Goal: Task Accomplishment & Management: Use online tool/utility

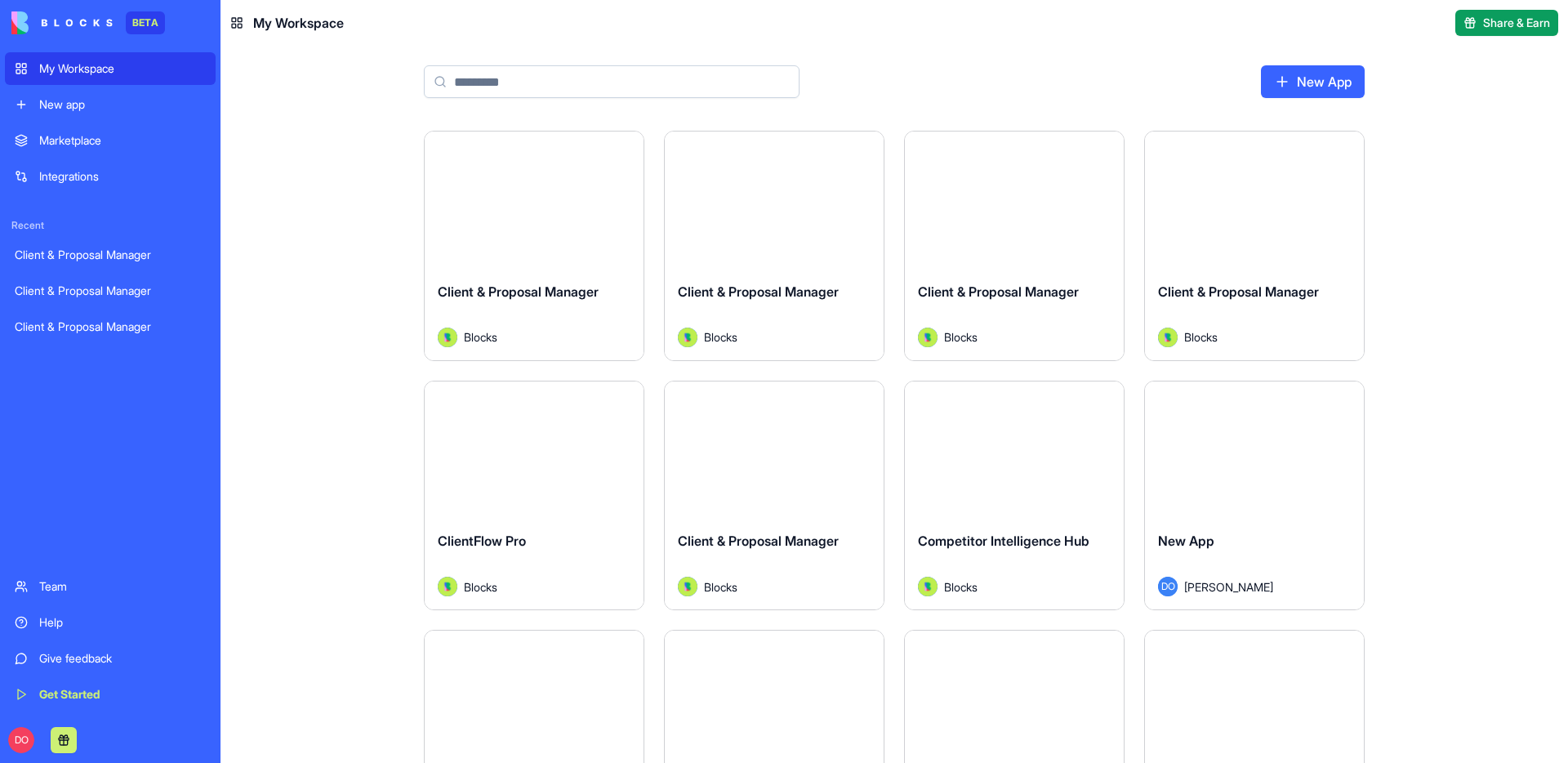
click at [131, 116] on link "New app" at bounding box center [109, 104] width 211 height 32
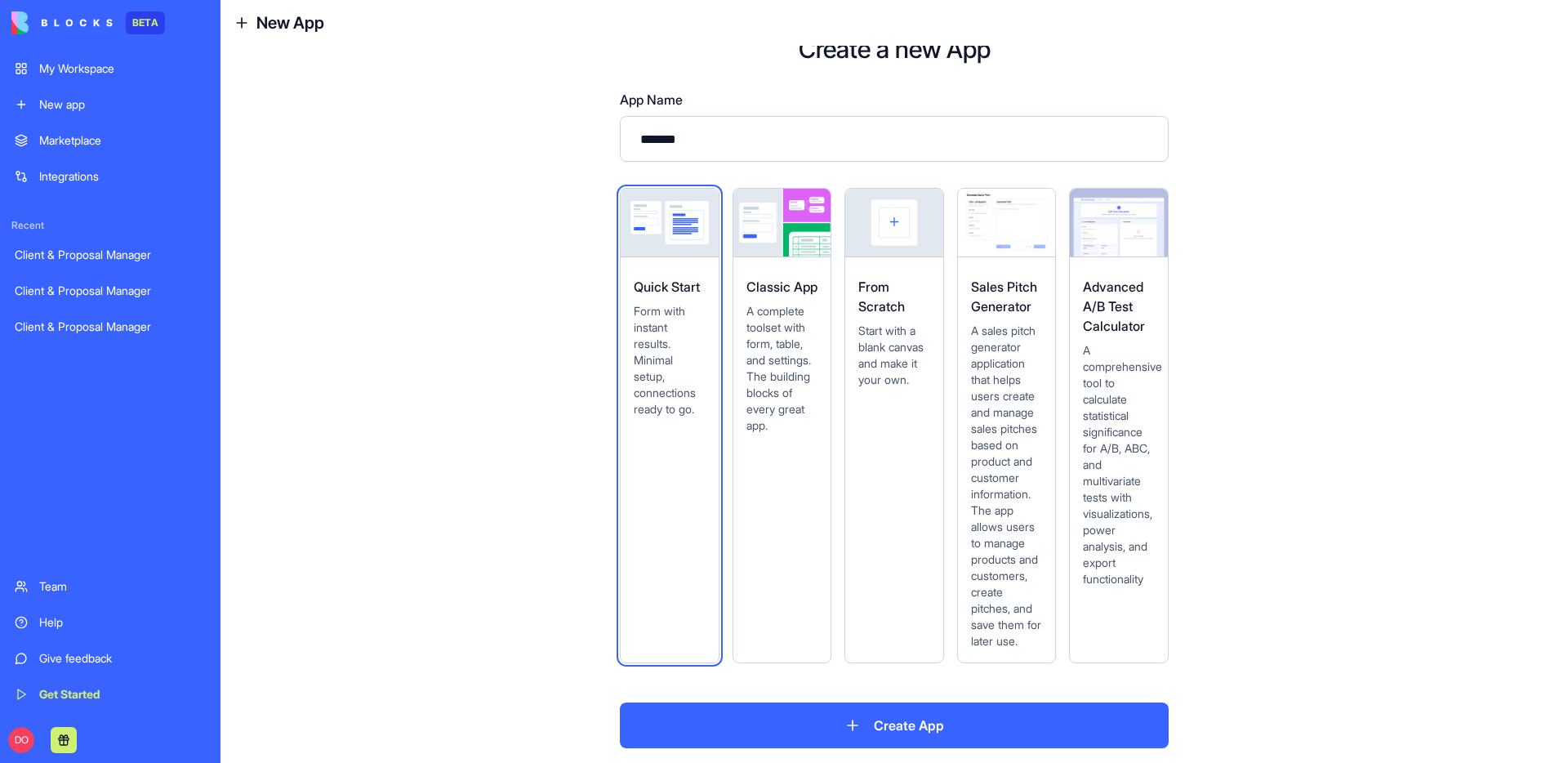
click at [883, 343] on span "Start with a blank canvas and make it your own." at bounding box center [893, 356] width 71 height 65
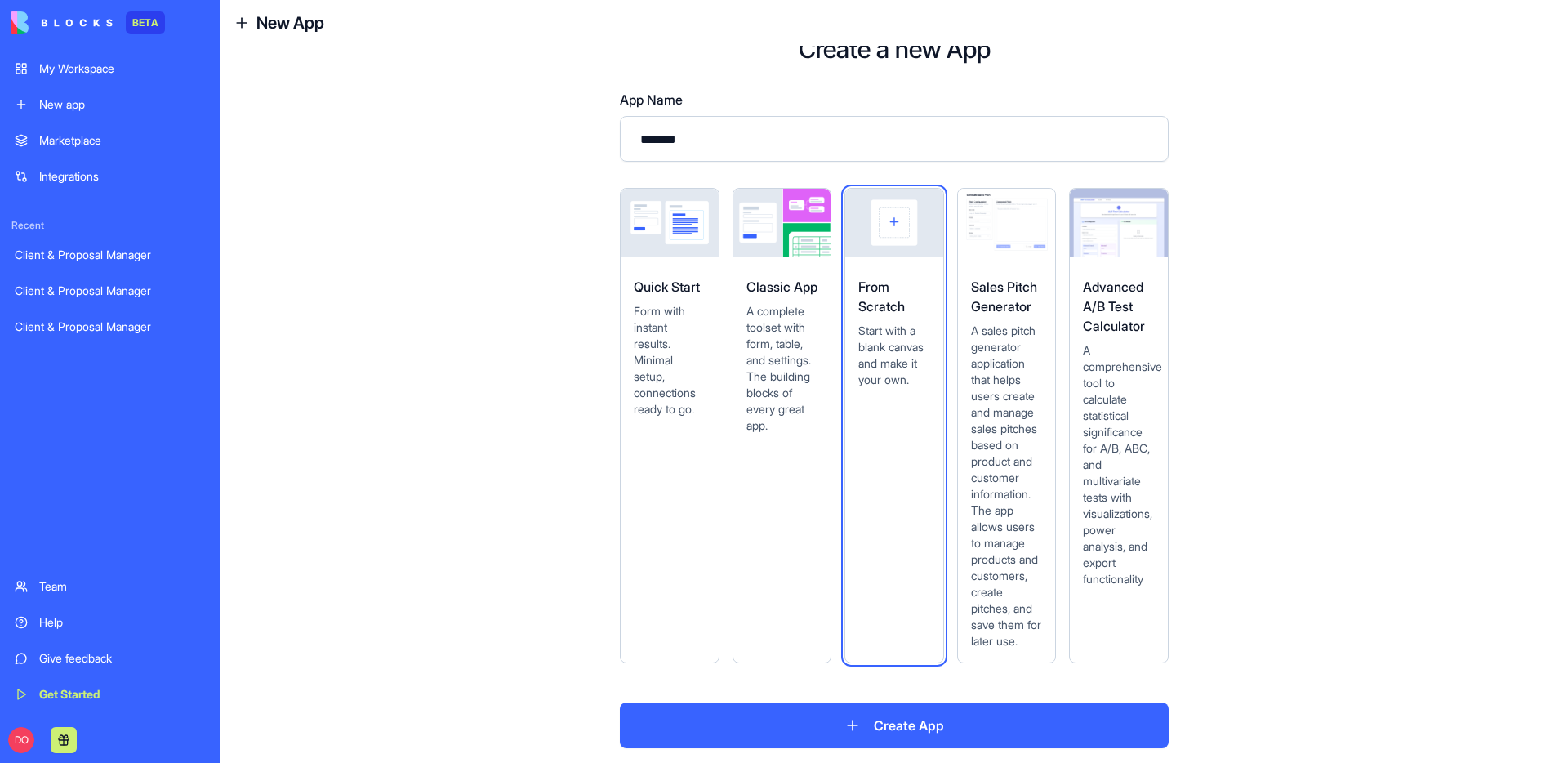
click at [730, 144] on input "*******" at bounding box center [894, 138] width 549 height 45
type input "**********"
click at [880, 729] on button "Create App" at bounding box center [894, 725] width 549 height 45
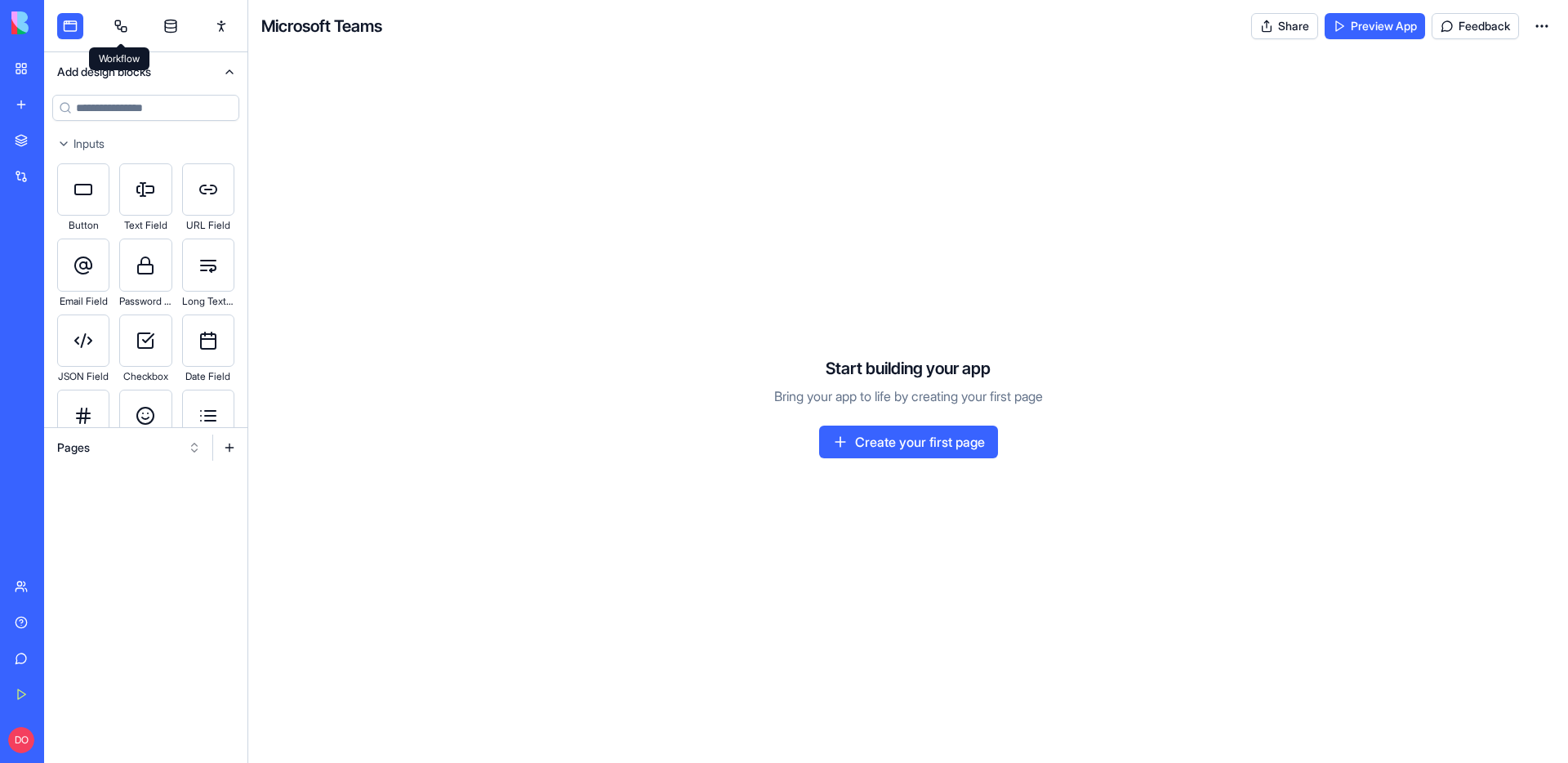
click at [123, 28] on link at bounding box center [121, 26] width 26 height 26
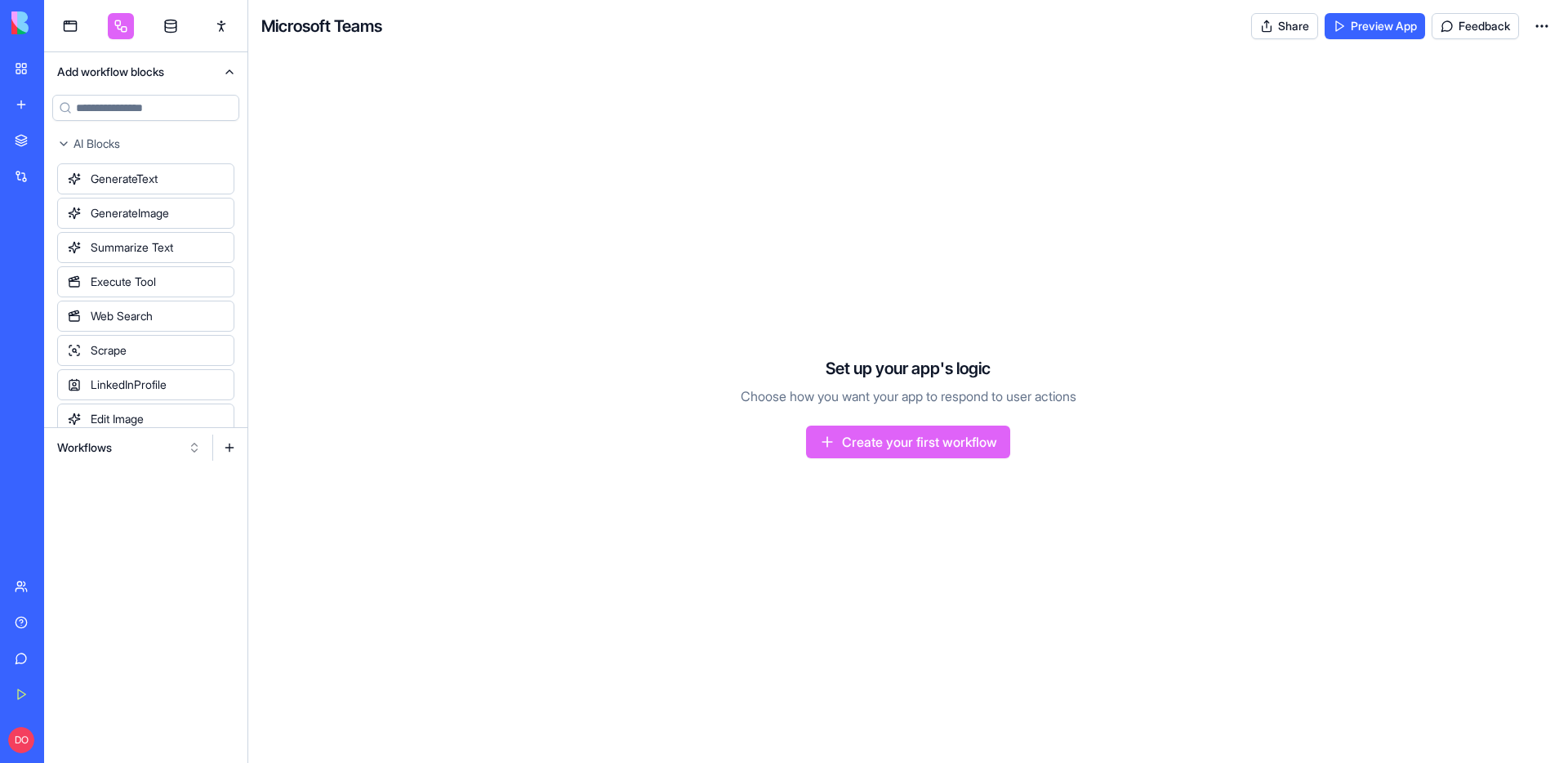
click at [199, 450] on button "Workflows" at bounding box center [129, 447] width 161 height 26
click at [119, 533] on div "Actions" at bounding box center [128, 534] width 155 height 26
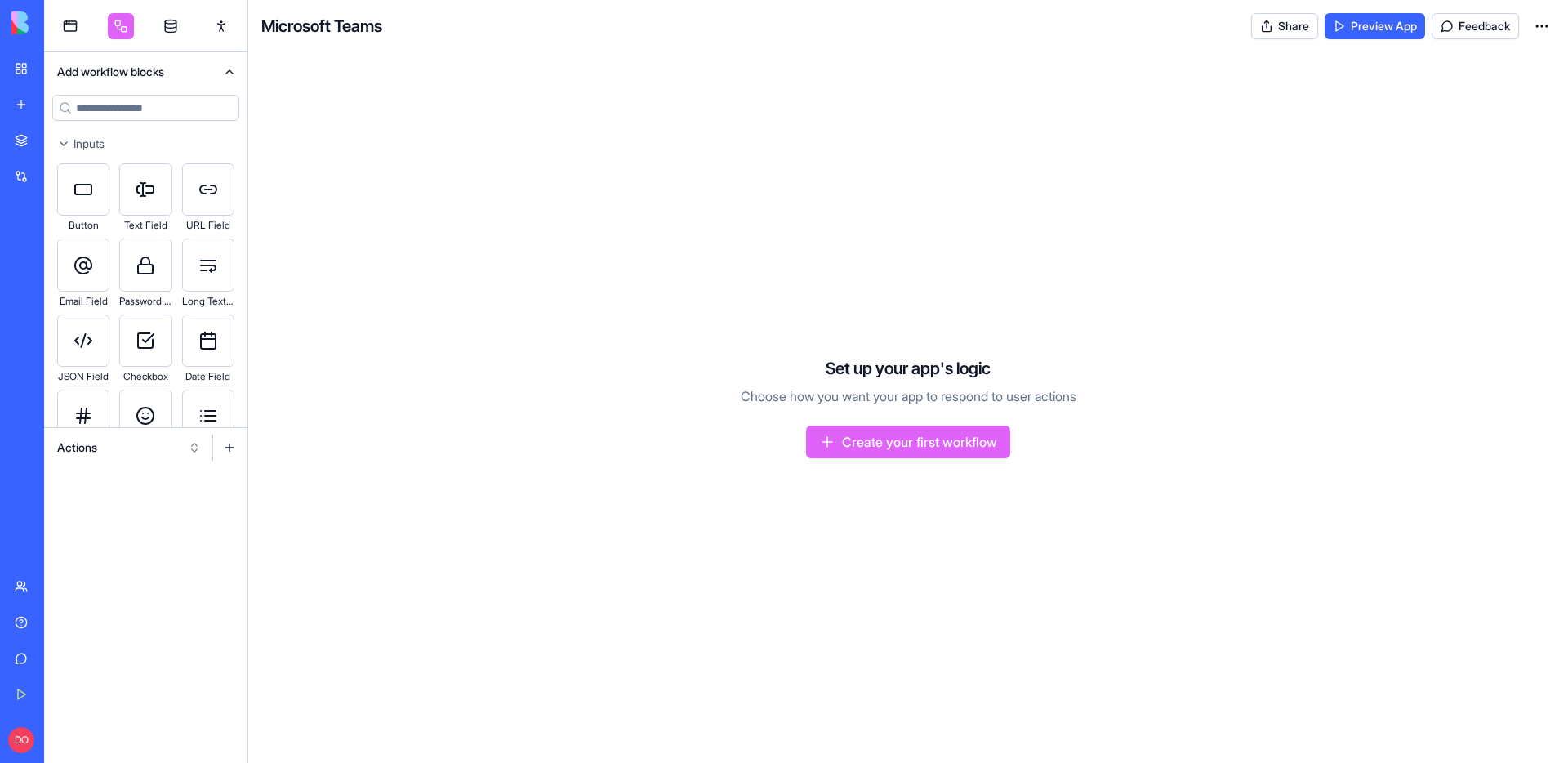
click at [135, 110] on input at bounding box center [146, 108] width 187 height 26
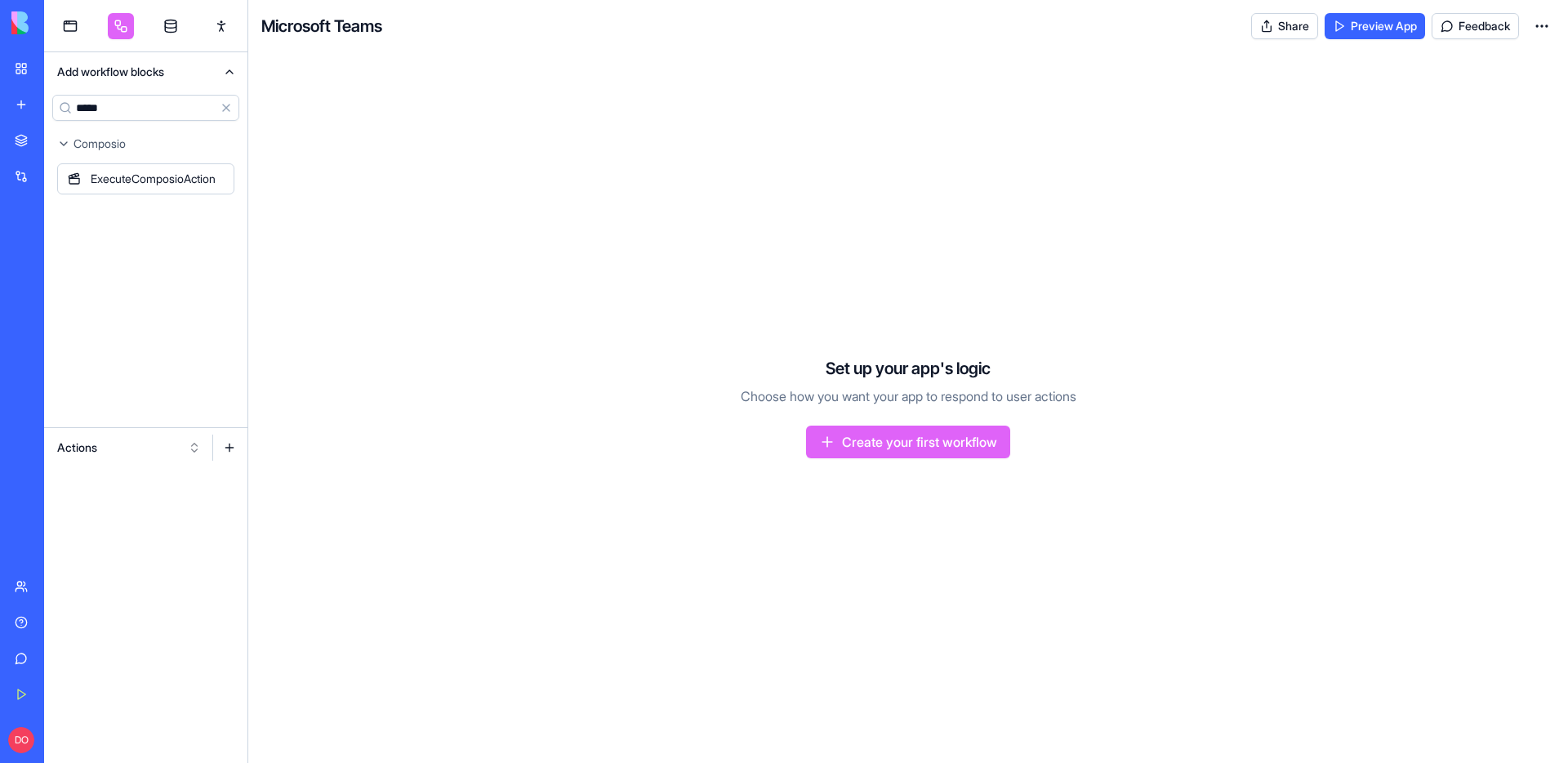
type input "*****"
click at [228, 445] on button at bounding box center [229, 447] width 26 height 26
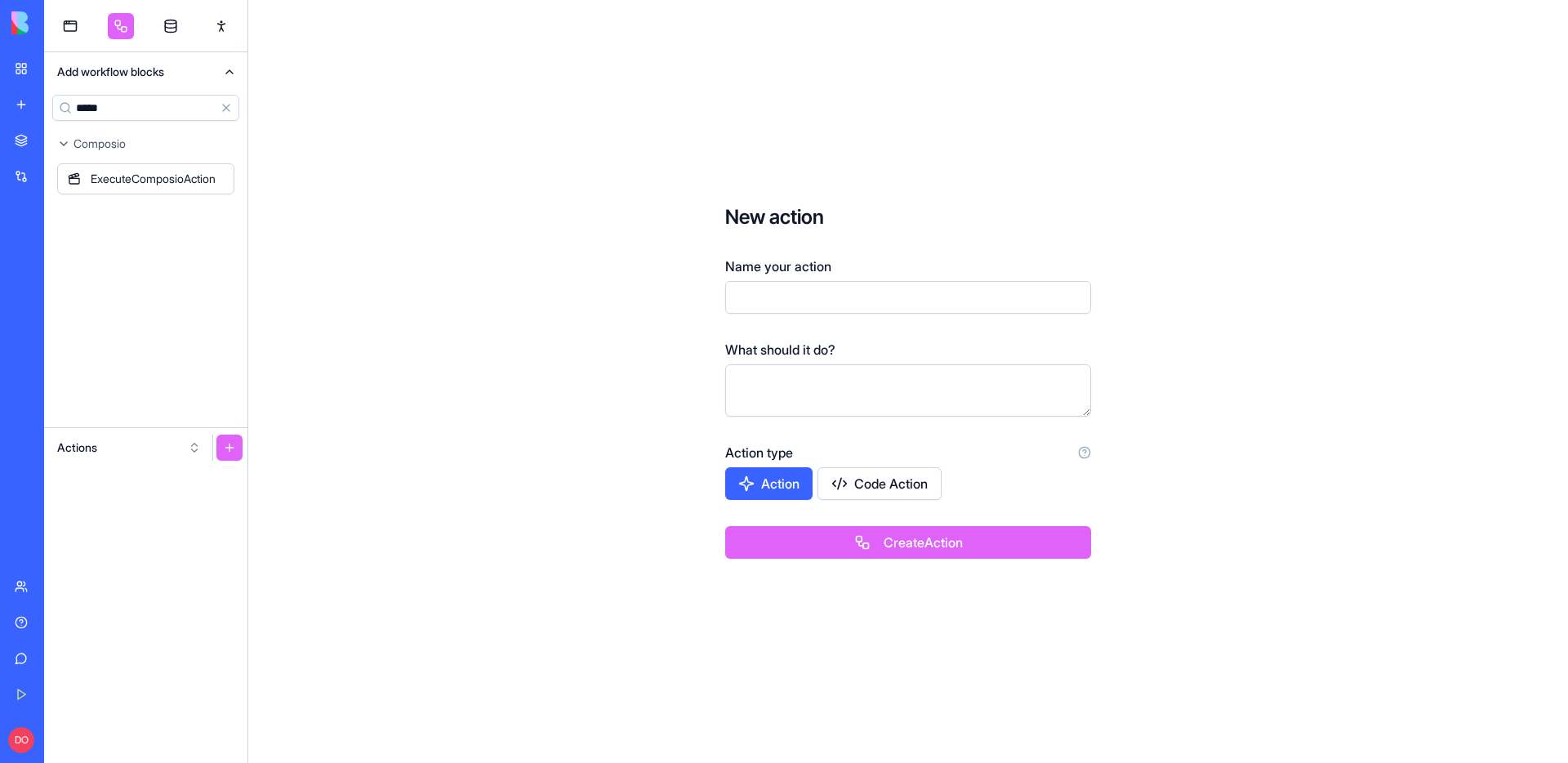
click at [807, 293] on input "Name your action" at bounding box center [908, 297] width 366 height 32
type input "**********"
click at [938, 554] on button "Create Action" at bounding box center [908, 542] width 366 height 32
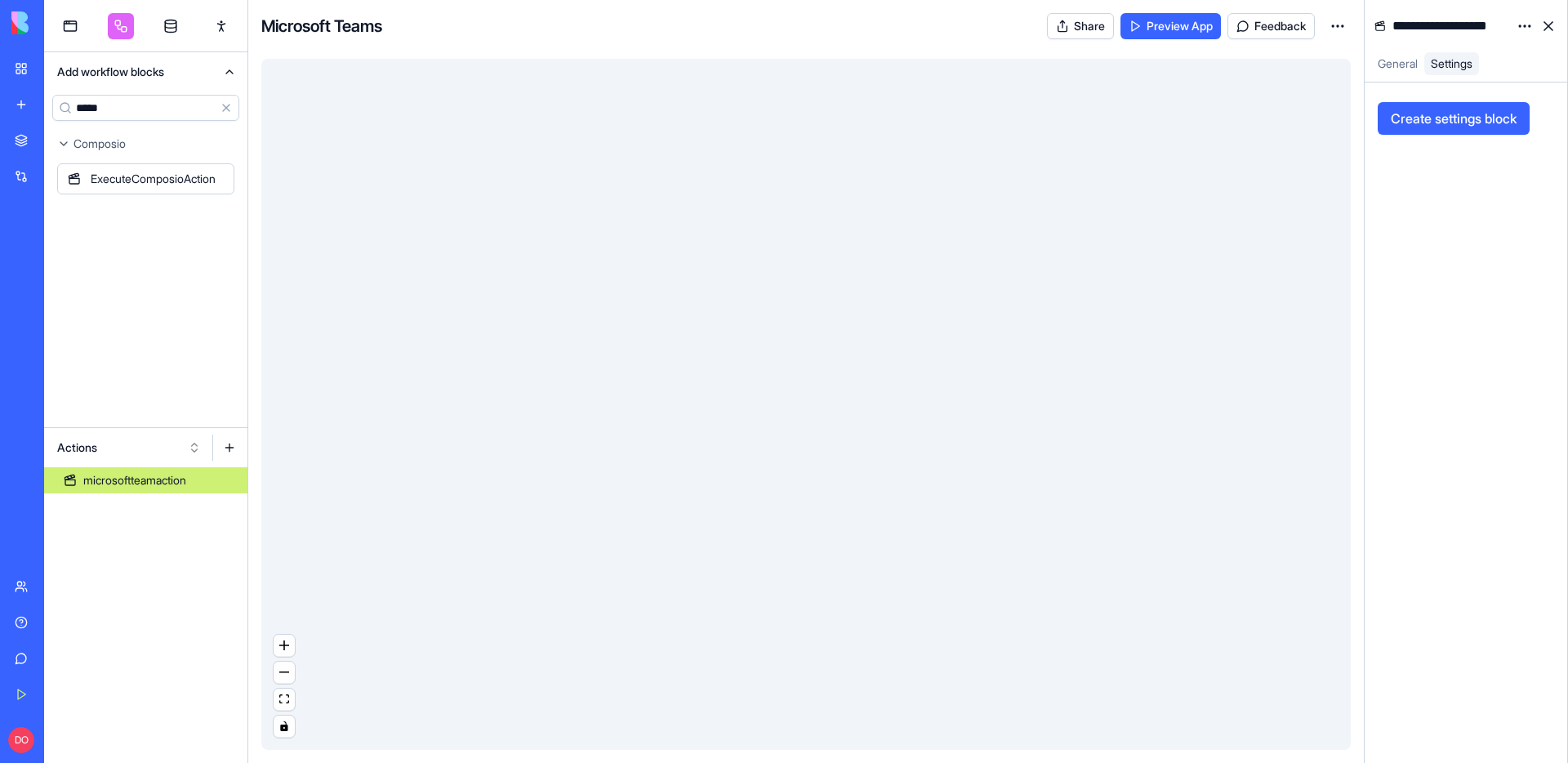
click at [1457, 27] on div "**********" at bounding box center [1448, 26] width 120 height 26
click at [1518, 277] on div "Create settings block" at bounding box center [1466, 422] width 176 height 667
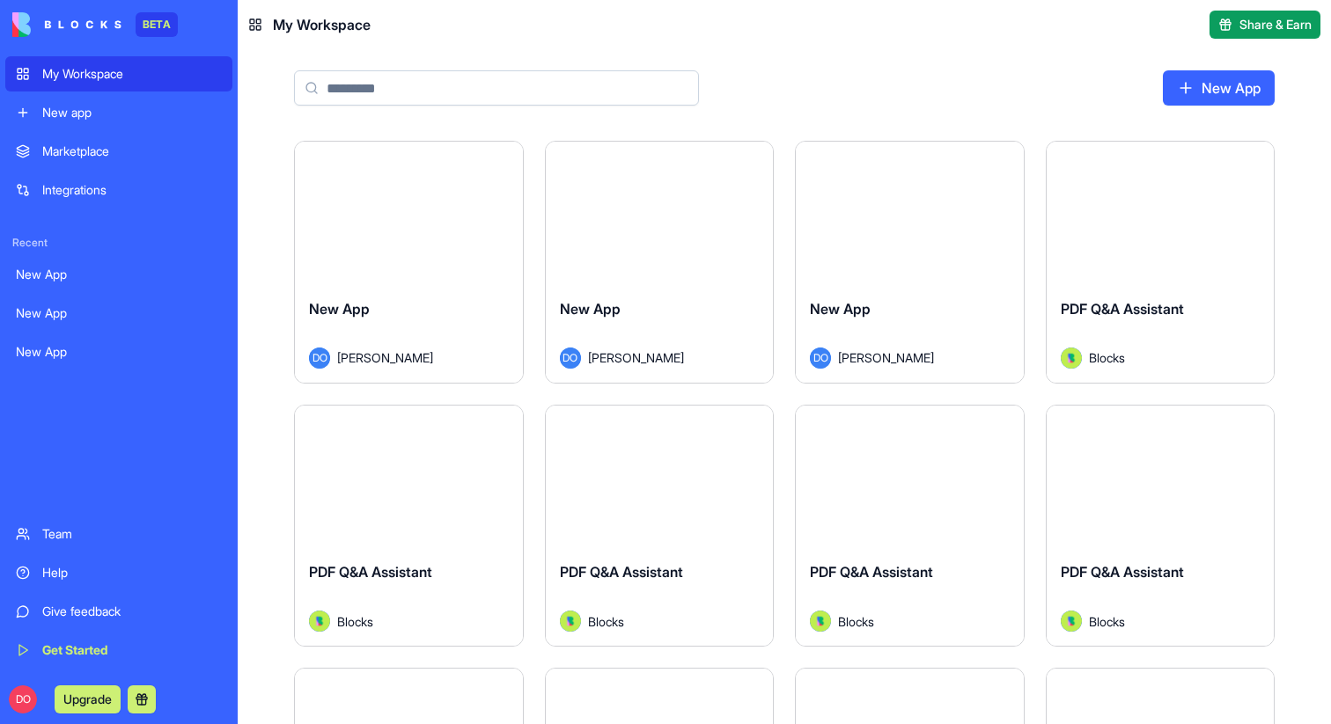
click at [469, 87] on input at bounding box center [496, 87] width 405 height 35
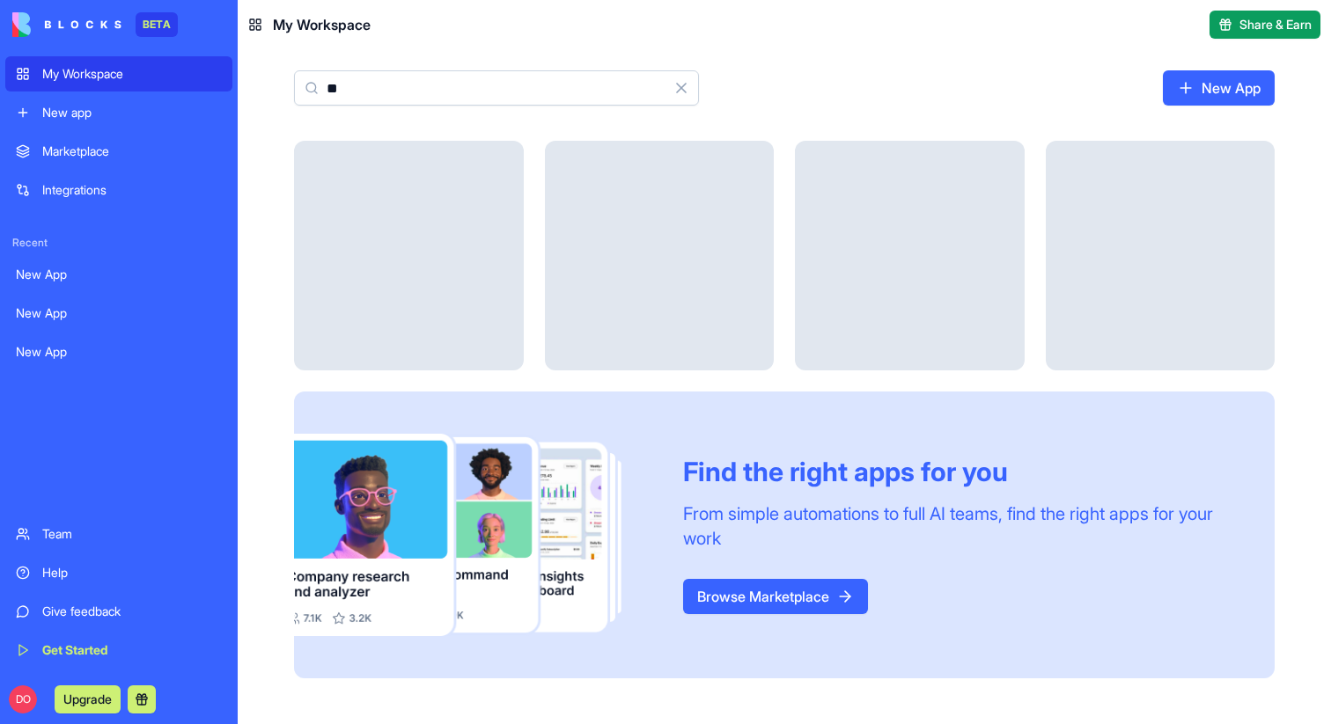
type input "*"
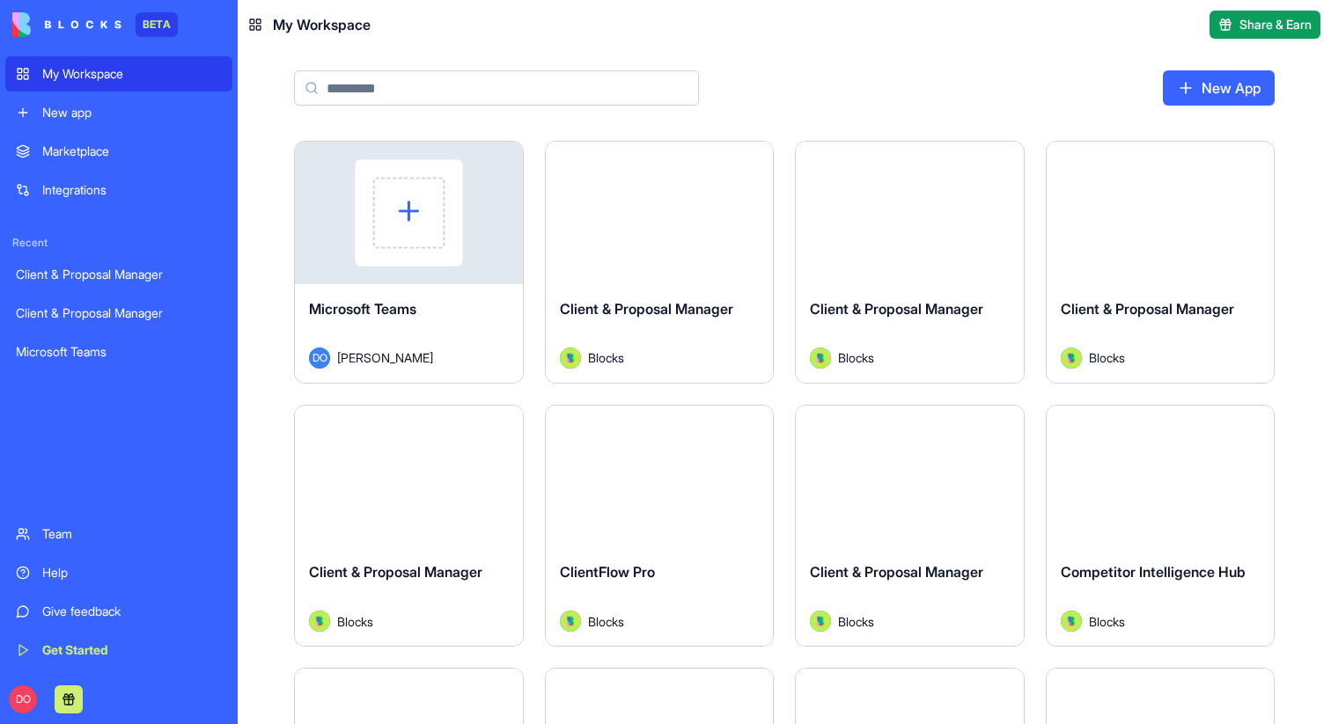
click at [406, 87] on input at bounding box center [496, 87] width 405 height 35
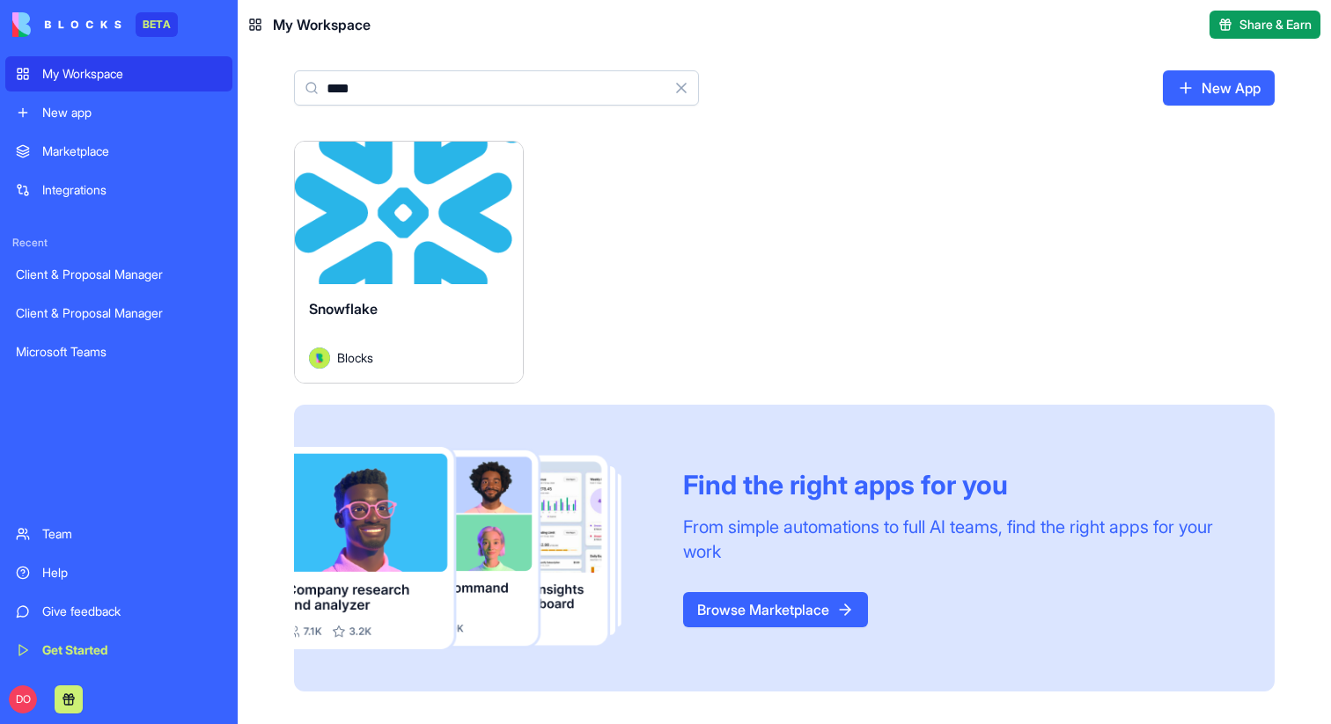
type input "****"
click at [504, 163] on html "BETA My Workspace New app Marketplace Integrations Recent Client & Proposal Man…" at bounding box center [665, 362] width 1331 height 724
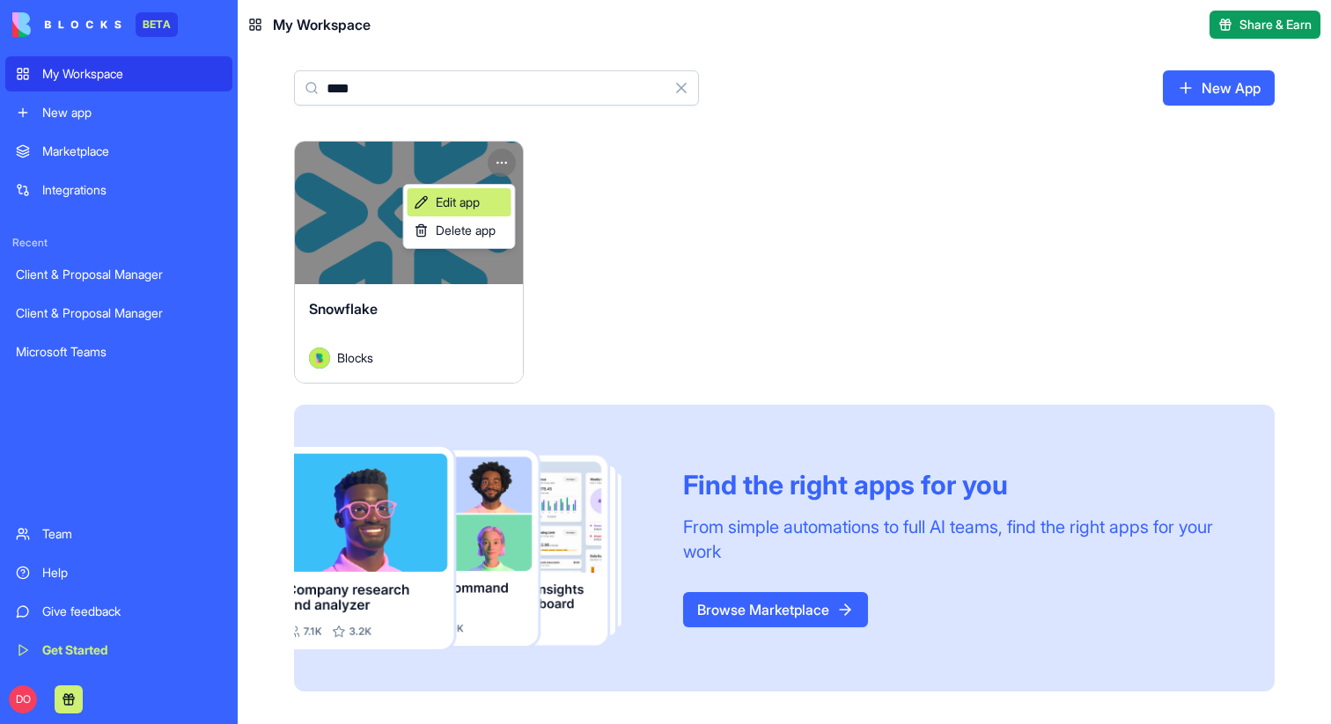
click at [461, 198] on span "Edit app" at bounding box center [458, 203] width 44 height 18
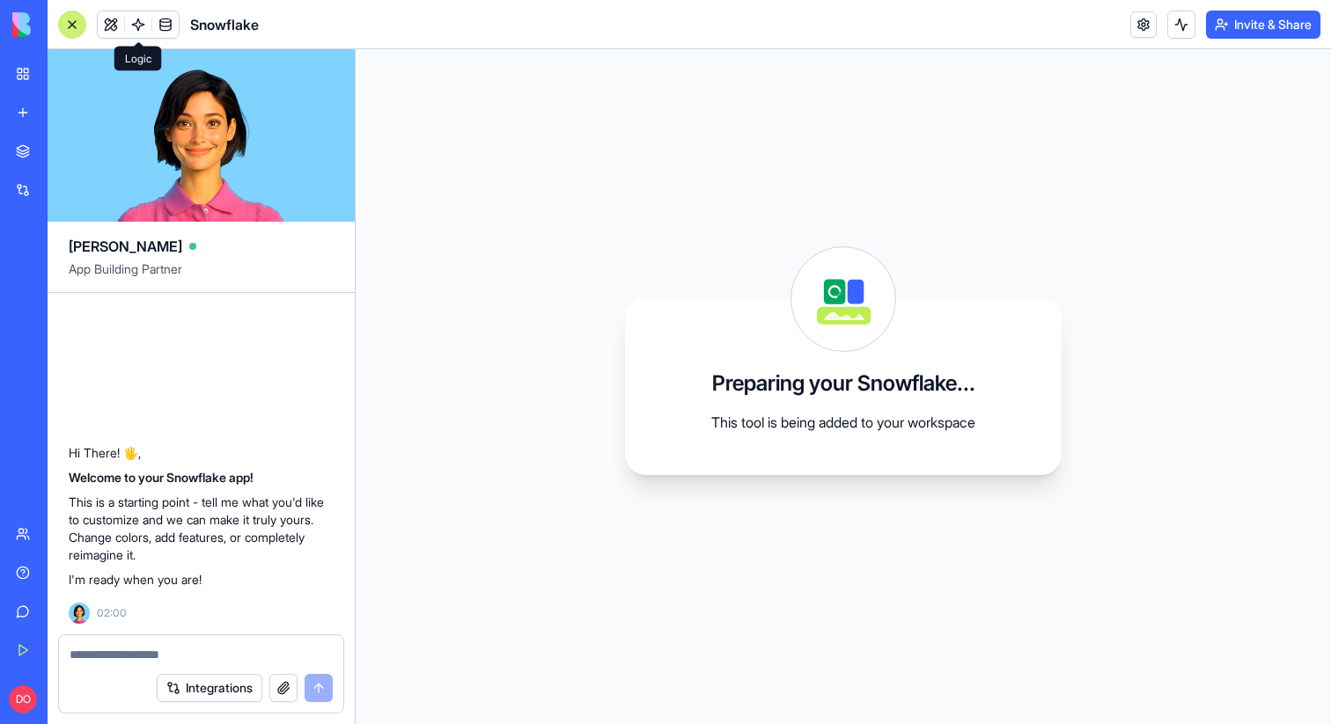
click at [143, 20] on link at bounding box center [138, 24] width 26 height 26
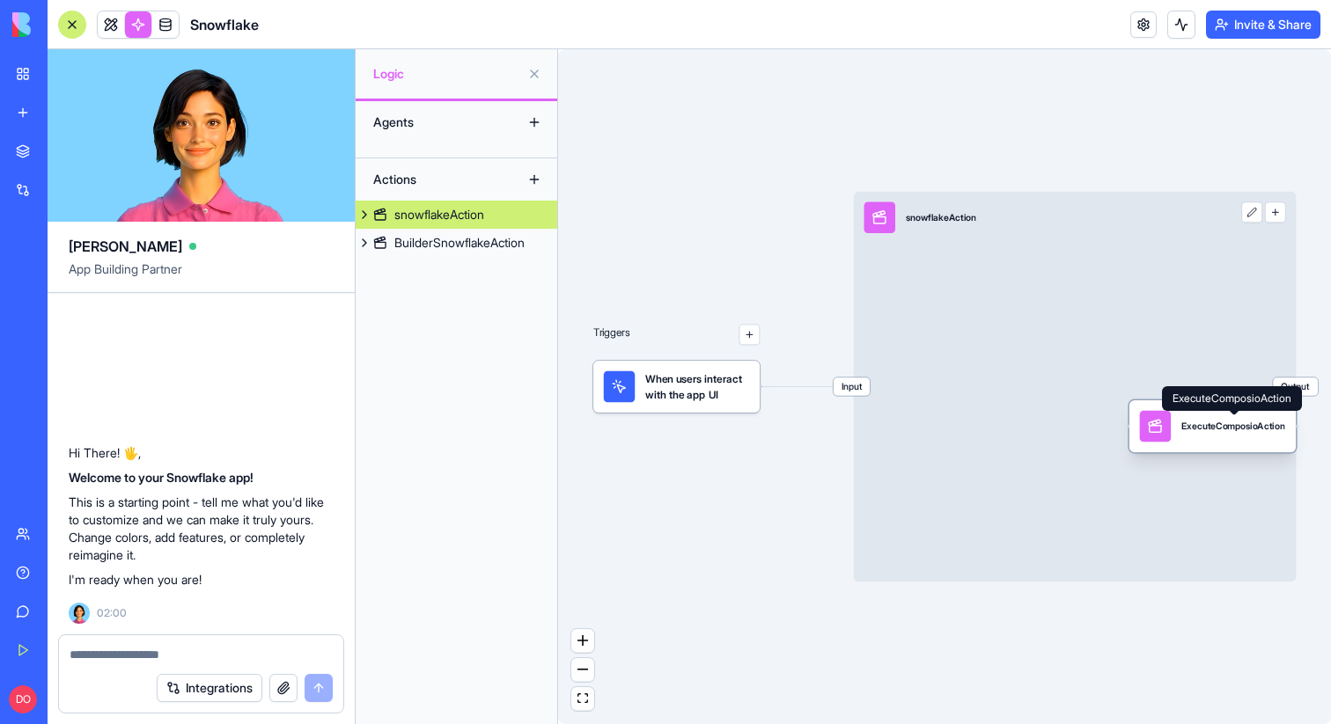
click at [1224, 431] on div "ExecuteComposioAction" at bounding box center [1233, 426] width 104 height 13
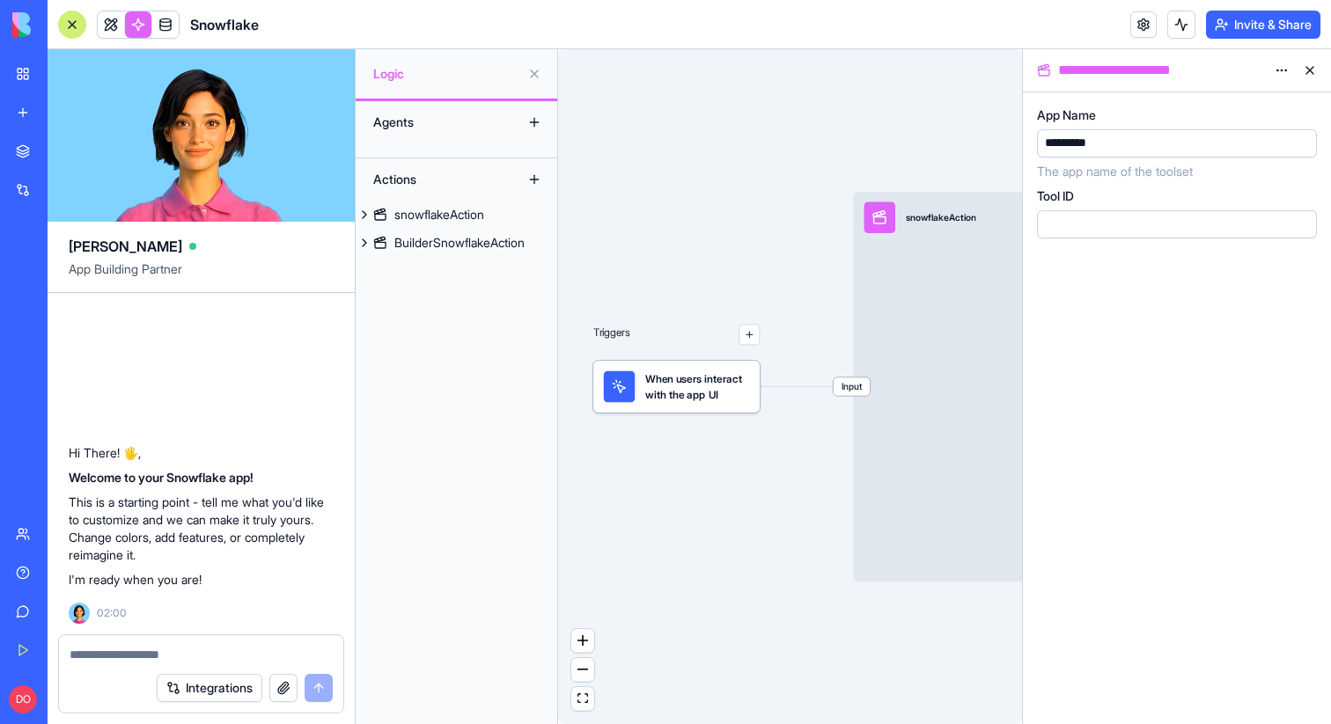
click at [1310, 71] on button at bounding box center [1310, 70] width 28 height 28
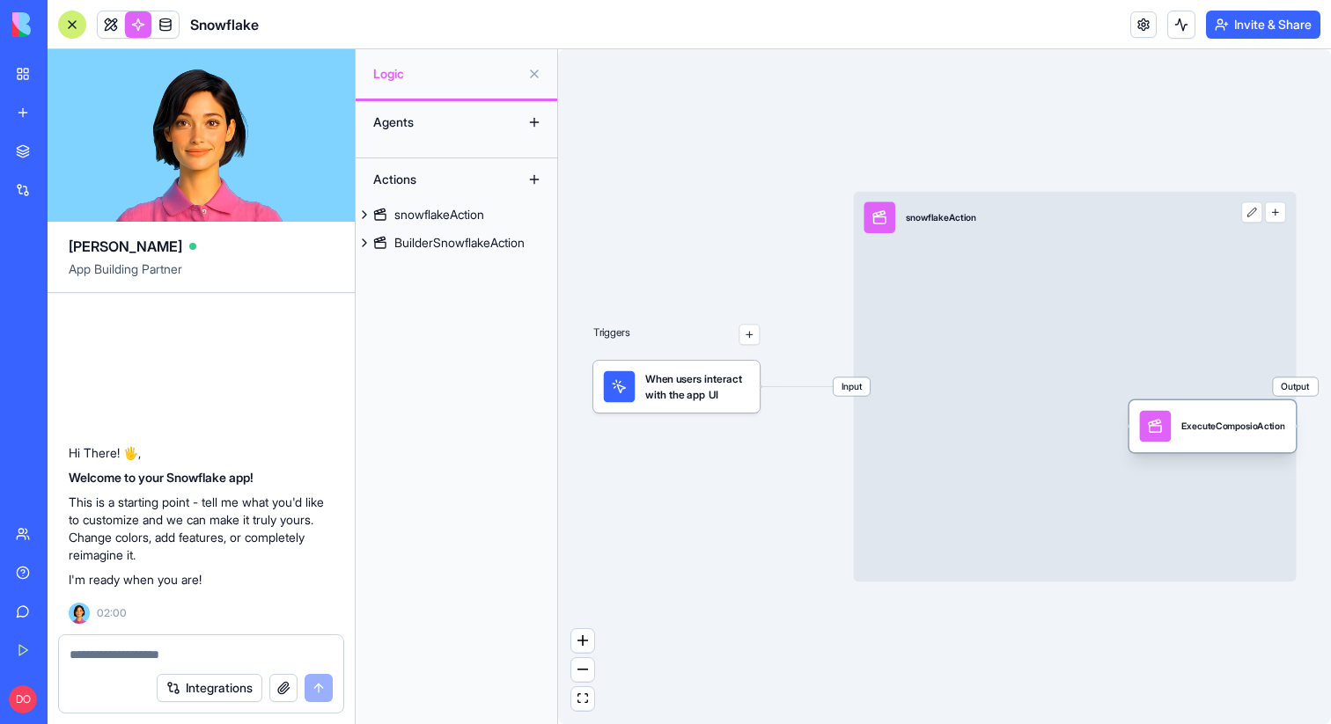
click at [1197, 417] on div "ExecuteComposioAction" at bounding box center [1233, 426] width 104 height 31
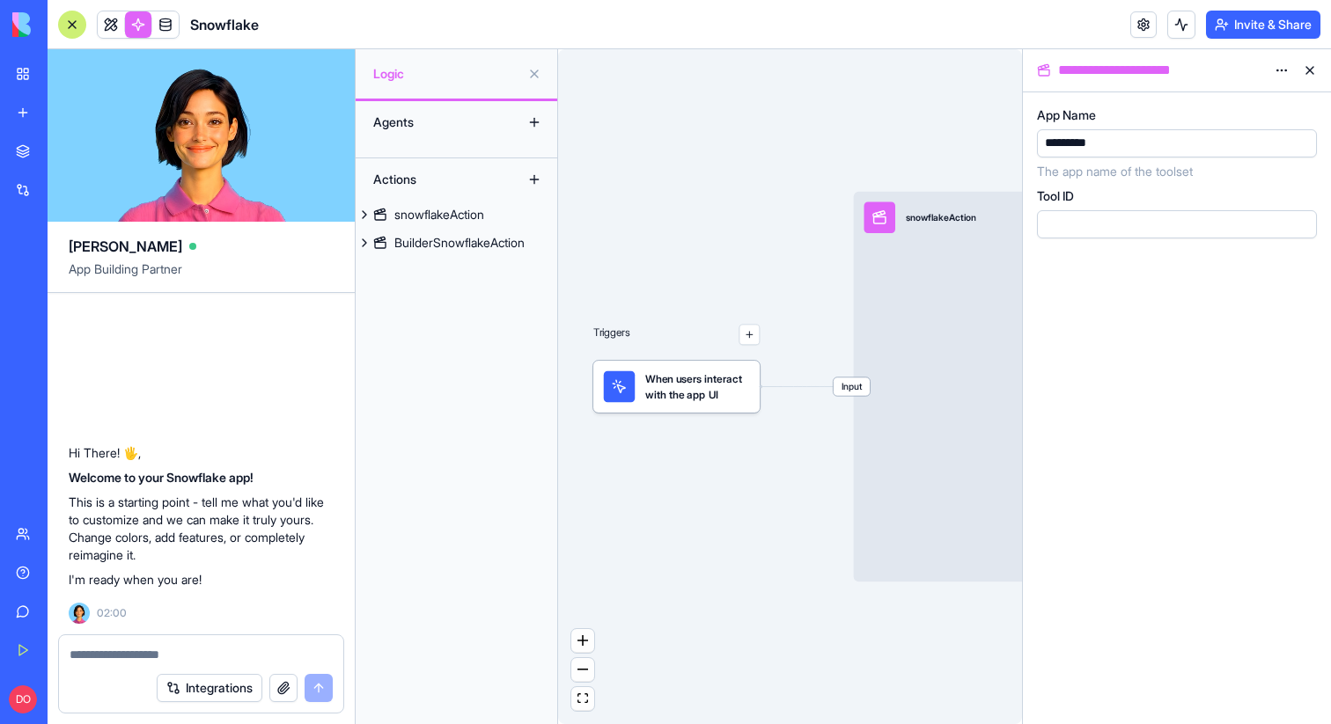
click at [989, 354] on div "Input snowflakeAction Output" at bounding box center [1075, 387] width 442 height 391
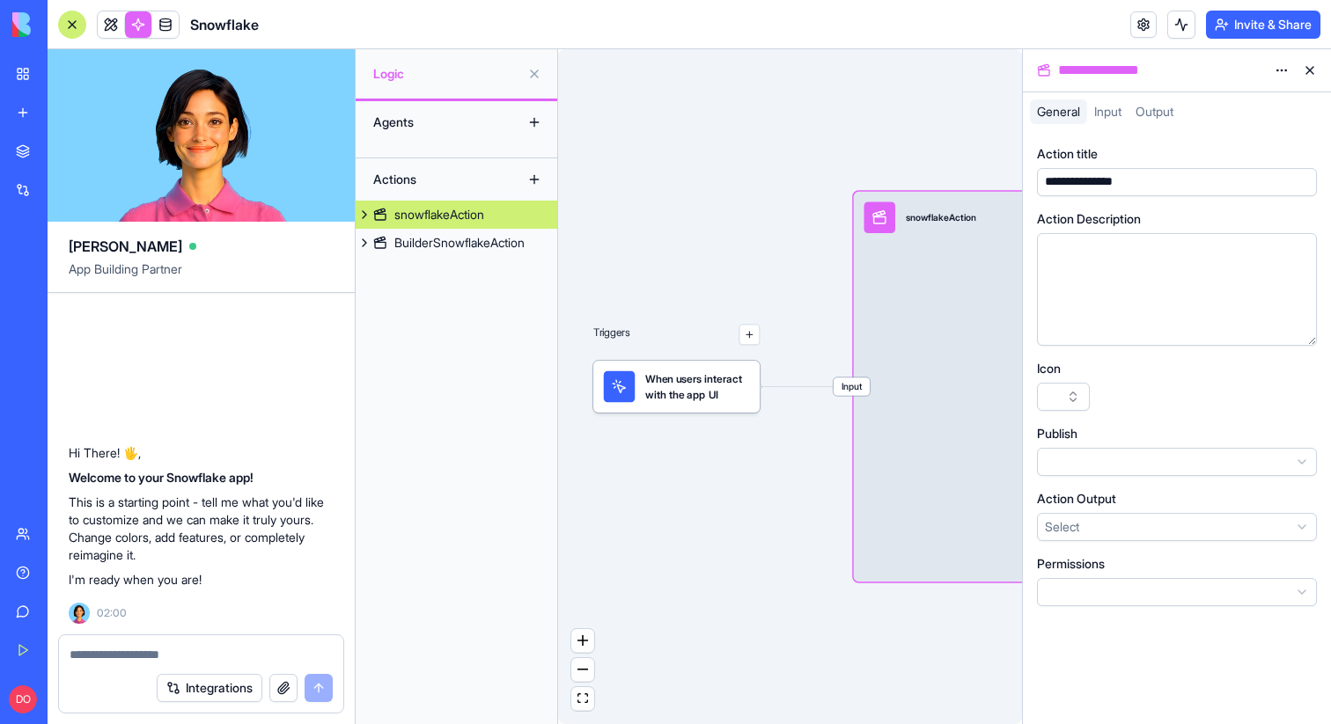
click at [1278, 72] on html "**********" at bounding box center [665, 362] width 1331 height 724
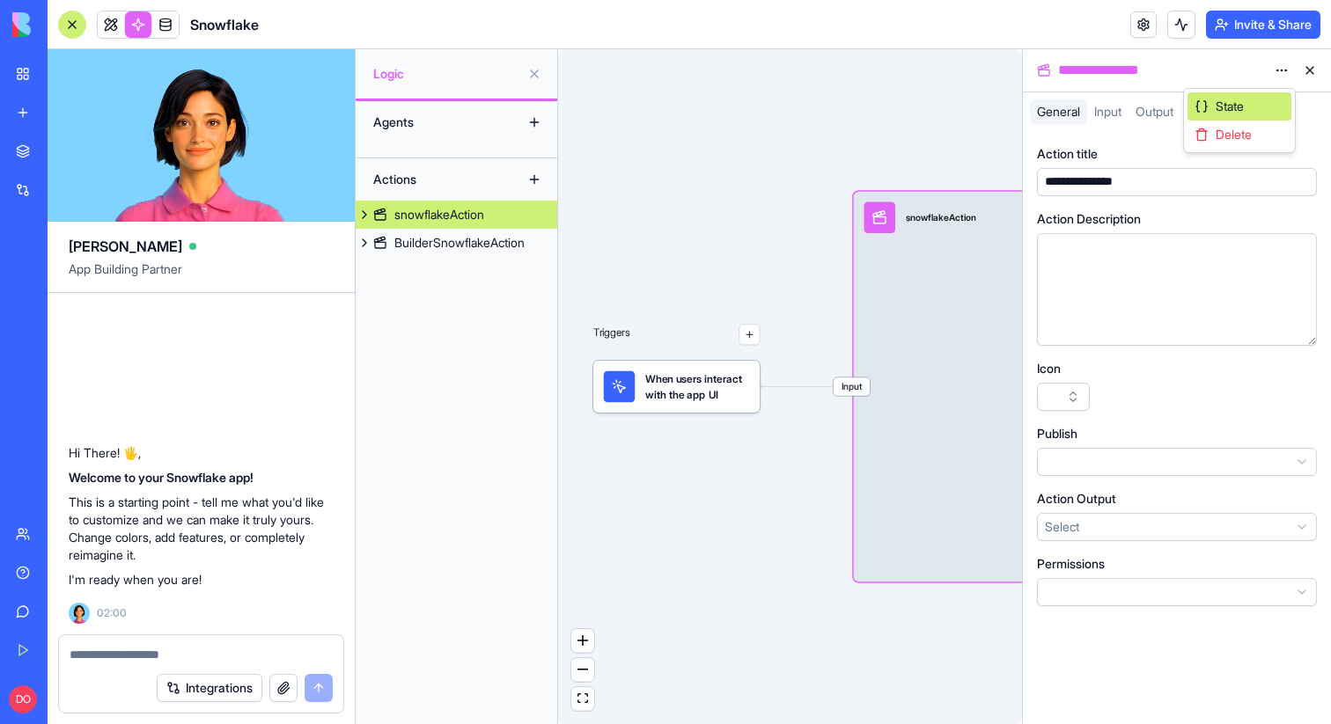
click at [1234, 100] on span "State" at bounding box center [1230, 107] width 28 height 18
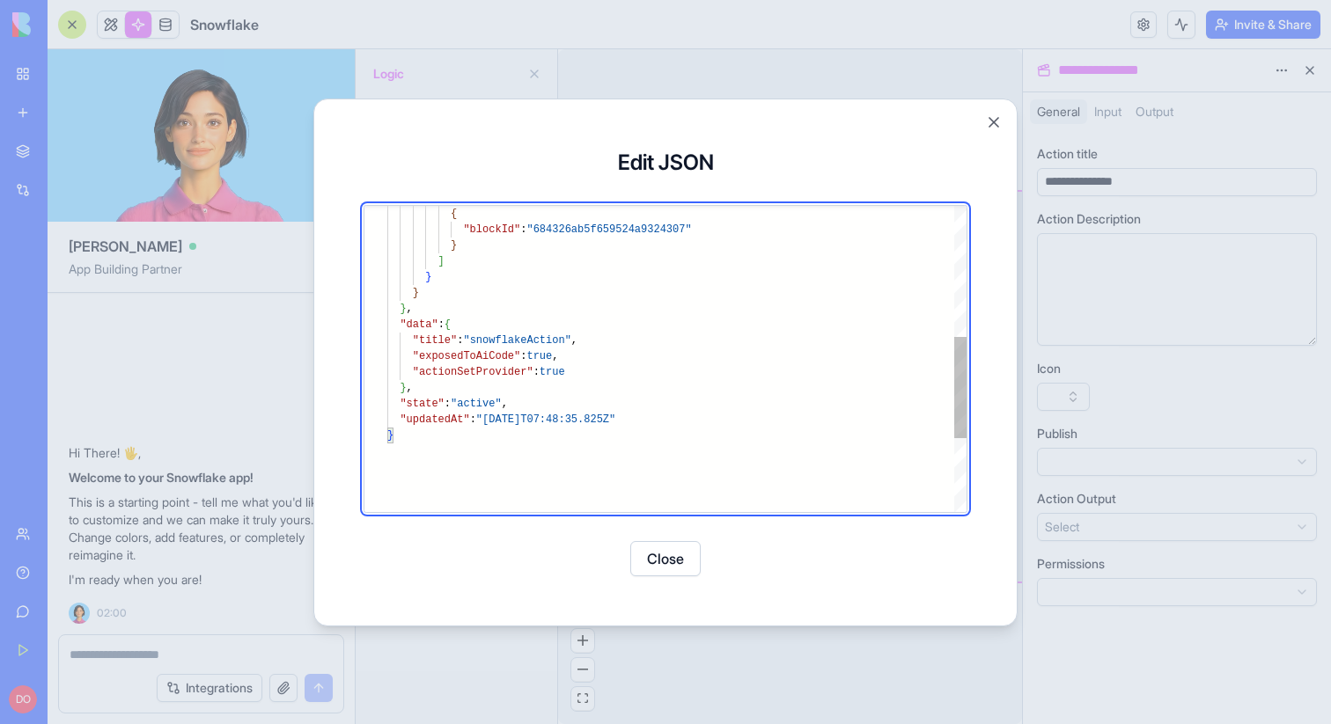
type textarea "**********"
click at [585, 374] on div "{ "blockId" : "684326ab5f659524a9324307" } ] } } } , "data" : { "title" : "snow…" at bounding box center [676, 272] width 579 height 924
drag, startPoint x: 579, startPoint y: 372, endPoint x: 577, endPoint y: 342, distance: 30.0
click at [577, 342] on div "{ "blockId" : "684326ab5f659524a9324307" } ] } } } , "data" : { "title" : "snow…" at bounding box center [676, 272] width 579 height 924
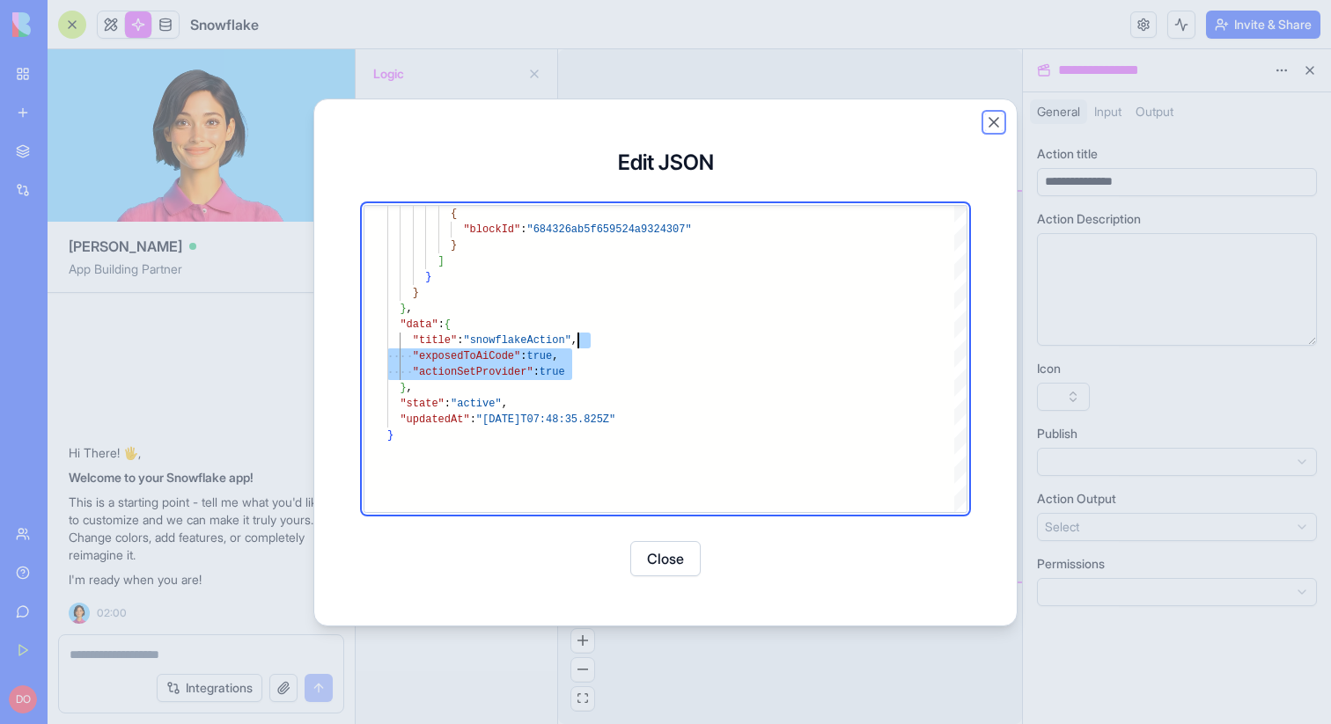
click at [993, 122] on button "Close" at bounding box center [994, 123] width 18 height 18
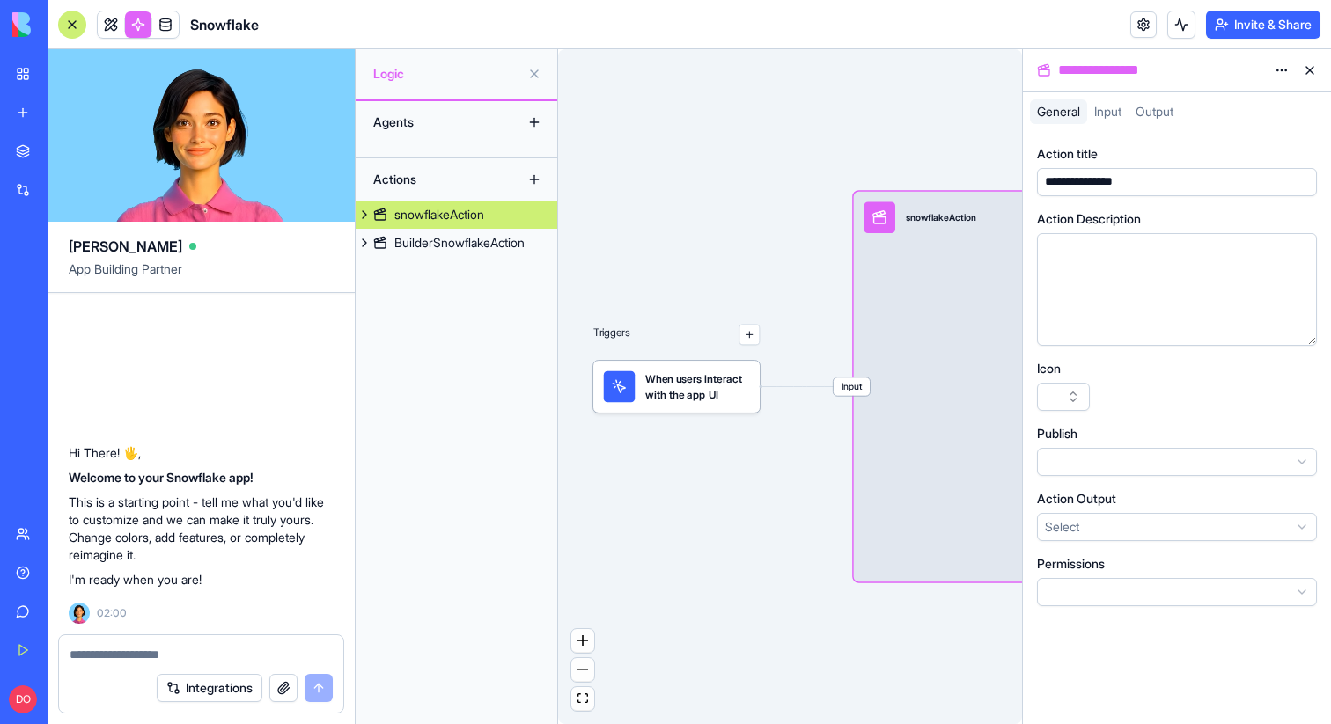
drag, startPoint x: 789, startPoint y: 573, endPoint x: 648, endPoint y: 565, distance: 141.1
click at [648, 565] on div "Triggers When users interact with the app UI Input snowflakeAction Output Execu…" at bounding box center [790, 386] width 464 height 675
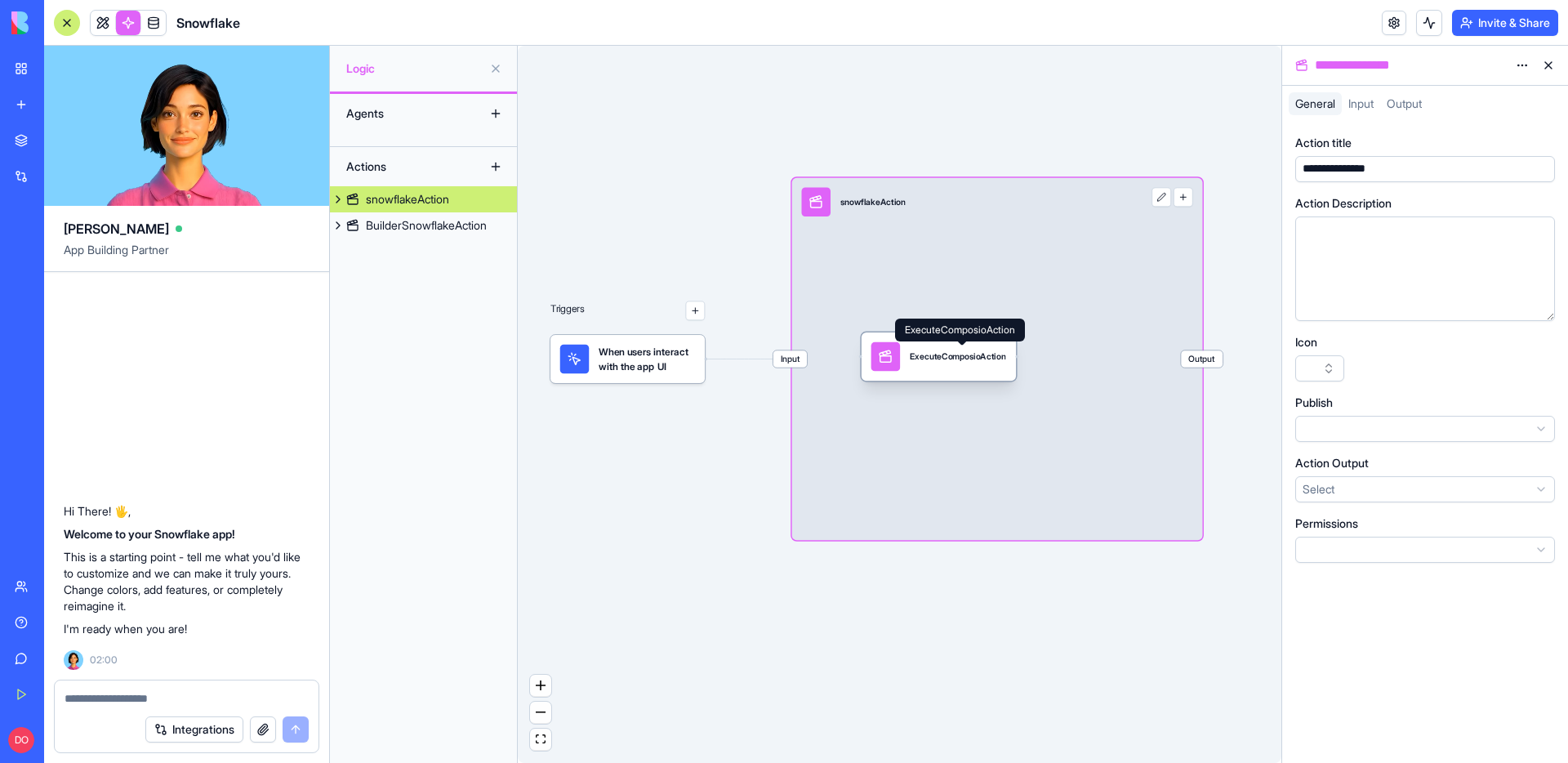
drag, startPoint x: 1161, startPoint y: 393, endPoint x: 952, endPoint y: 363, distance: 211.1
click at [952, 363] on div "ExecuteComposioAction" at bounding box center [958, 356] width 96 height 12
click at [938, 369] on div "ExecuteComposioAction" at bounding box center [935, 365] width 96 height 12
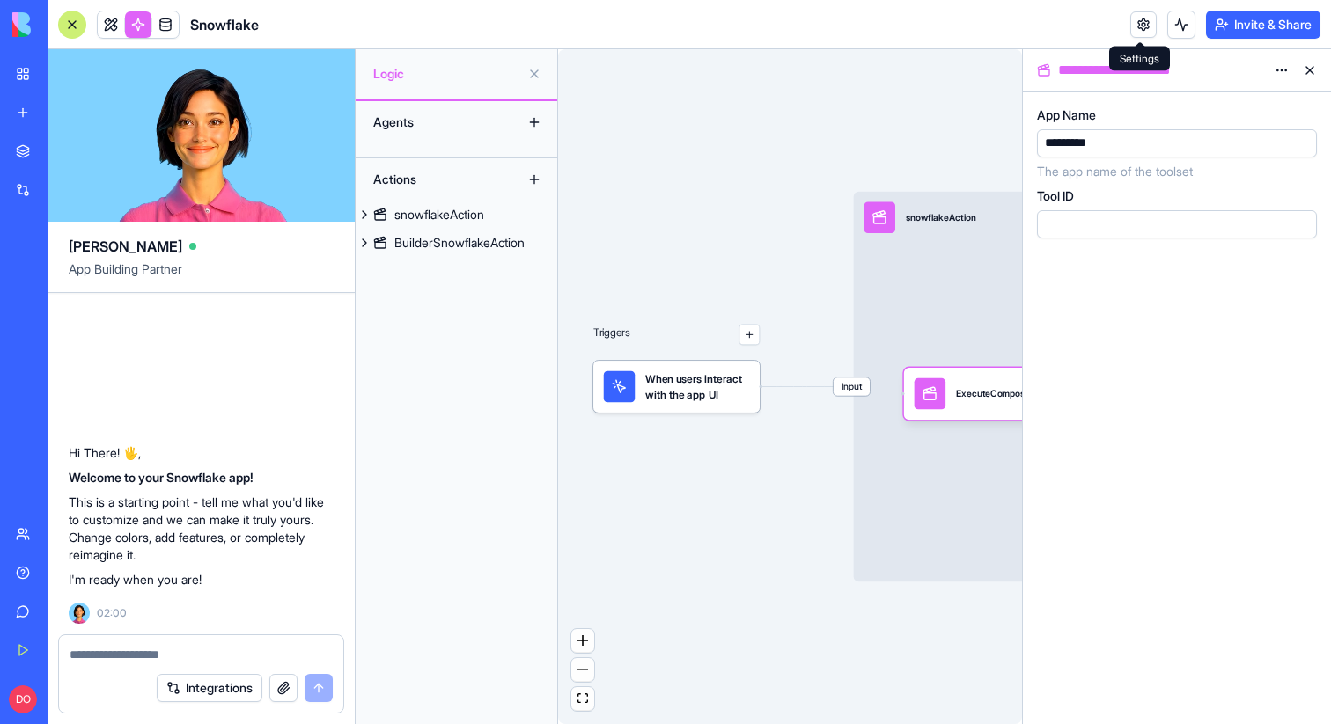
click at [1131, 26] on link at bounding box center [1143, 24] width 26 height 26
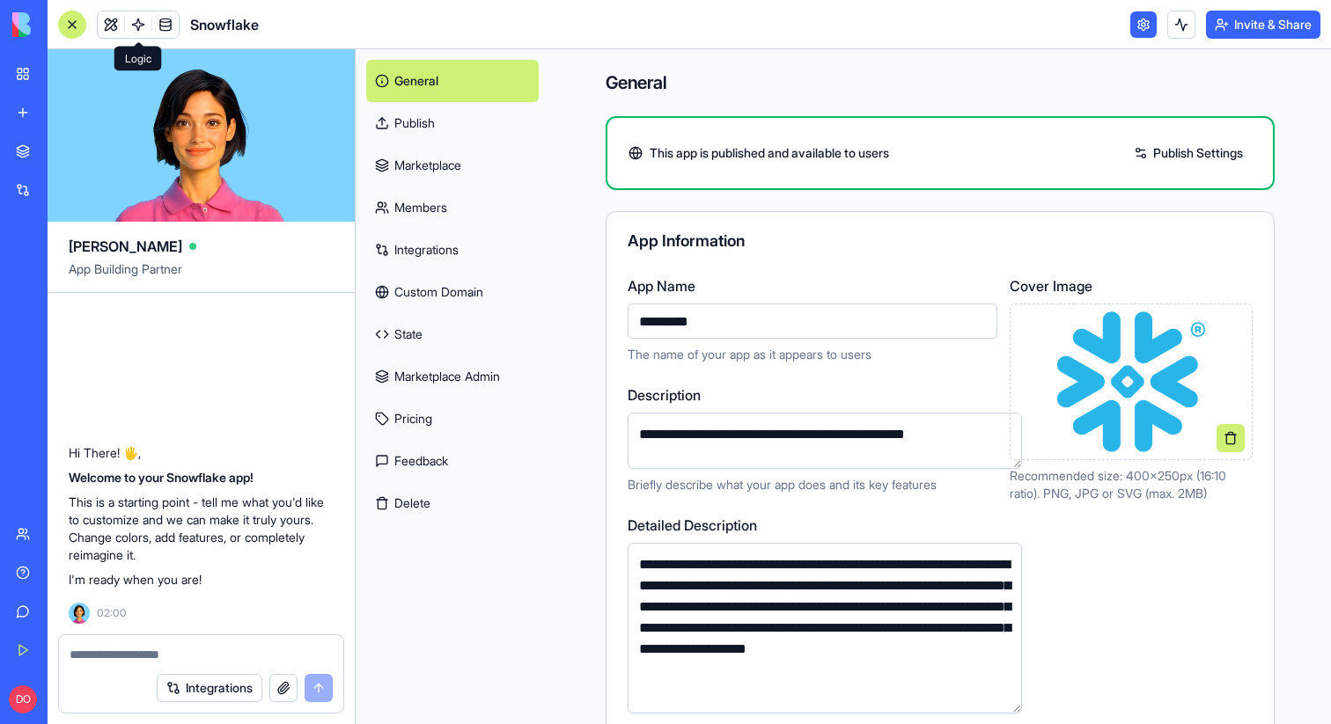
click at [434, 337] on link "State" at bounding box center [452, 334] width 173 height 42
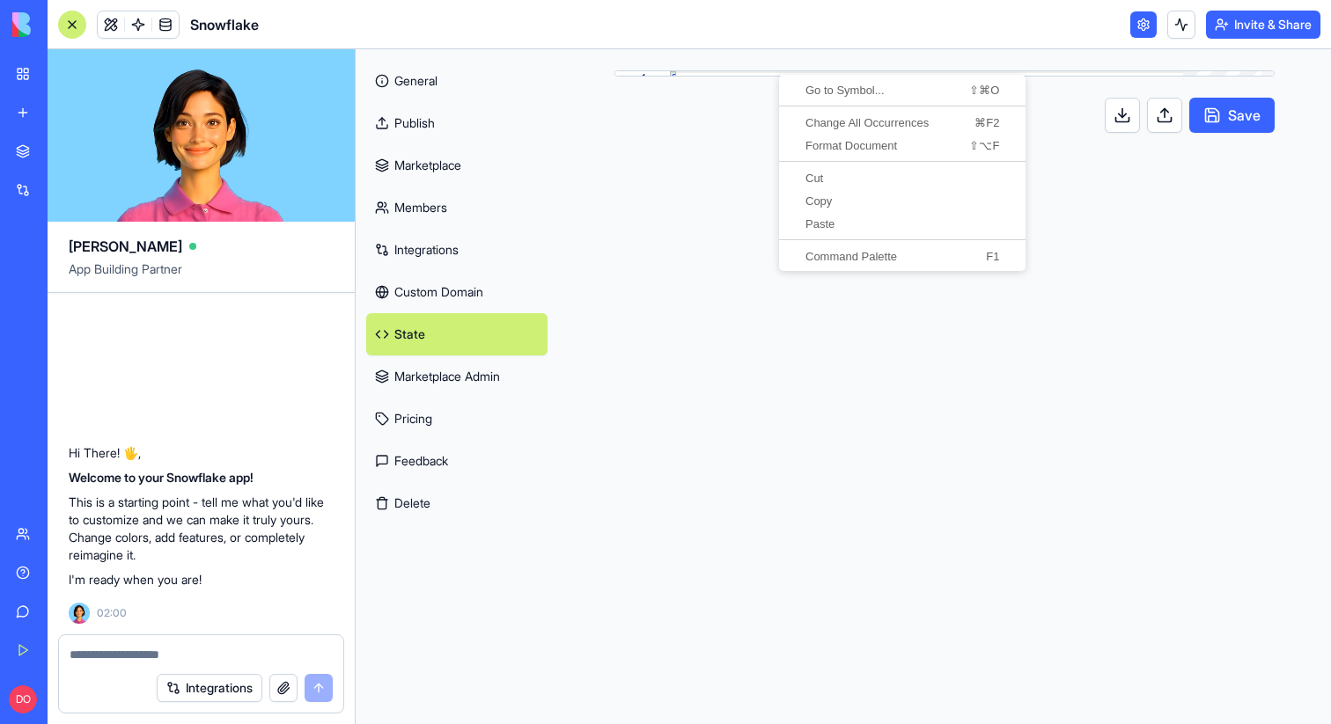
click at [699, 121] on div "** Save" at bounding box center [944, 115] width 660 height 35
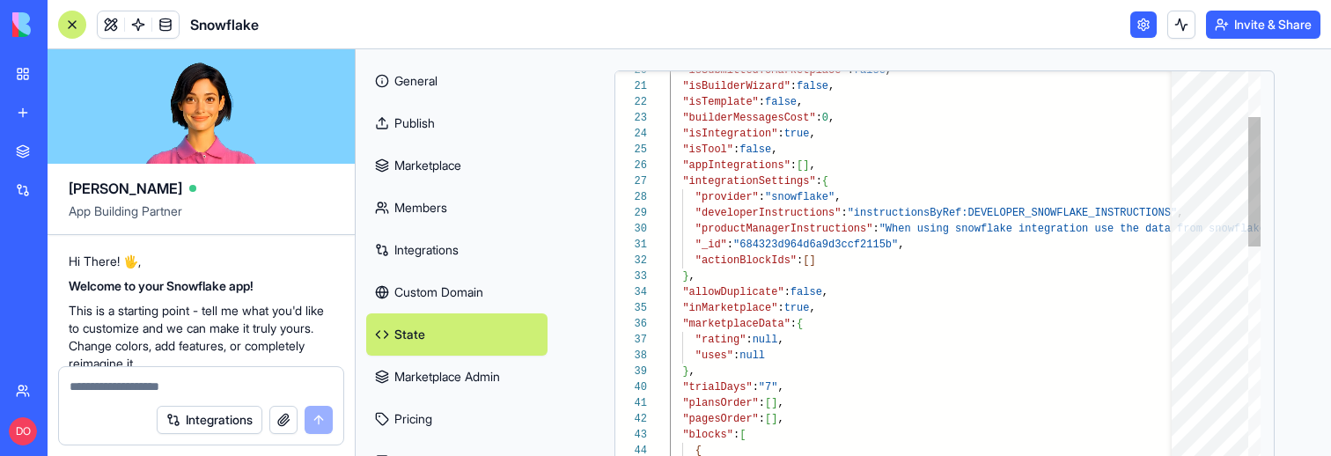
scroll to position [143, 6]
type textarea "**********"
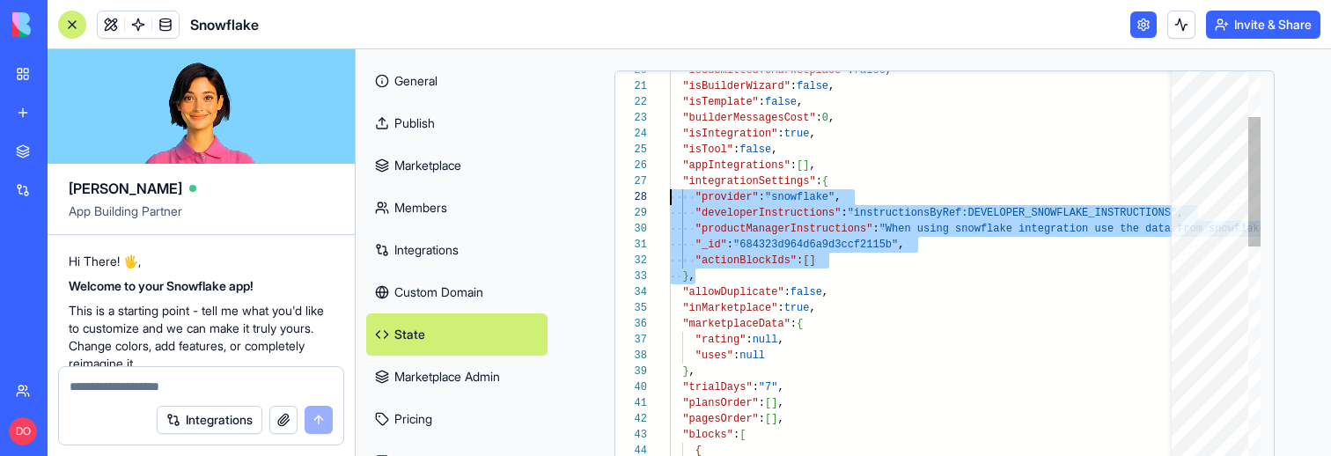
scroll to position [95, 0]
drag, startPoint x: 702, startPoint y: 273, endPoint x: 626, endPoint y: 185, distance: 116.7
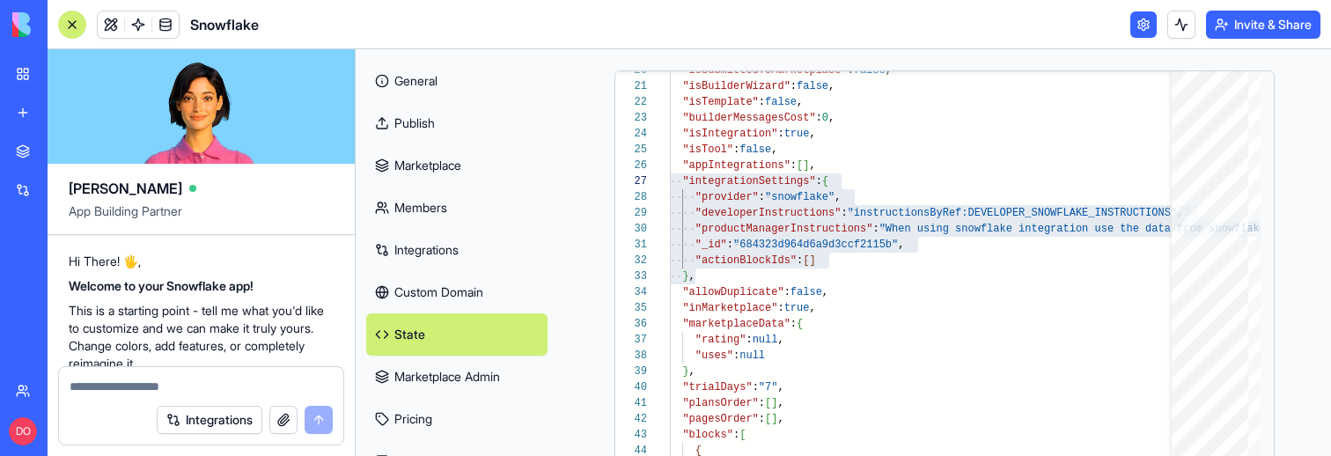
click at [431, 77] on link "General" at bounding box center [456, 81] width 181 height 42
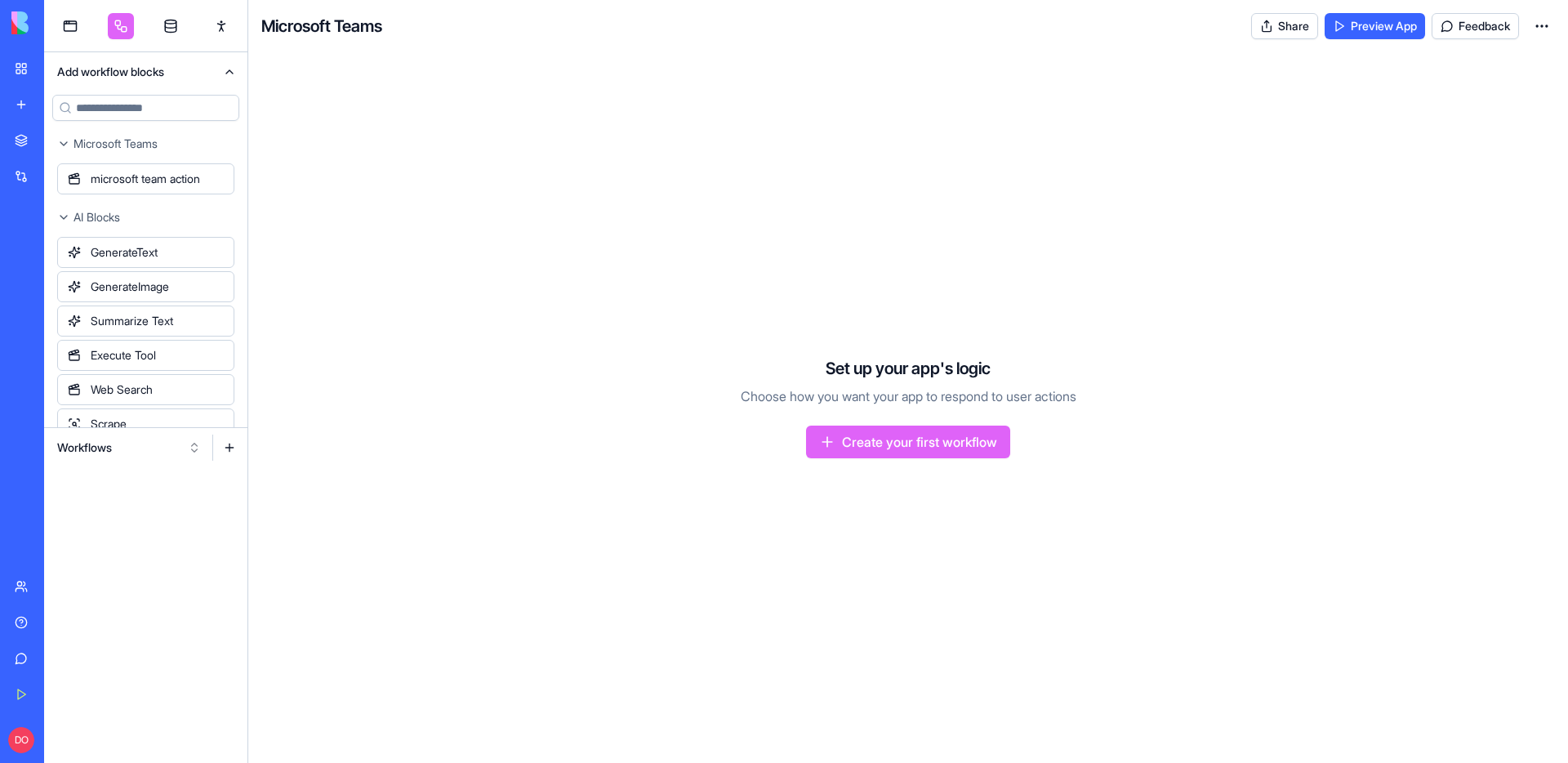
click at [158, 456] on button "Workflows" at bounding box center [129, 447] width 161 height 26
click at [105, 530] on div "Actions" at bounding box center [128, 534] width 155 height 26
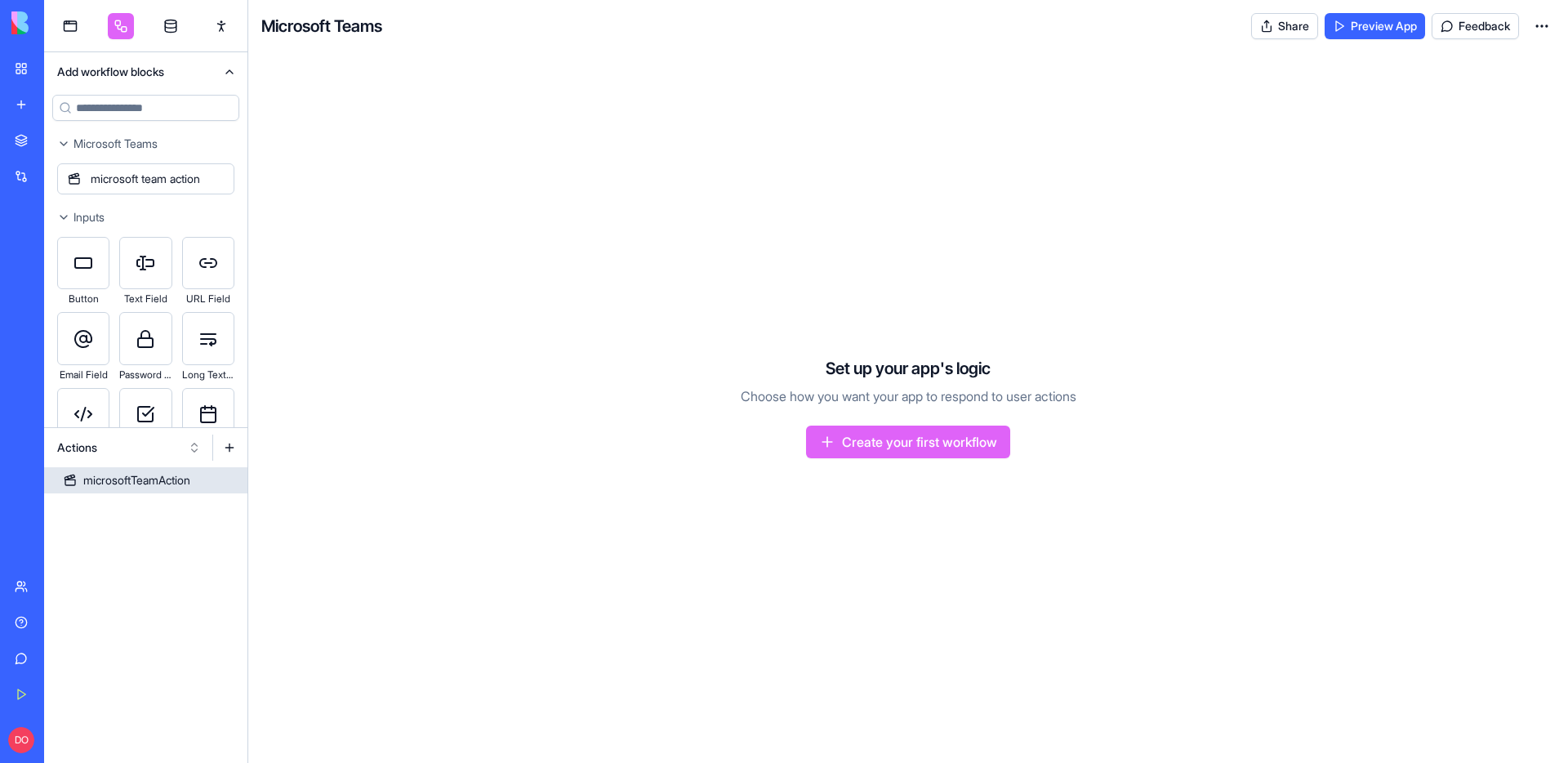
click at [117, 485] on div "microsoftTeamAction" at bounding box center [136, 481] width 107 height 17
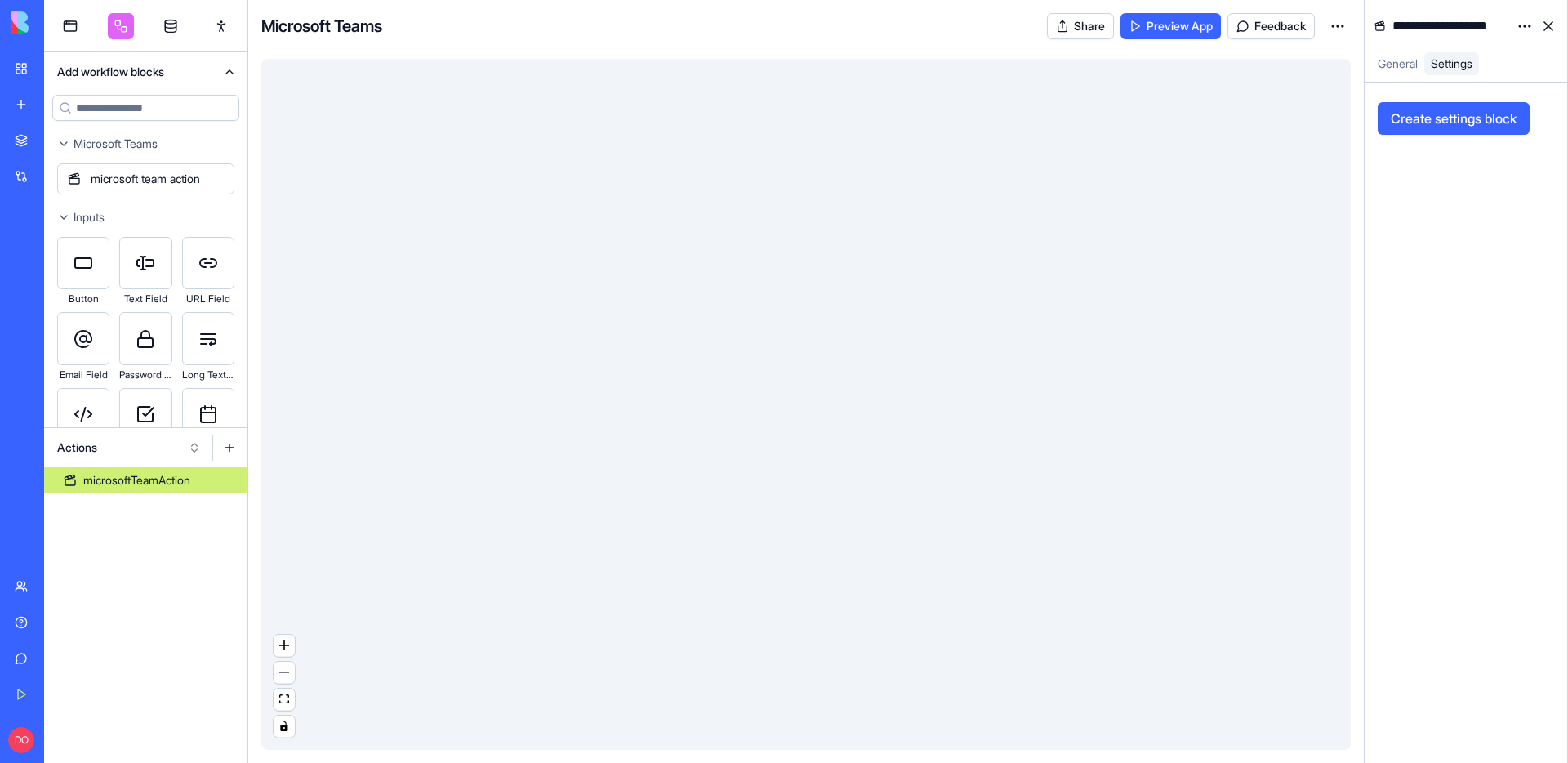
click at [135, 110] on input at bounding box center [146, 108] width 187 height 26
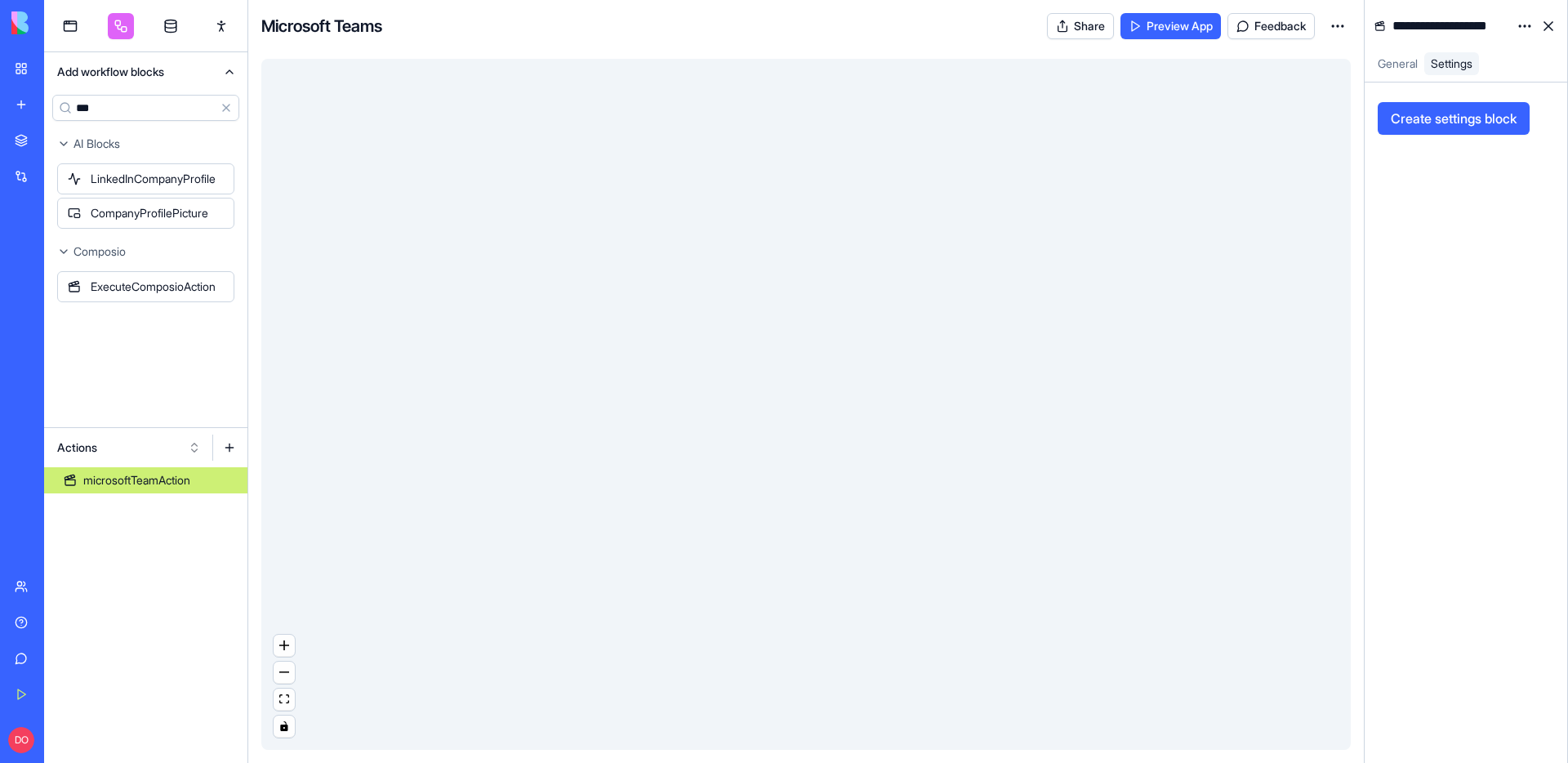
type input "***"
drag, startPoint x: 131, startPoint y: 293, endPoint x: 645, endPoint y: 343, distance: 516.4
click at [645, 343] on div "**********" at bounding box center [806, 382] width 1524 height 763
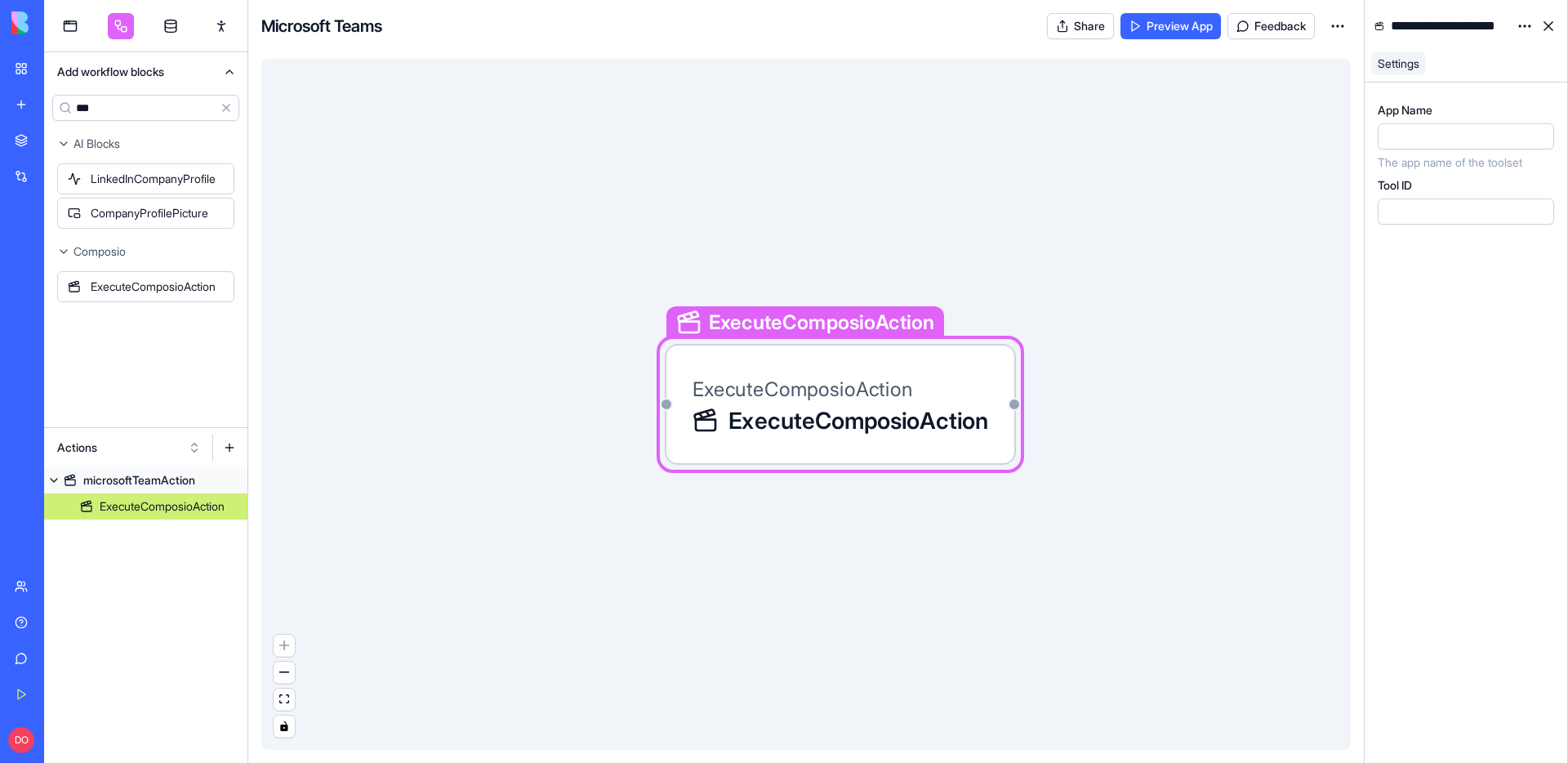
click at [812, 403] on div "ExecuteComposioAction ExecuteComposioAction" at bounding box center [840, 405] width 296 height 65
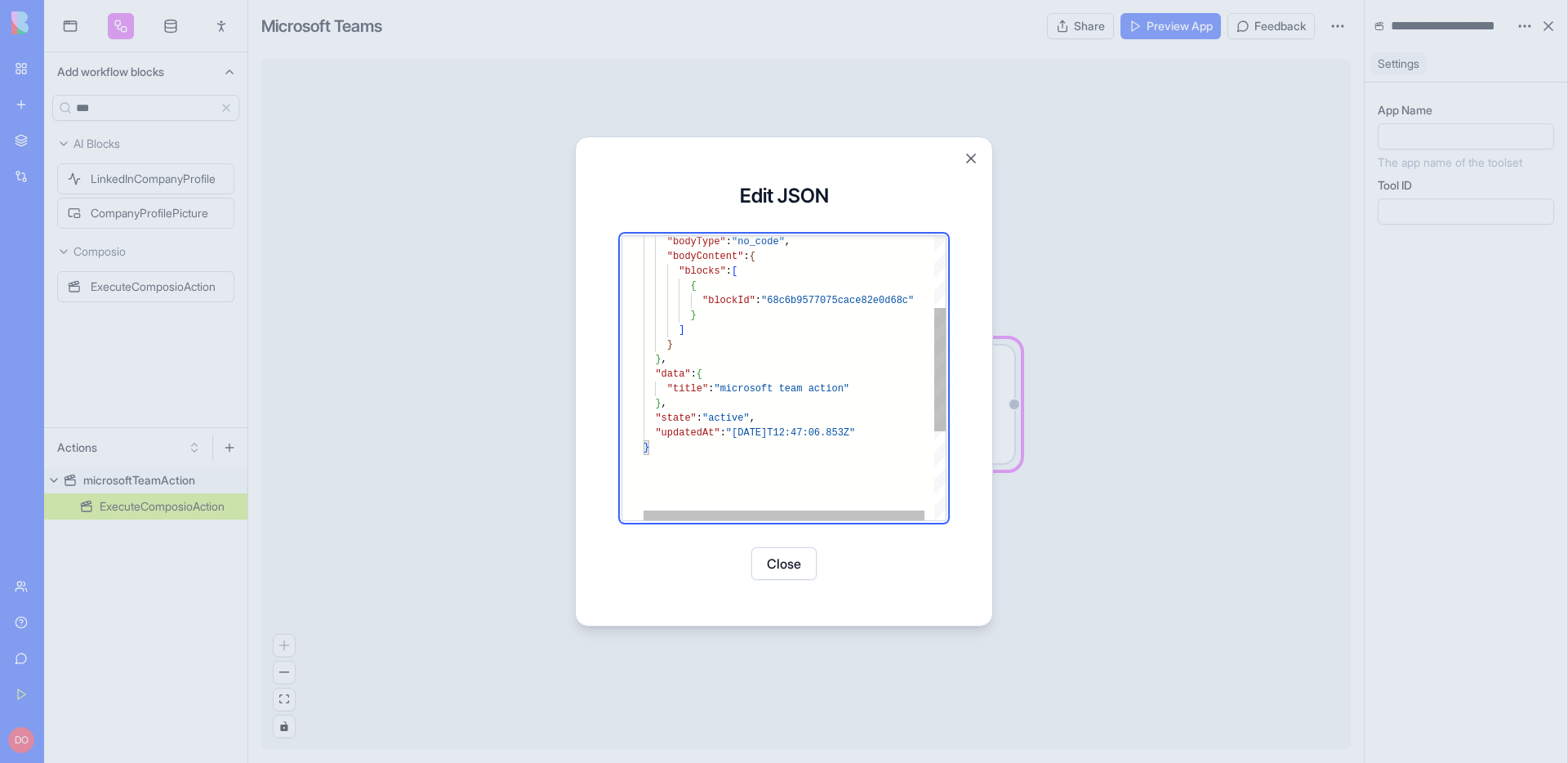
click at [876, 388] on div "} , "state" : "active" , "updatedAt" : "2025-09-14T12:47:06.853Z" } } , "data" …" at bounding box center [800, 398] width 312 height 652
type textarea "**********"
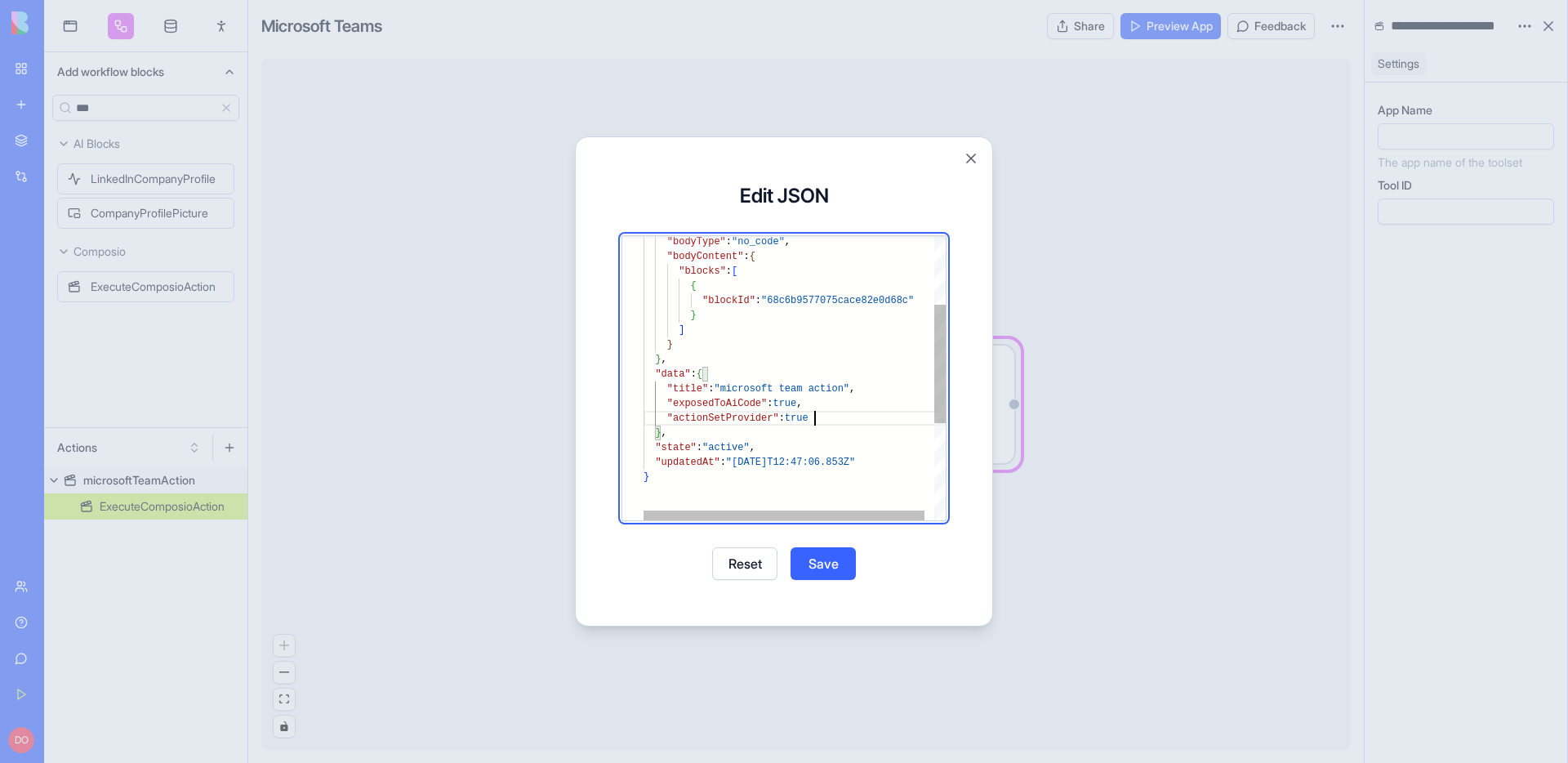
scroll to position [45, 172]
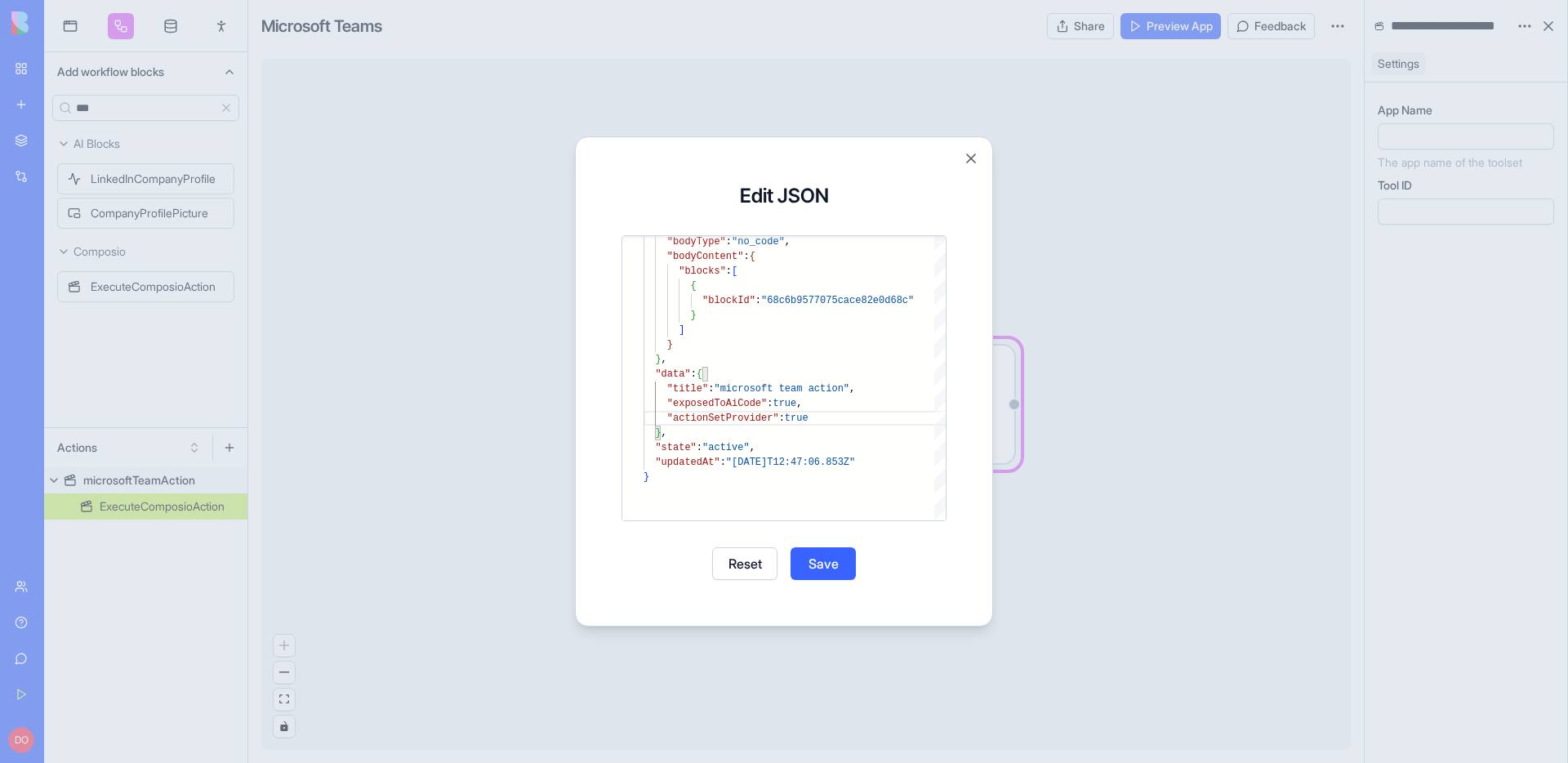
click at [836, 569] on button "Save" at bounding box center [823, 563] width 65 height 32
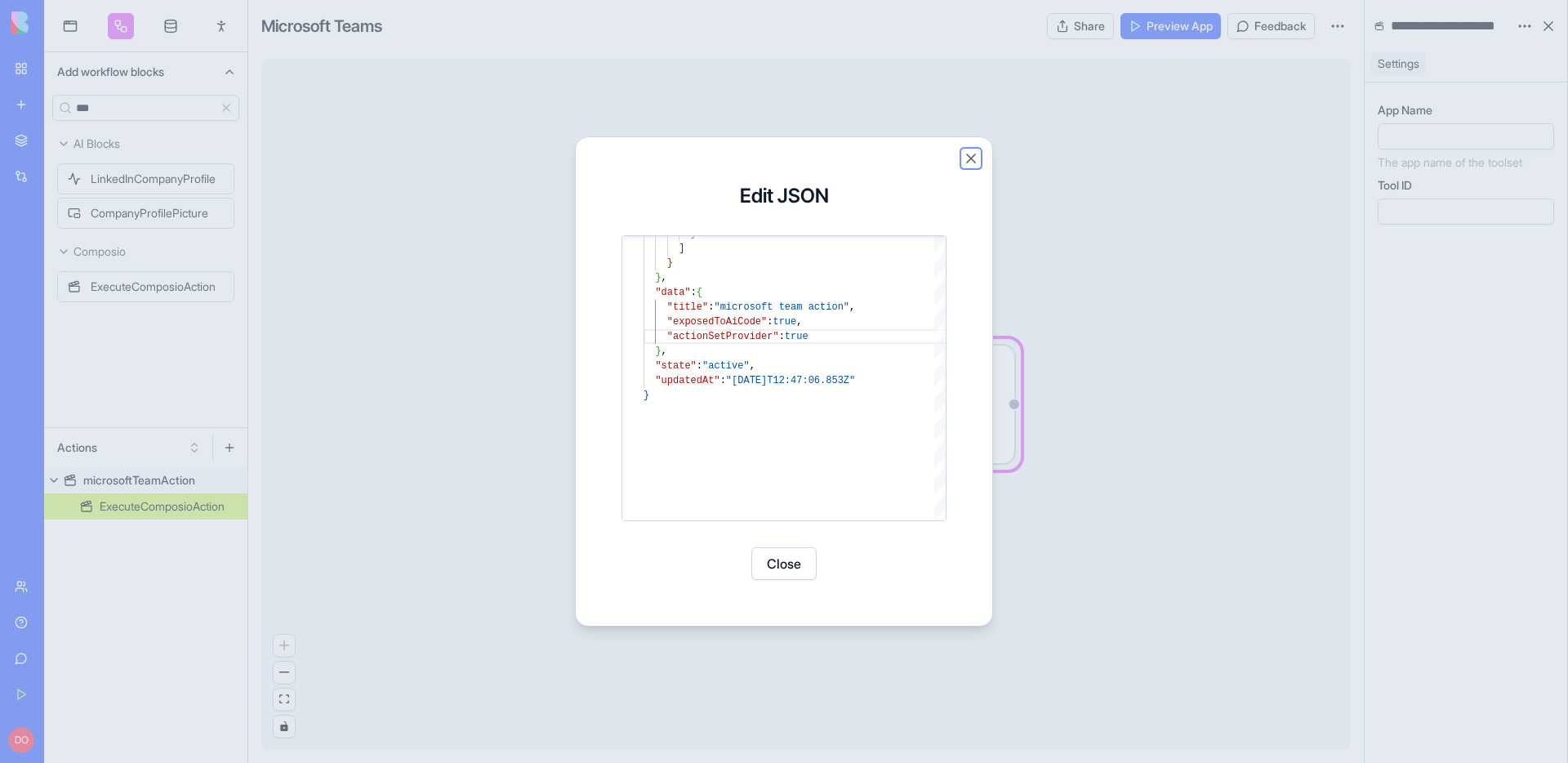
click at [969, 158] on button "Close" at bounding box center [971, 159] width 17 height 17
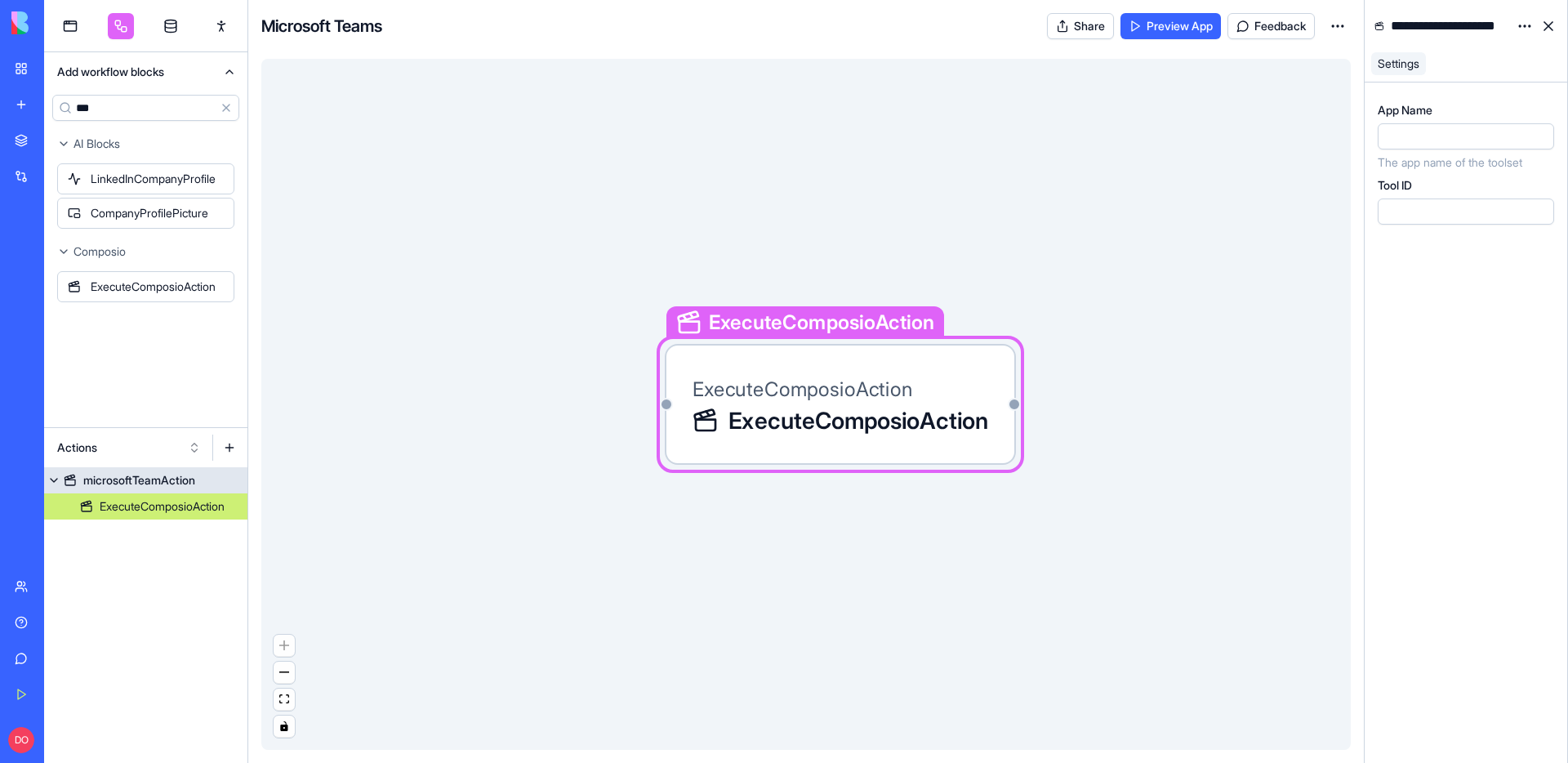
click at [166, 479] on div "microsoftTeamAction" at bounding box center [139, 481] width 112 height 17
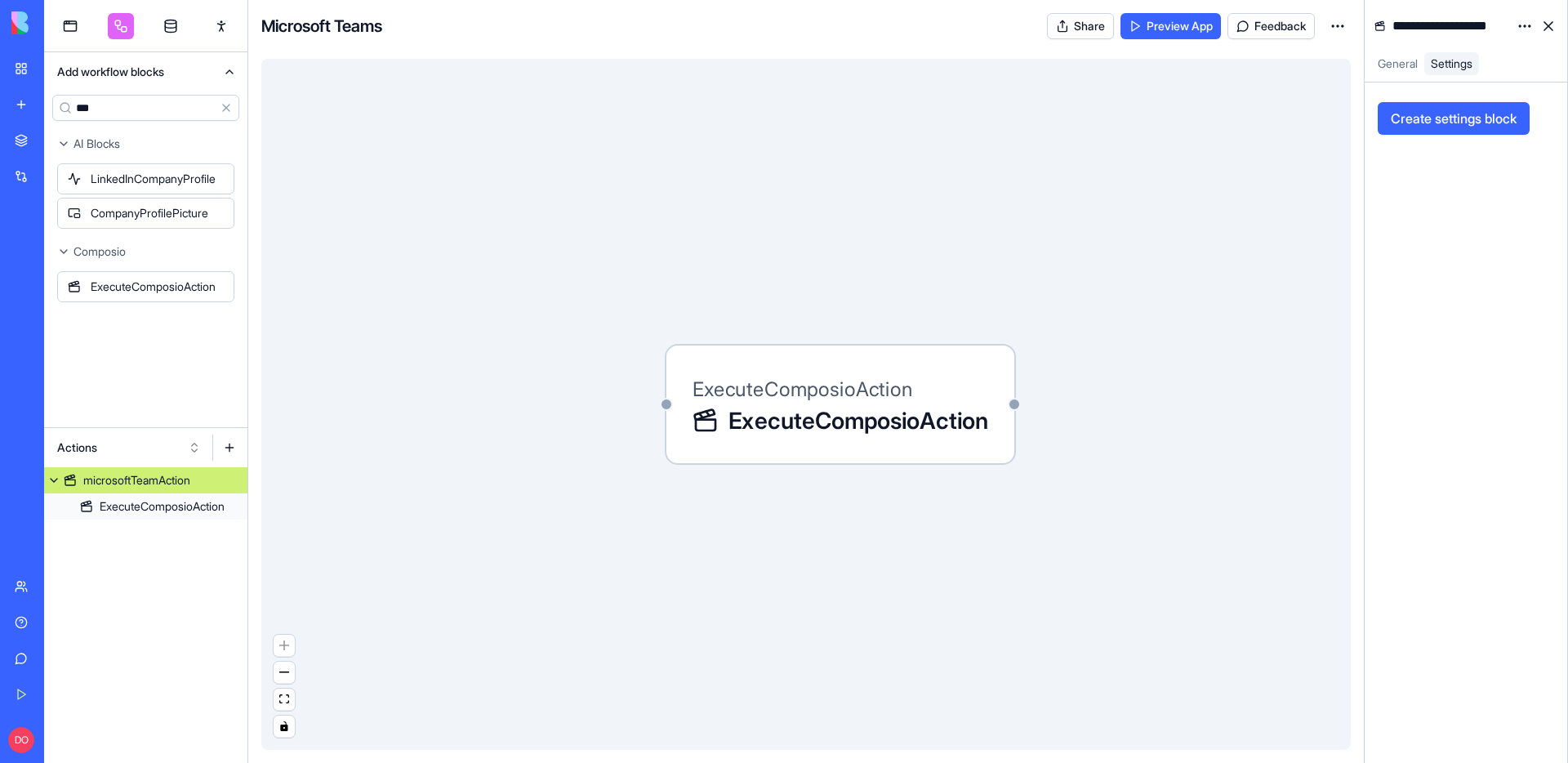
click at [1388, 71] on link "General" at bounding box center [1397, 63] width 53 height 23
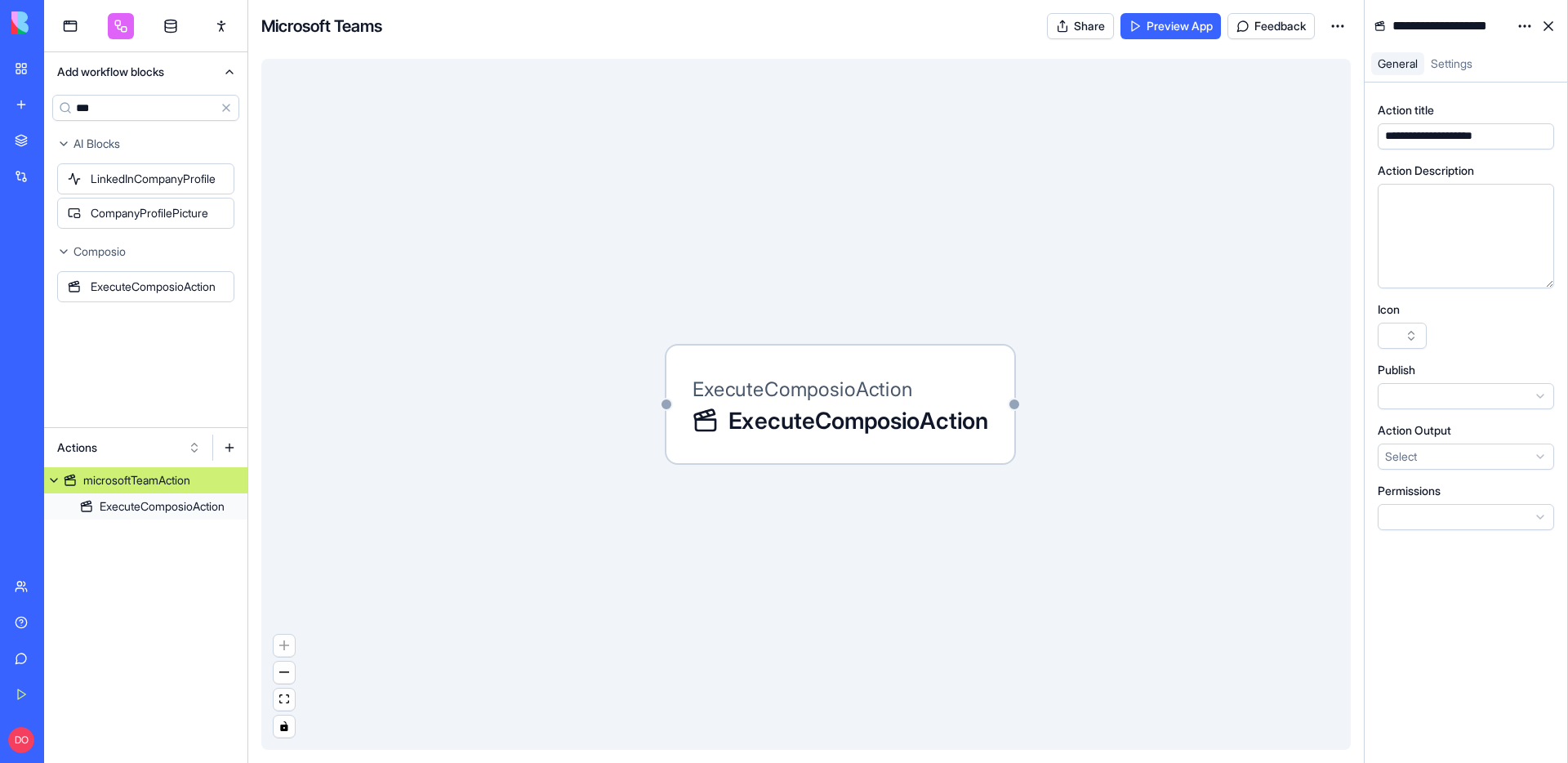
click at [152, 482] on div "microsoftTeamAction" at bounding box center [136, 481] width 107 height 17
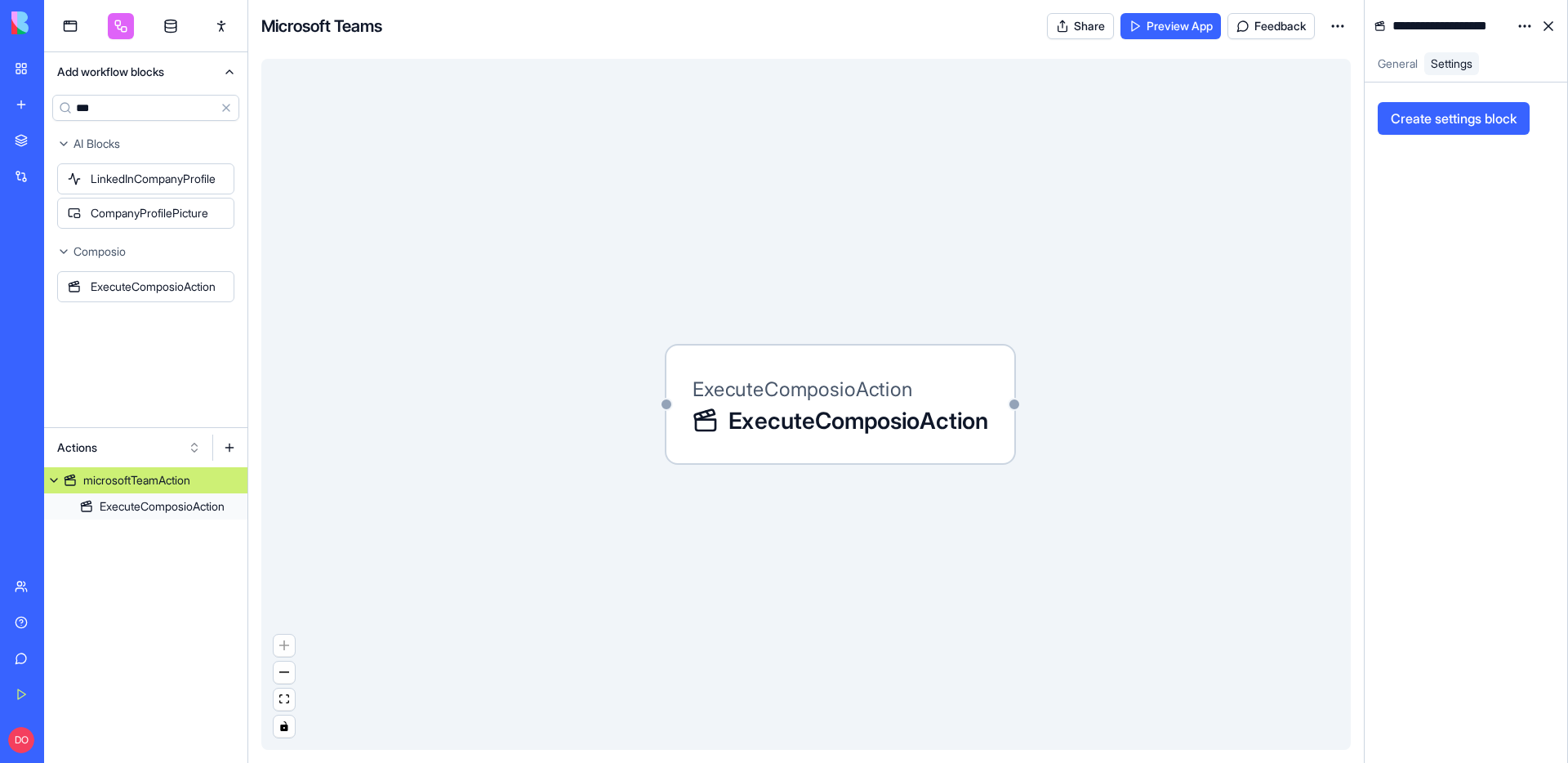
click at [1408, 73] on link "General" at bounding box center [1397, 63] width 53 height 23
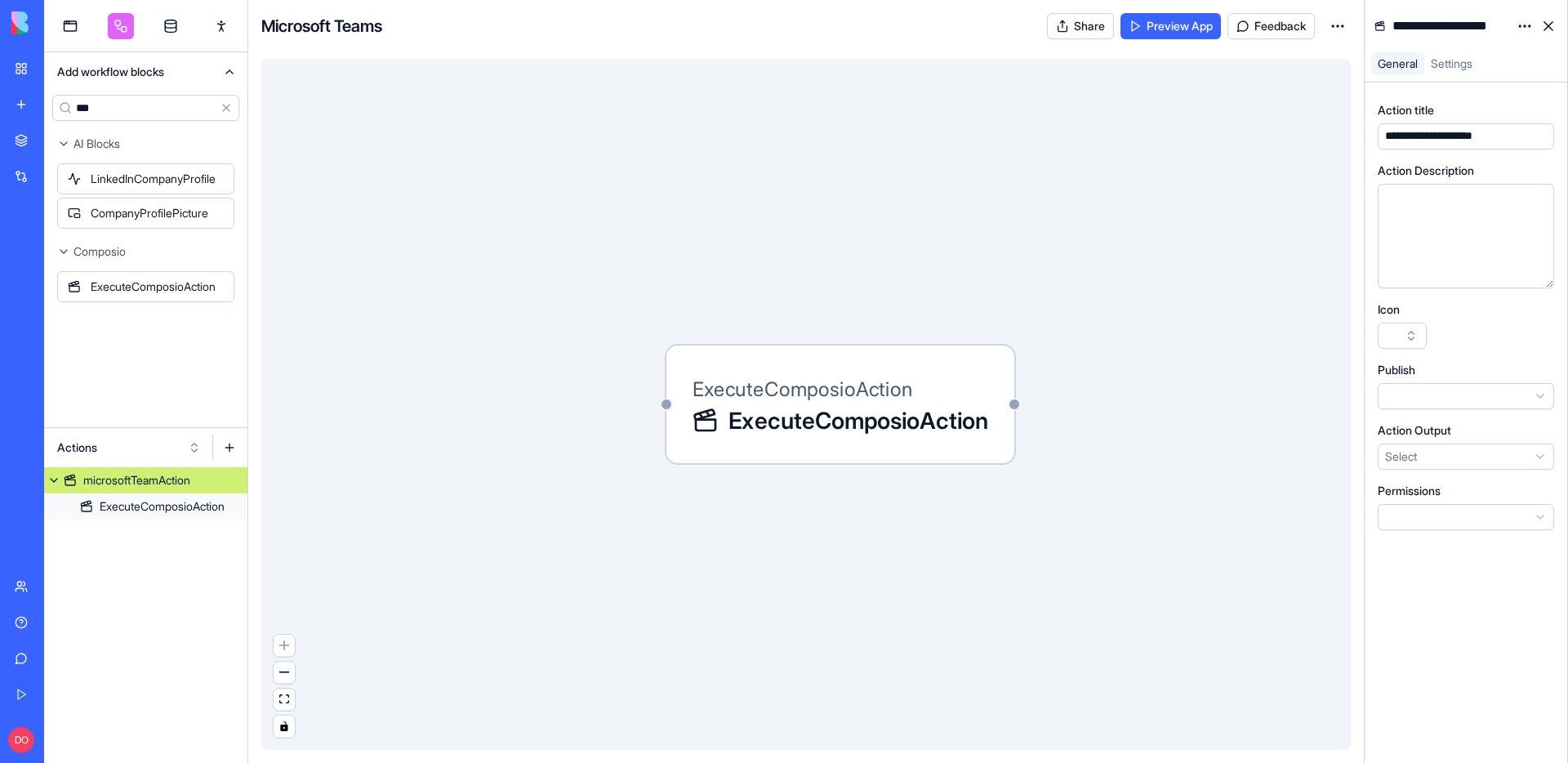
click at [1463, 69] on span "Settings" at bounding box center [1451, 63] width 42 height 14
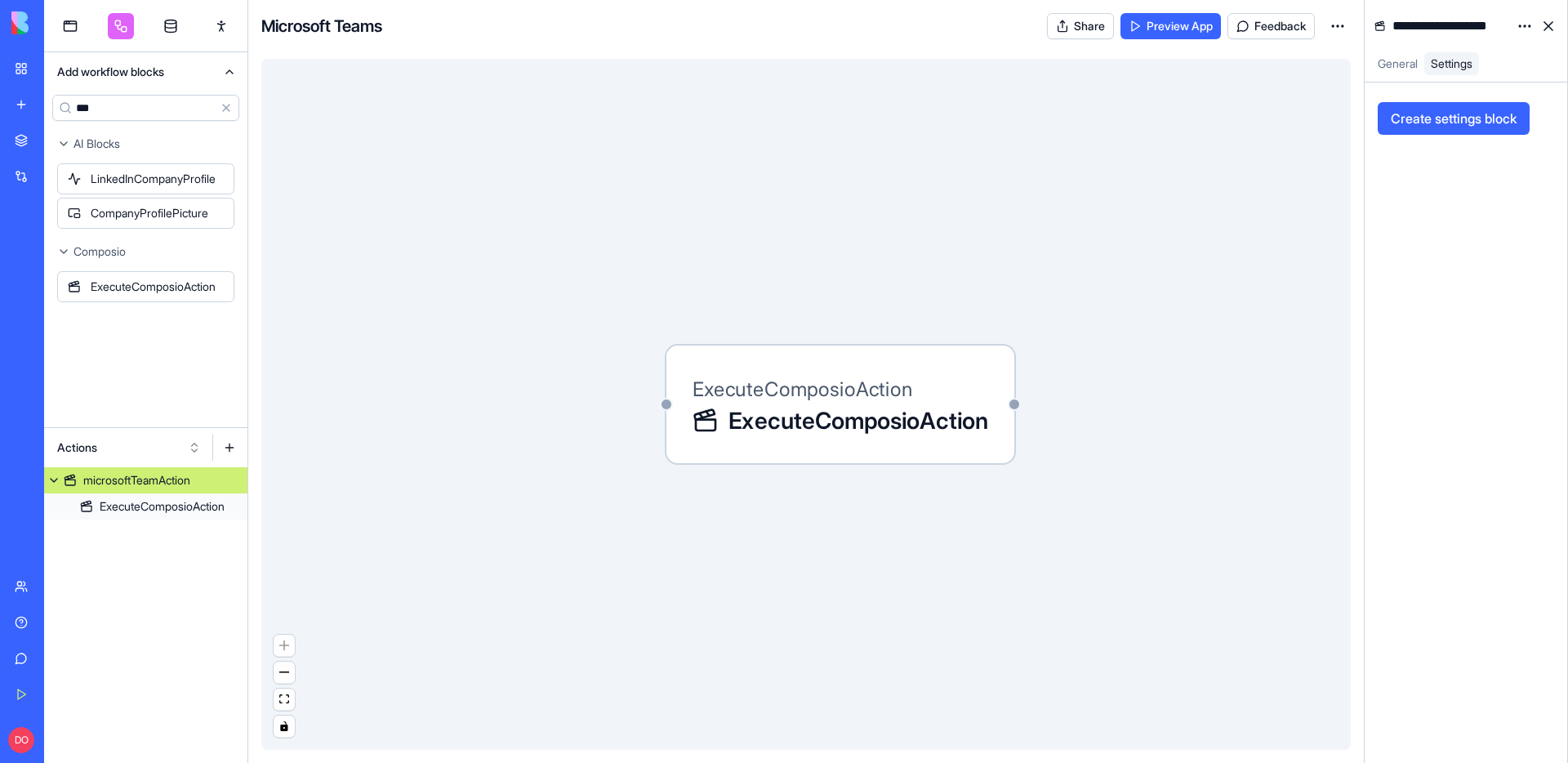
click at [1406, 66] on span "General" at bounding box center [1397, 63] width 40 height 14
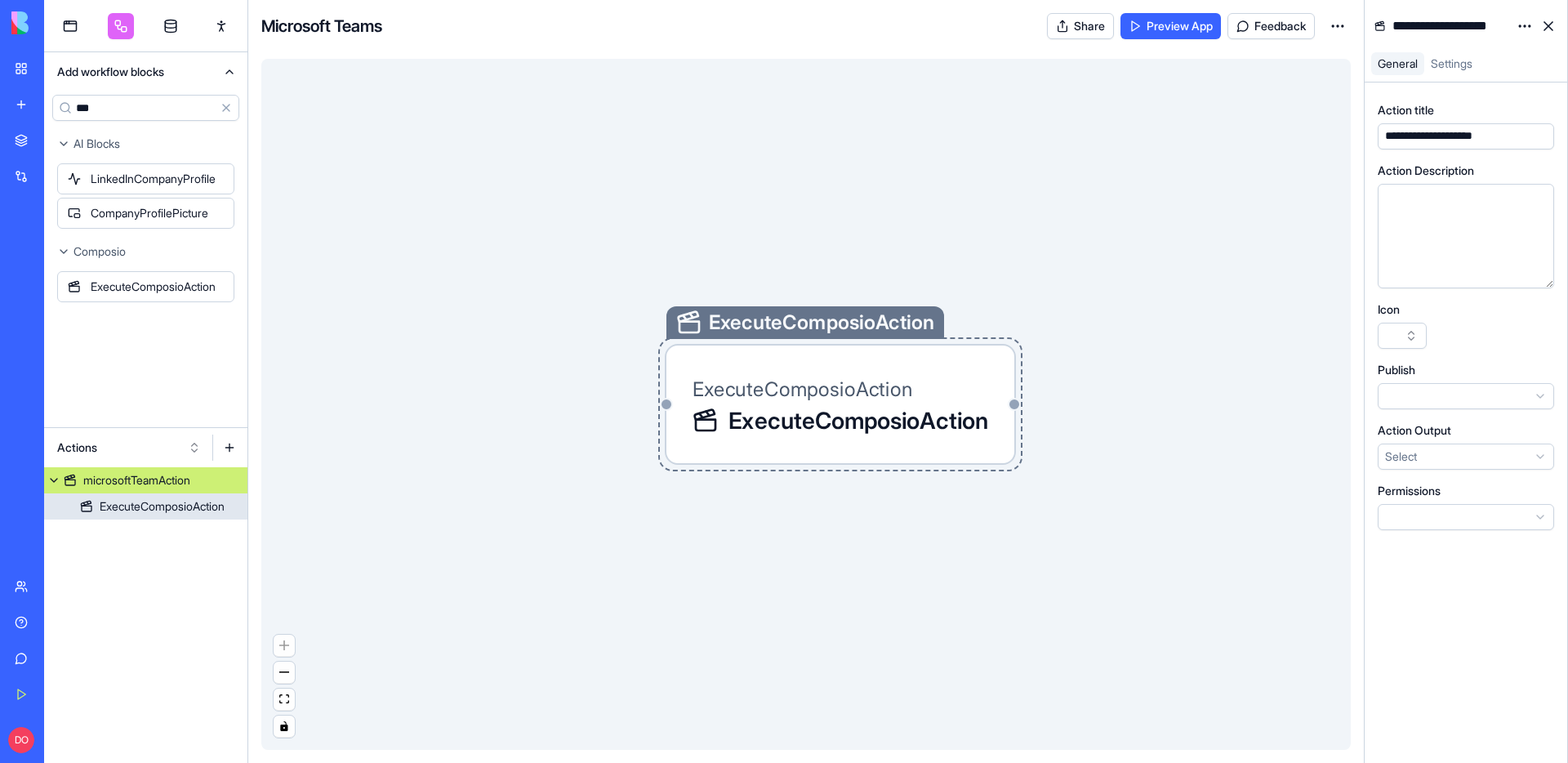
click at [142, 490] on link "microsoftTeamAction" at bounding box center [146, 481] width 203 height 26
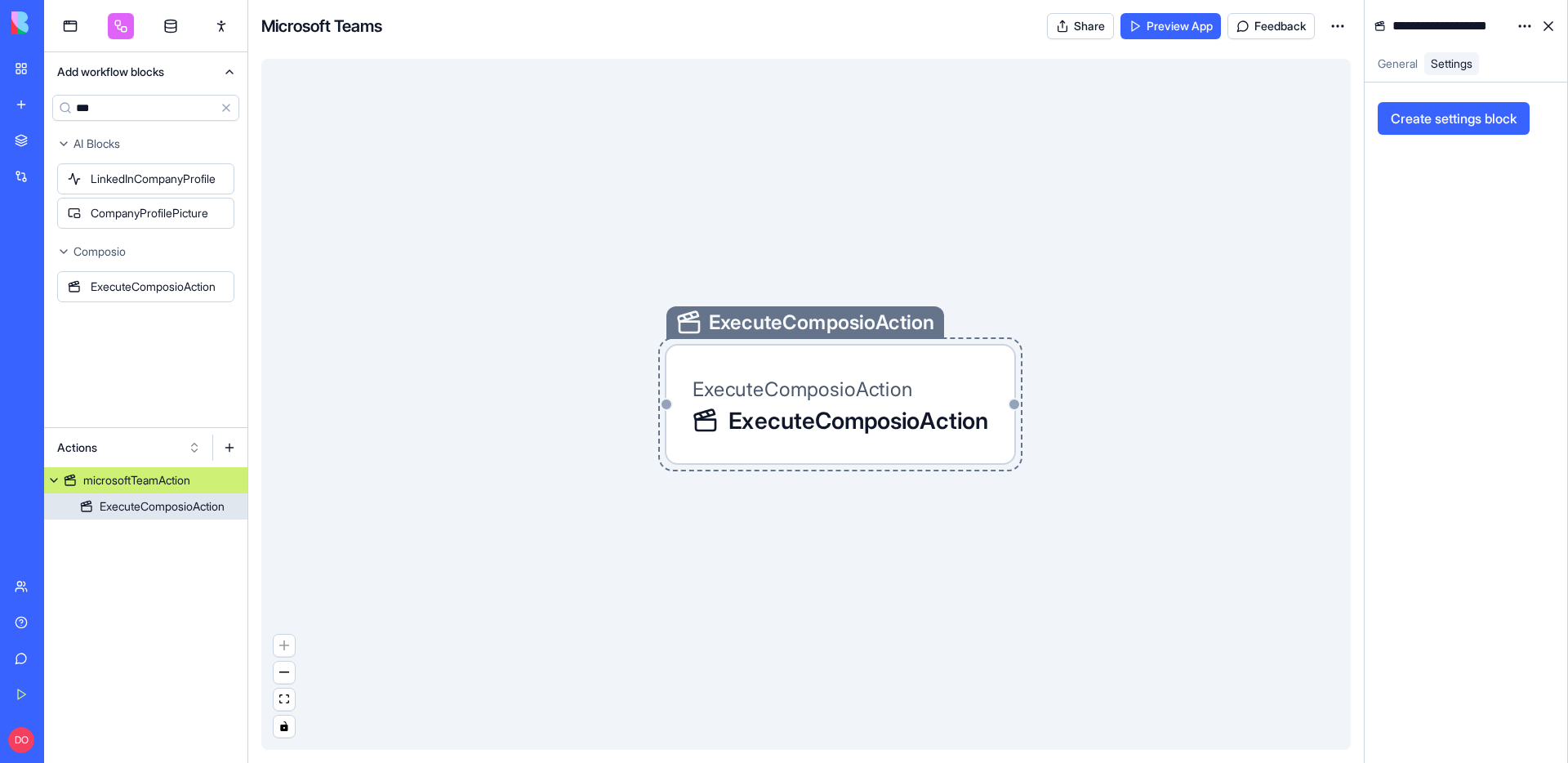
click at [148, 501] on div "ExecuteComposioAction" at bounding box center [161, 507] width 125 height 17
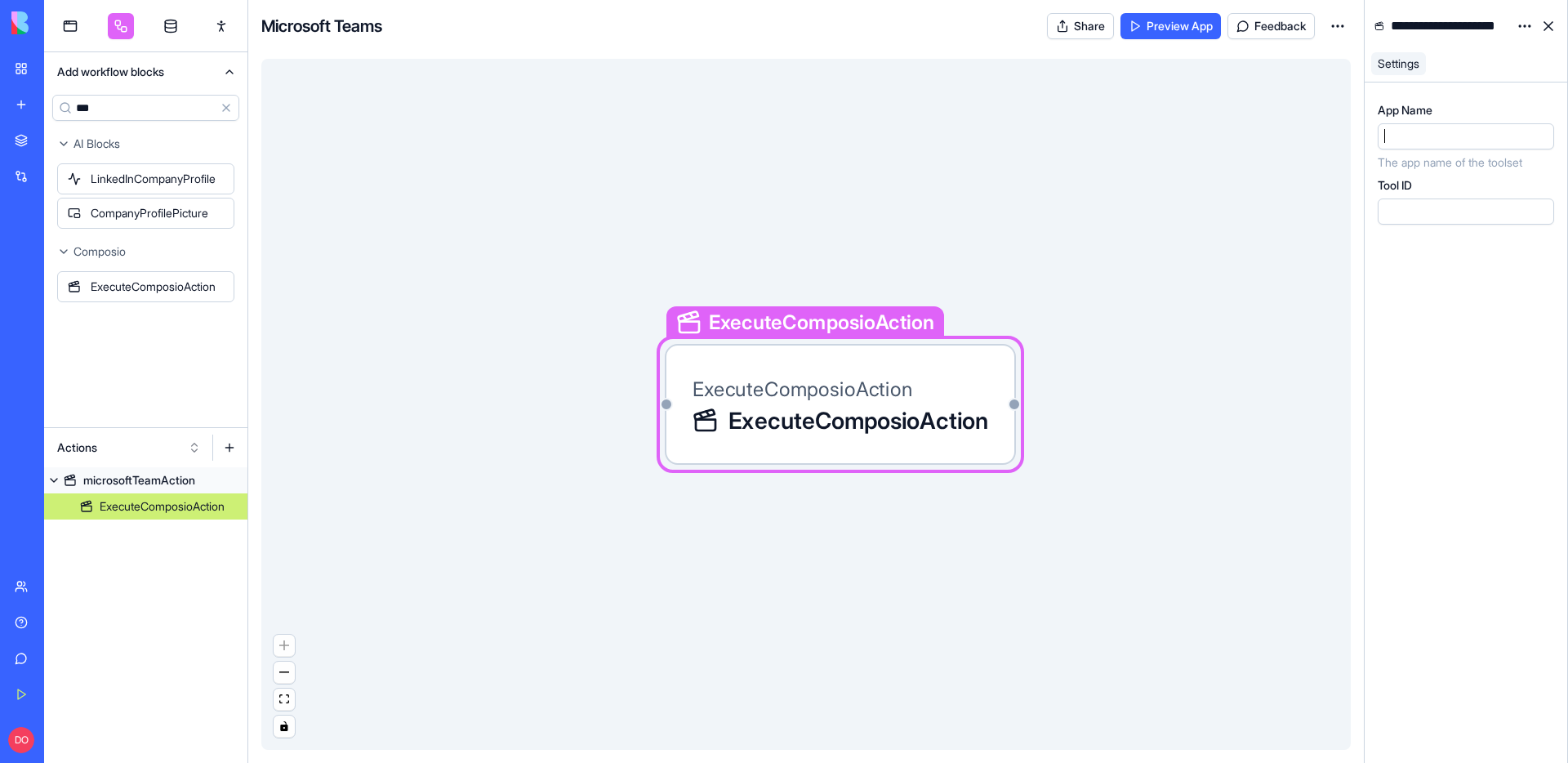
click at [1463, 121] on div "App Name The app name of the toolset" at bounding box center [1466, 136] width 176 height 69
click at [1430, 139] on div at bounding box center [1450, 136] width 140 height 18
click at [1422, 282] on div "**********" at bounding box center [1466, 422] width 176 height 641
click at [1305, 222] on div "ExecuteComposioAction ExecuteComposioAction ExecuteComposioAction" at bounding box center [806, 404] width 1089 height 692
click at [1339, 26] on html "**********" at bounding box center [784, 382] width 1568 height 763
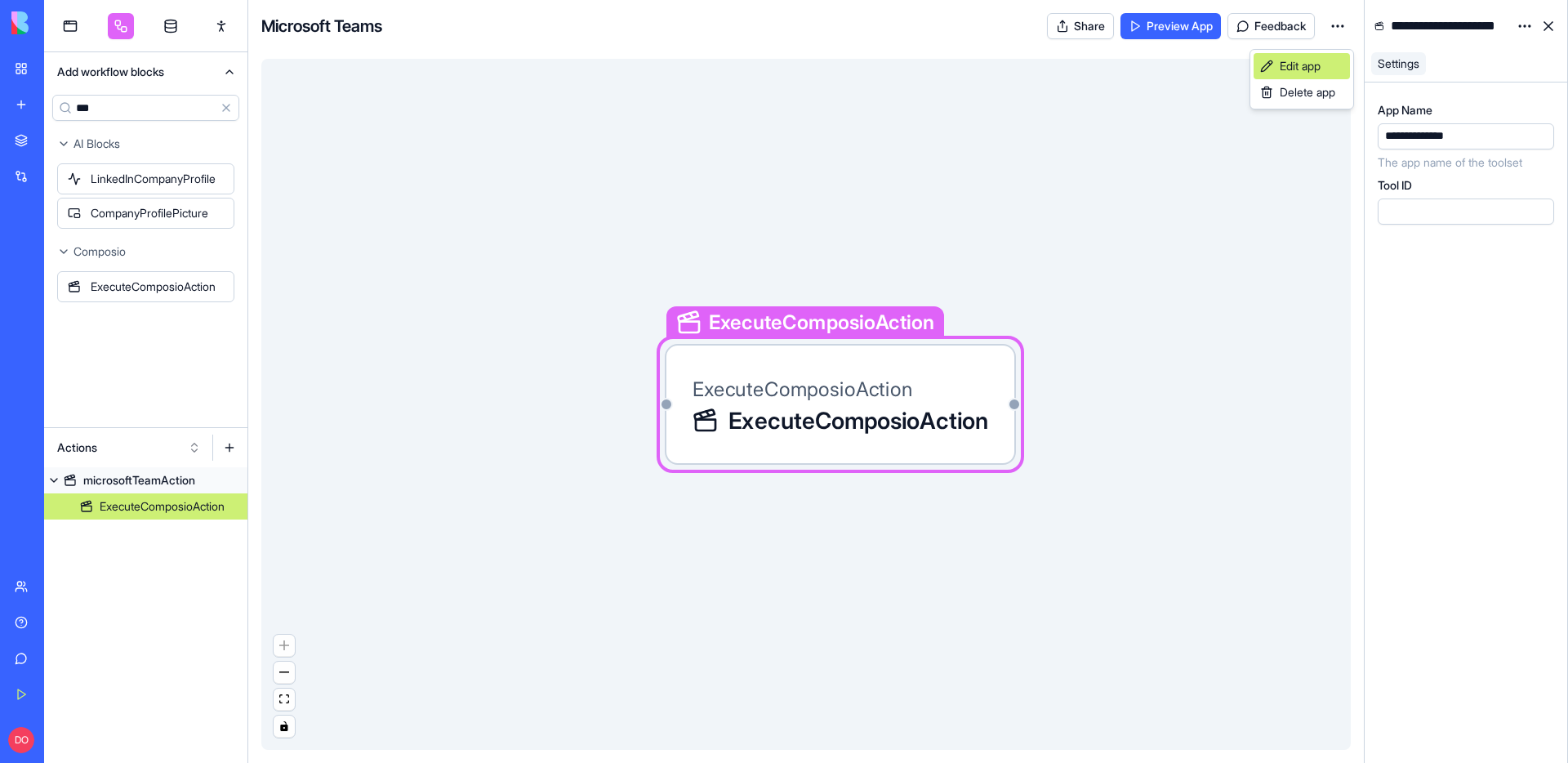
click at [1305, 61] on span "Edit app" at bounding box center [1300, 66] width 41 height 17
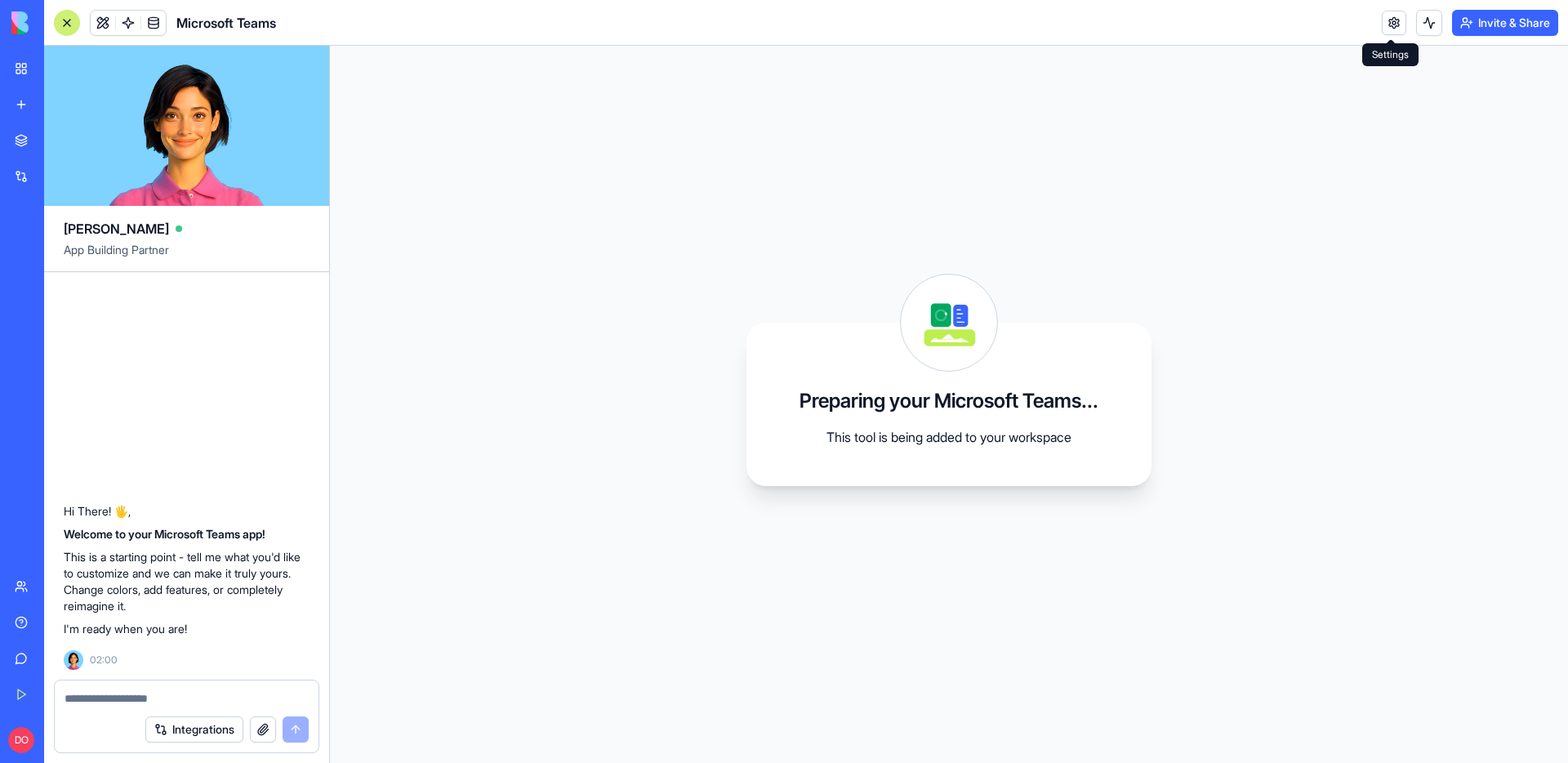
click at [1385, 17] on link at bounding box center [1394, 22] width 24 height 24
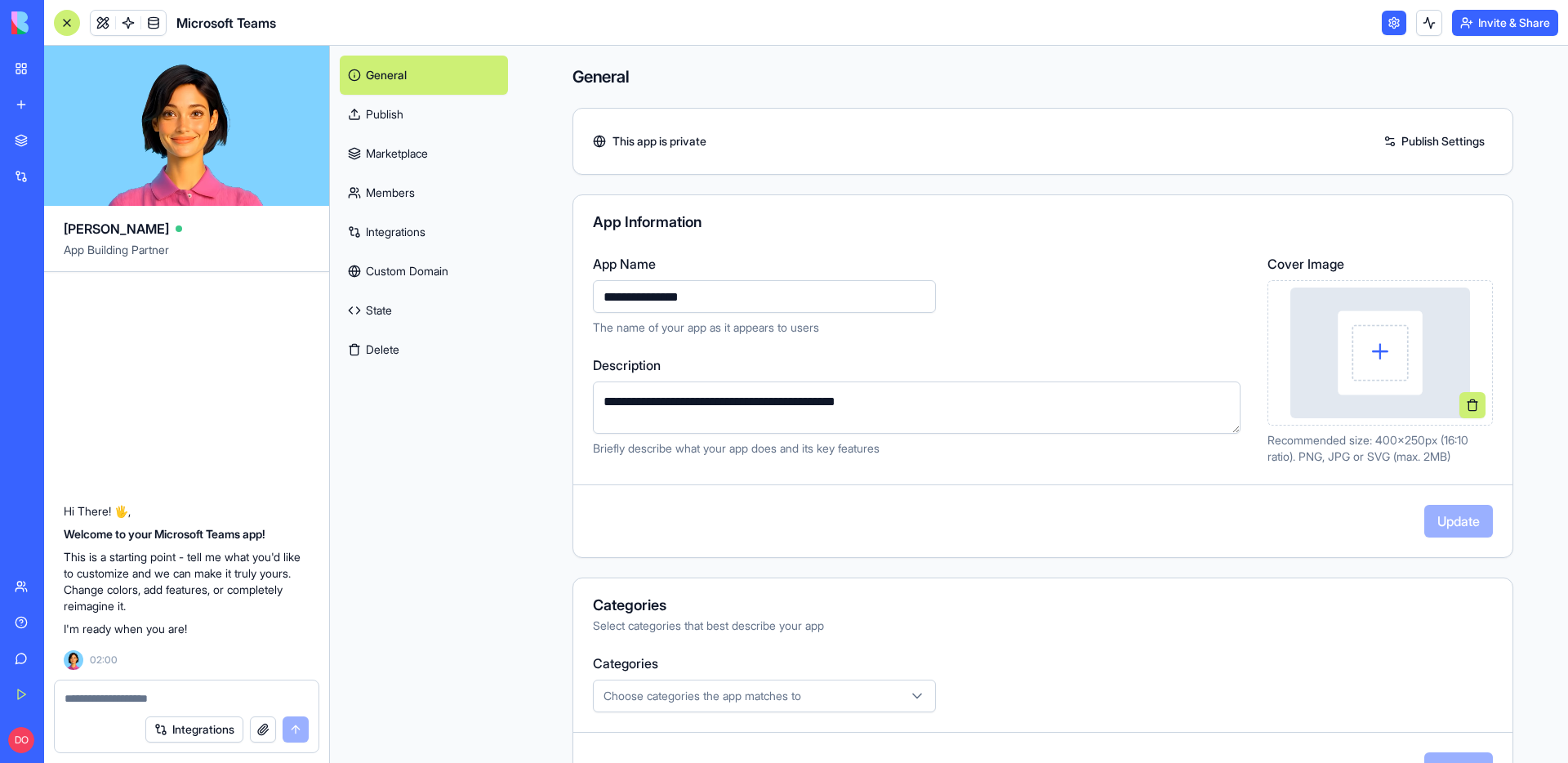
click at [391, 304] on link "State" at bounding box center [423, 310] width 168 height 39
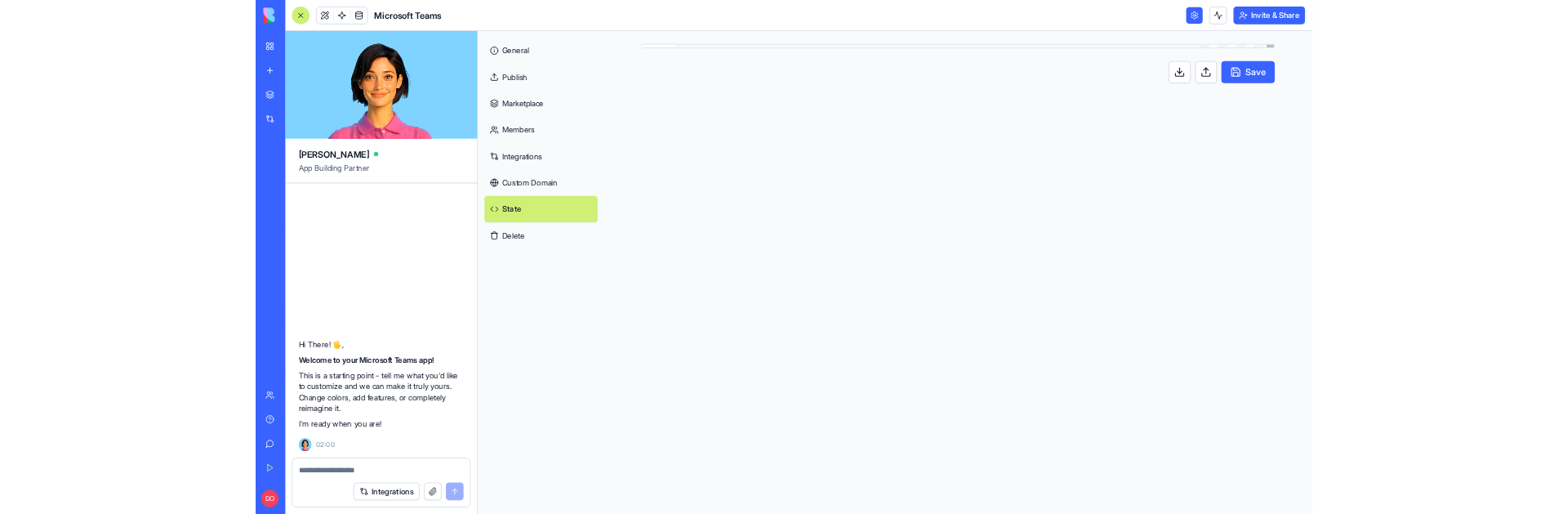
scroll to position [147, 0]
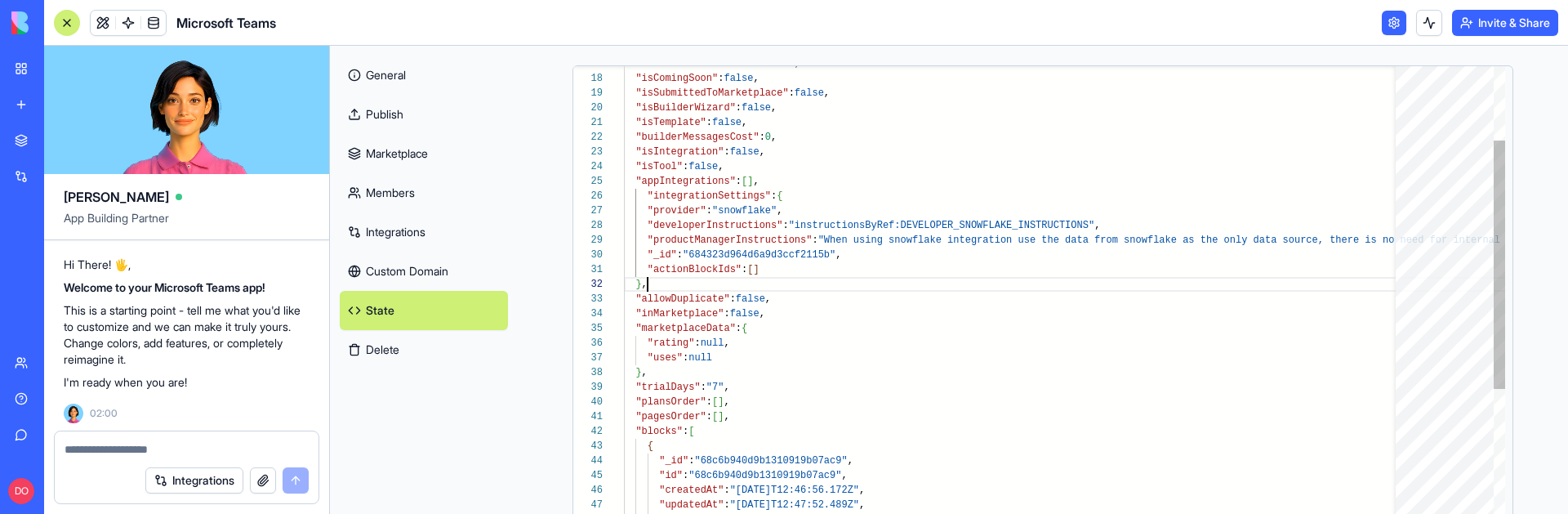
scroll to position [15, 24]
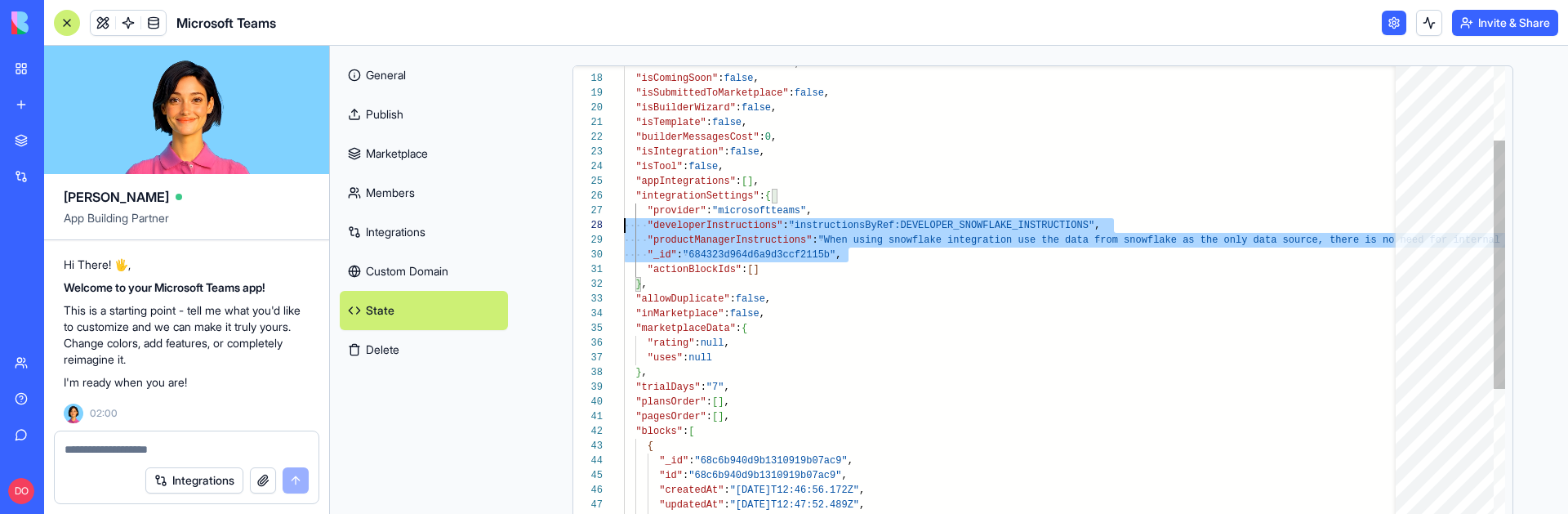
scroll to position [103, 0]
drag, startPoint x: 856, startPoint y: 254, endPoint x: 523, endPoint y: 225, distance: 334.3
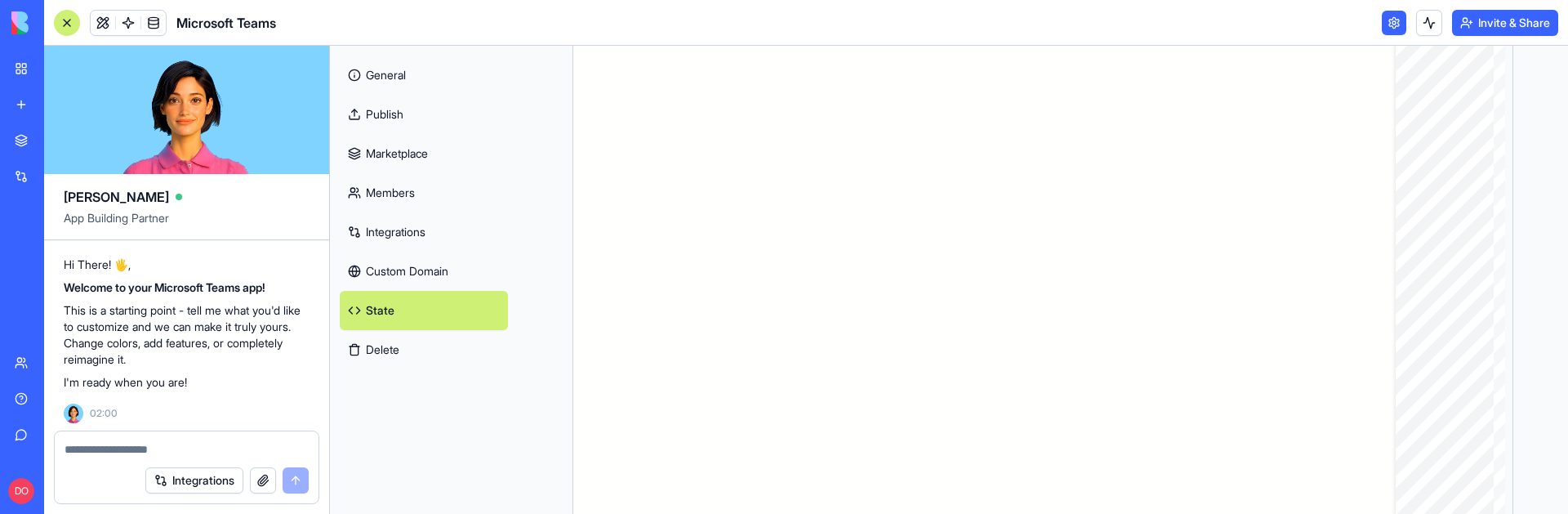
scroll to position [442, 0]
click at [1497, 469] on button "Save" at bounding box center [1473, 477] width 79 height 32
type textarea "**********"
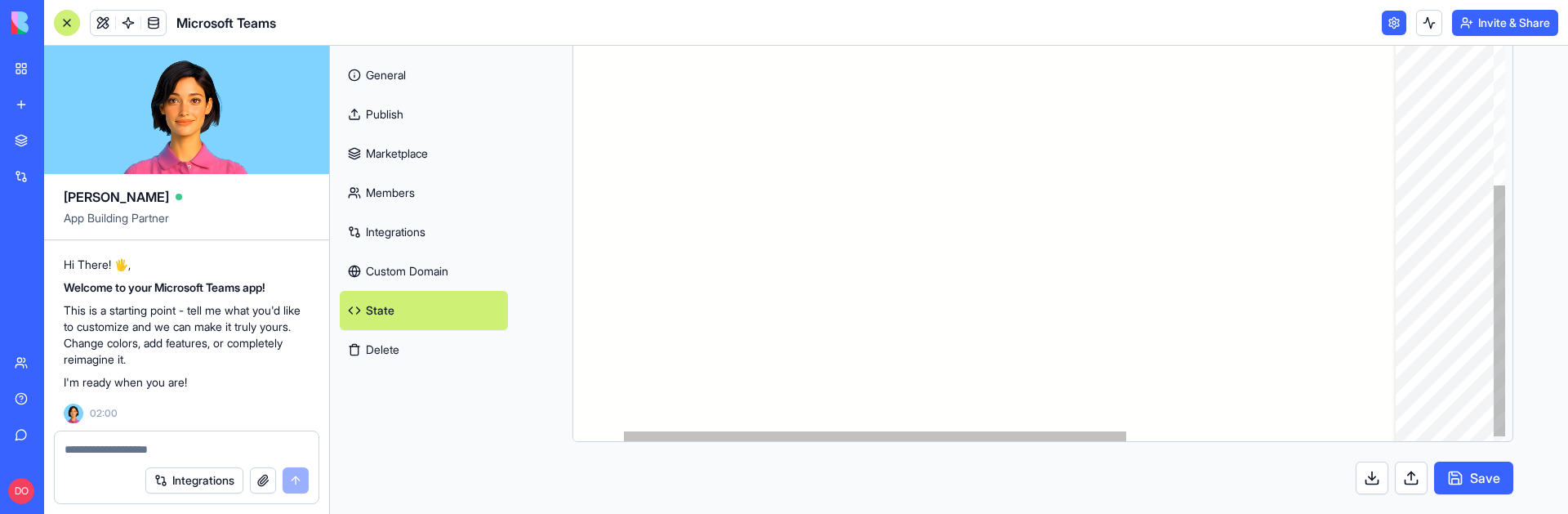
scroll to position [73, 6]
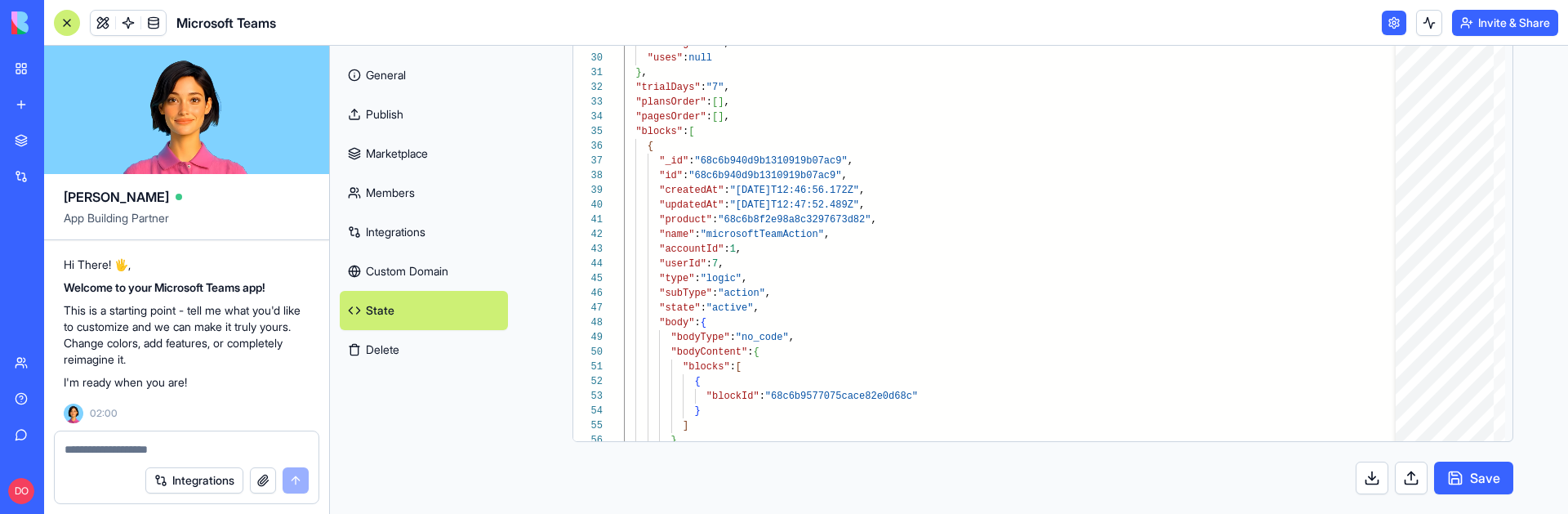
click at [1454, 482] on button "Save" at bounding box center [1473, 477] width 79 height 32
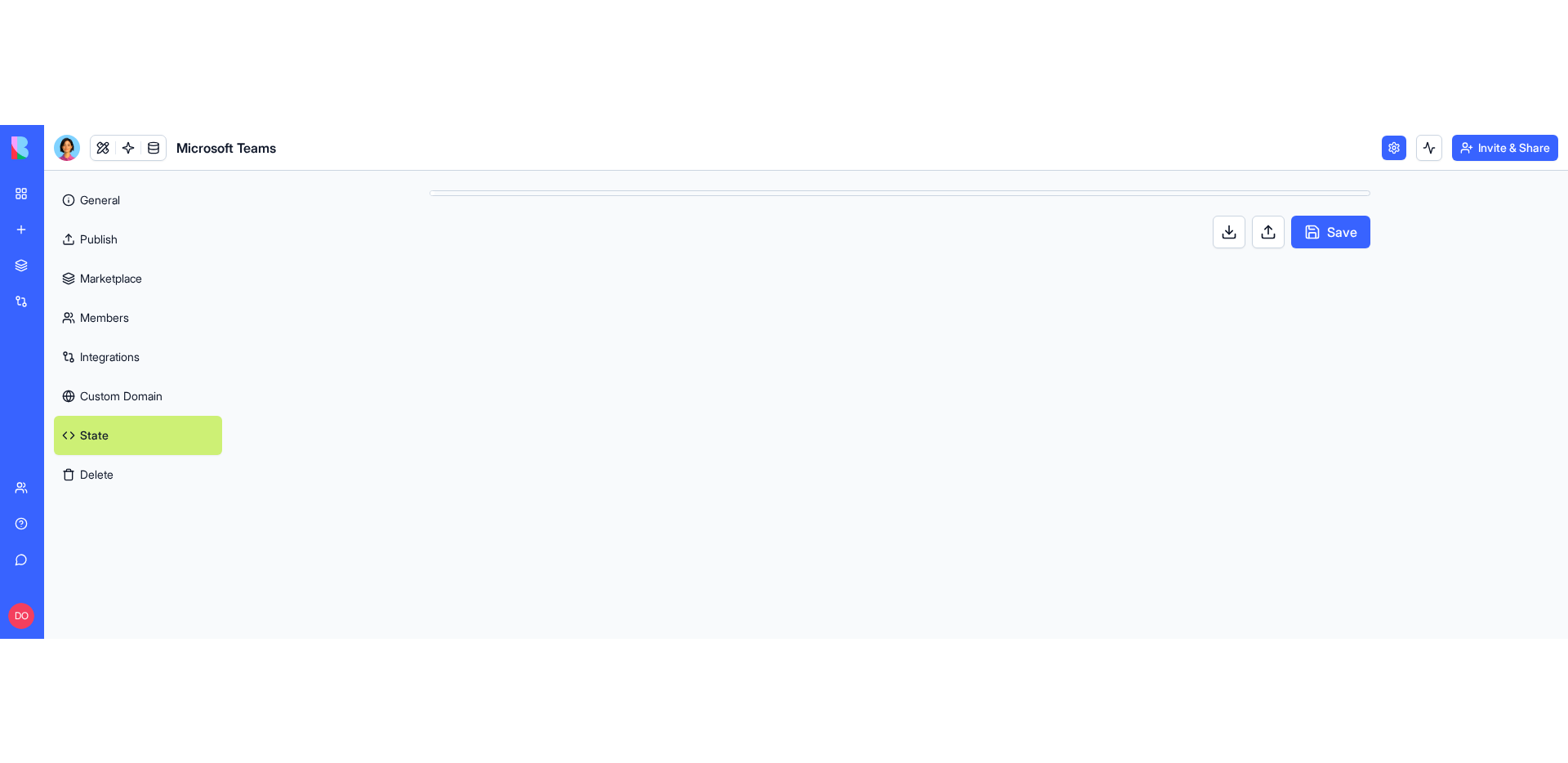
scroll to position [147, 0]
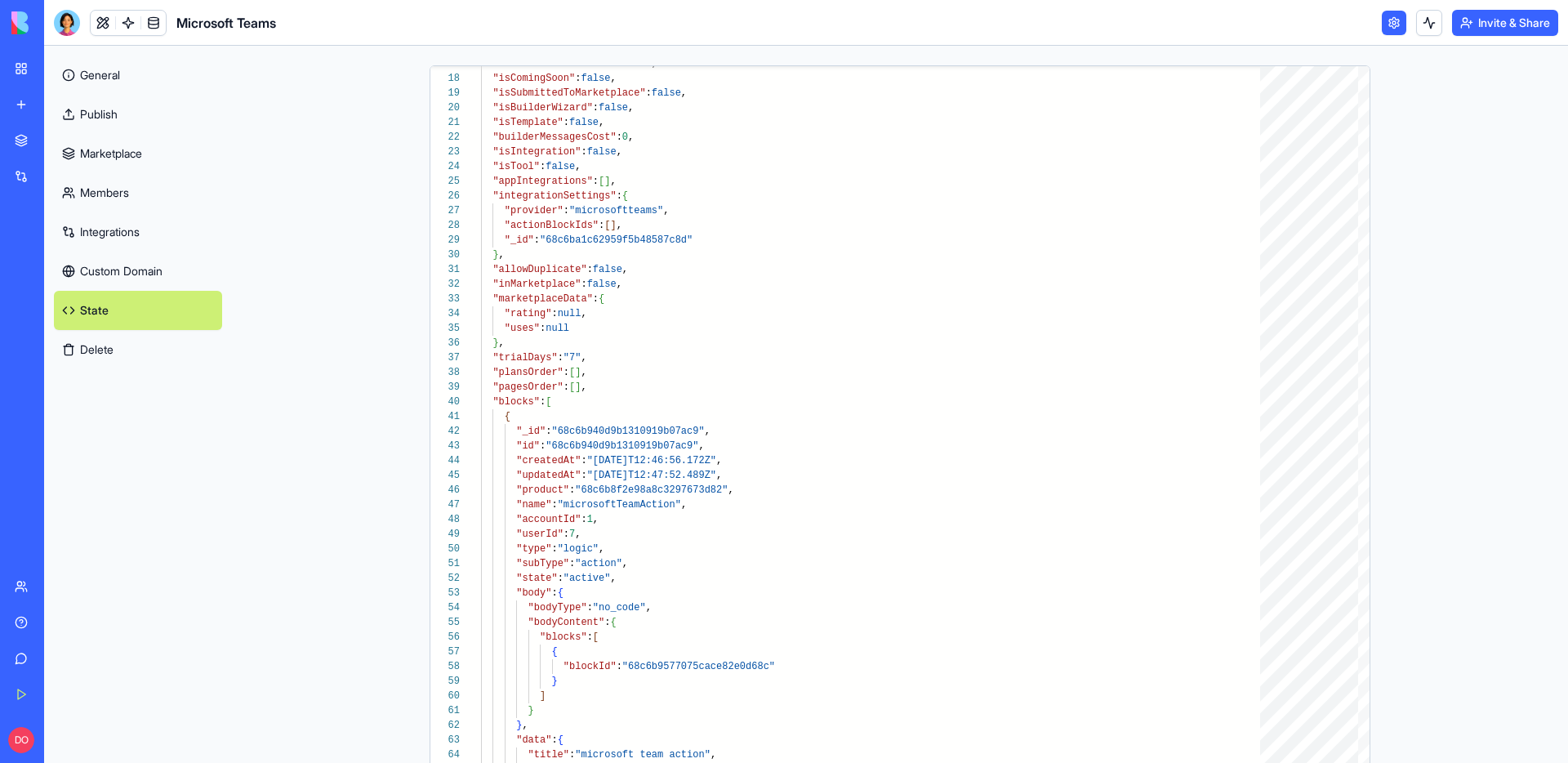
click at [122, 78] on link "General" at bounding box center [137, 75] width 168 height 39
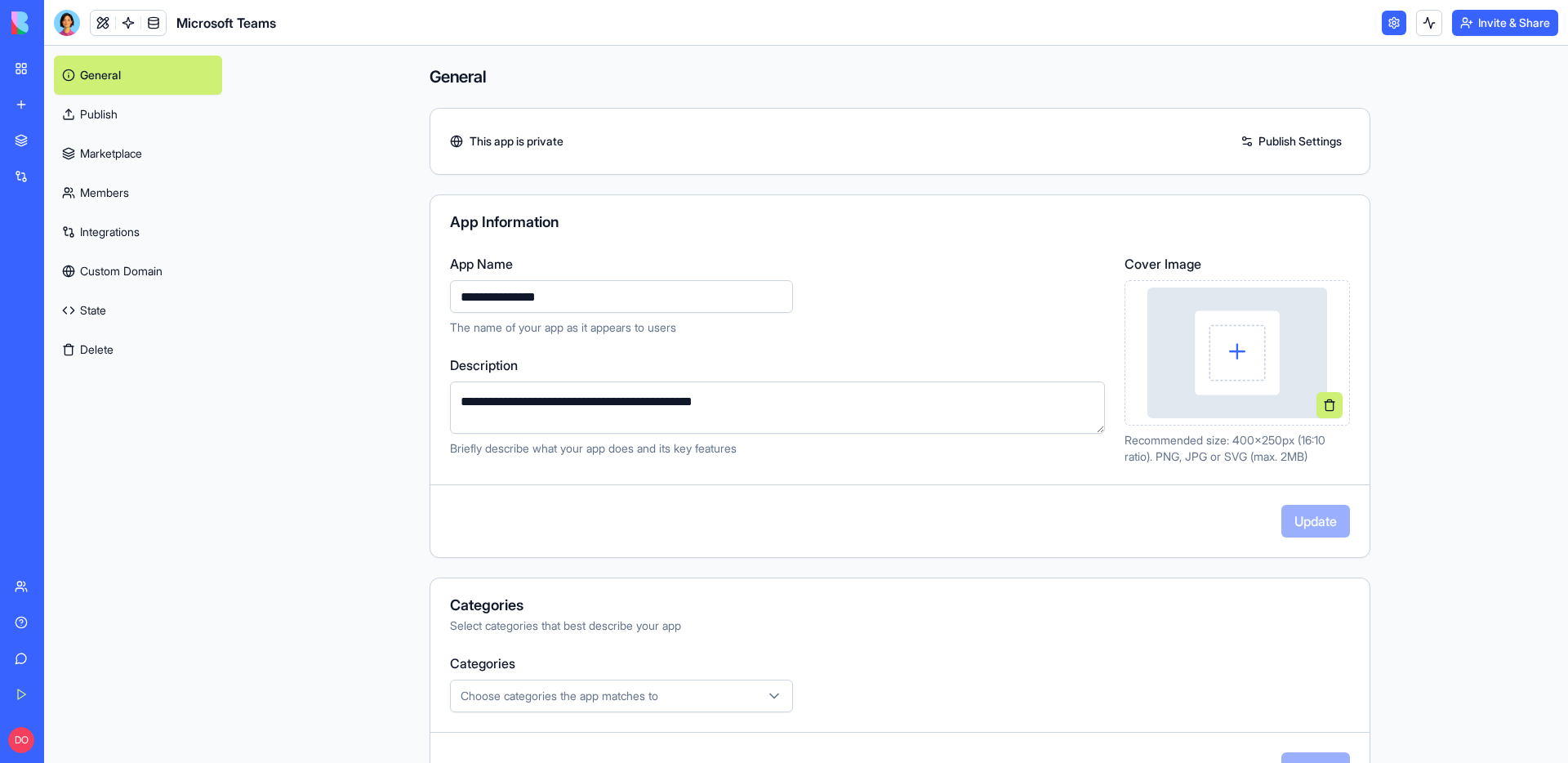
click at [1213, 333] on img at bounding box center [1238, 353] width 181 height 131
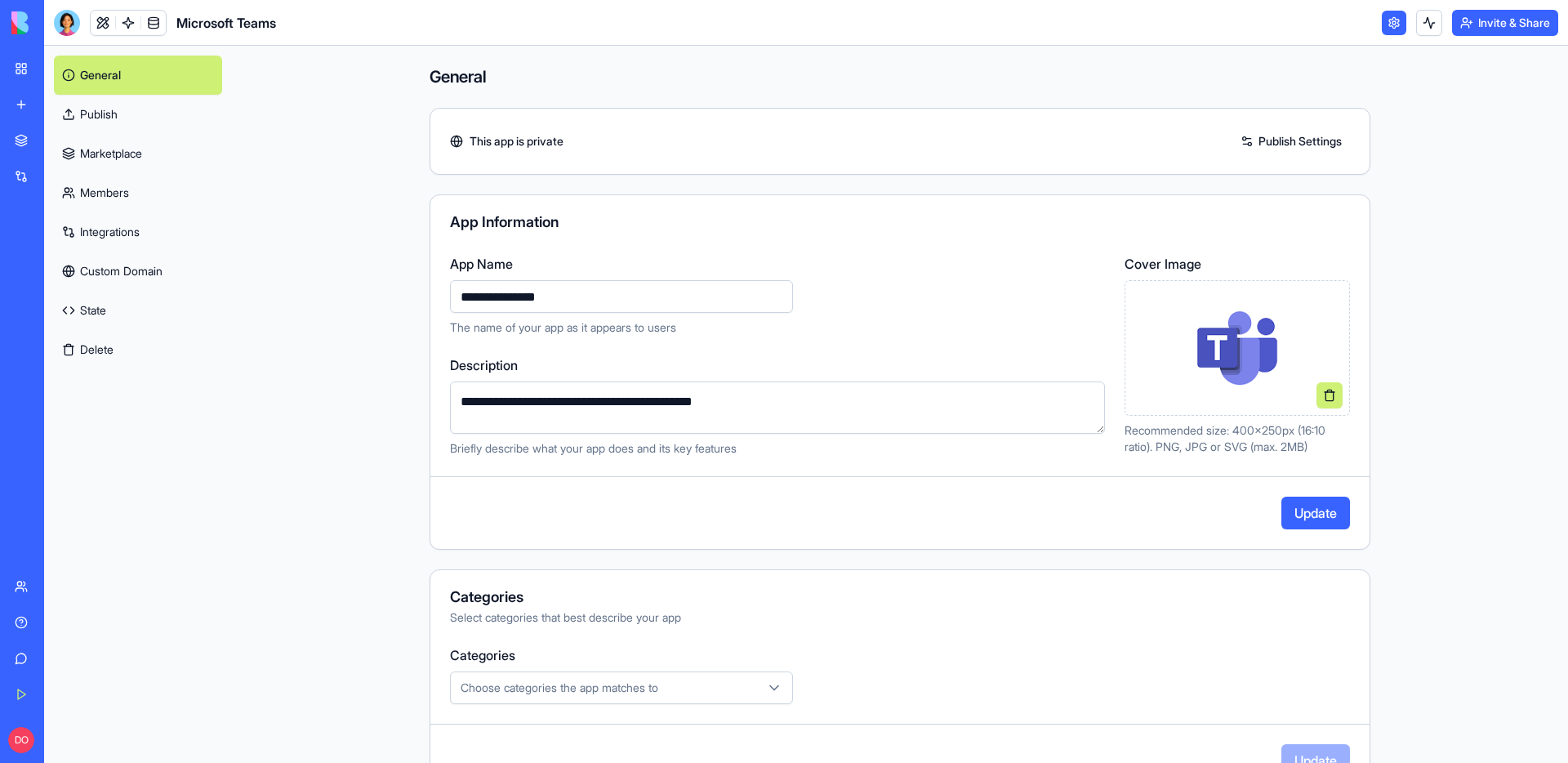
click at [816, 407] on textarea "**********" at bounding box center [778, 407] width 655 height 52
click at [1292, 513] on button "Update" at bounding box center [1316, 512] width 69 height 32
click at [109, 112] on link "Publish" at bounding box center [137, 114] width 168 height 39
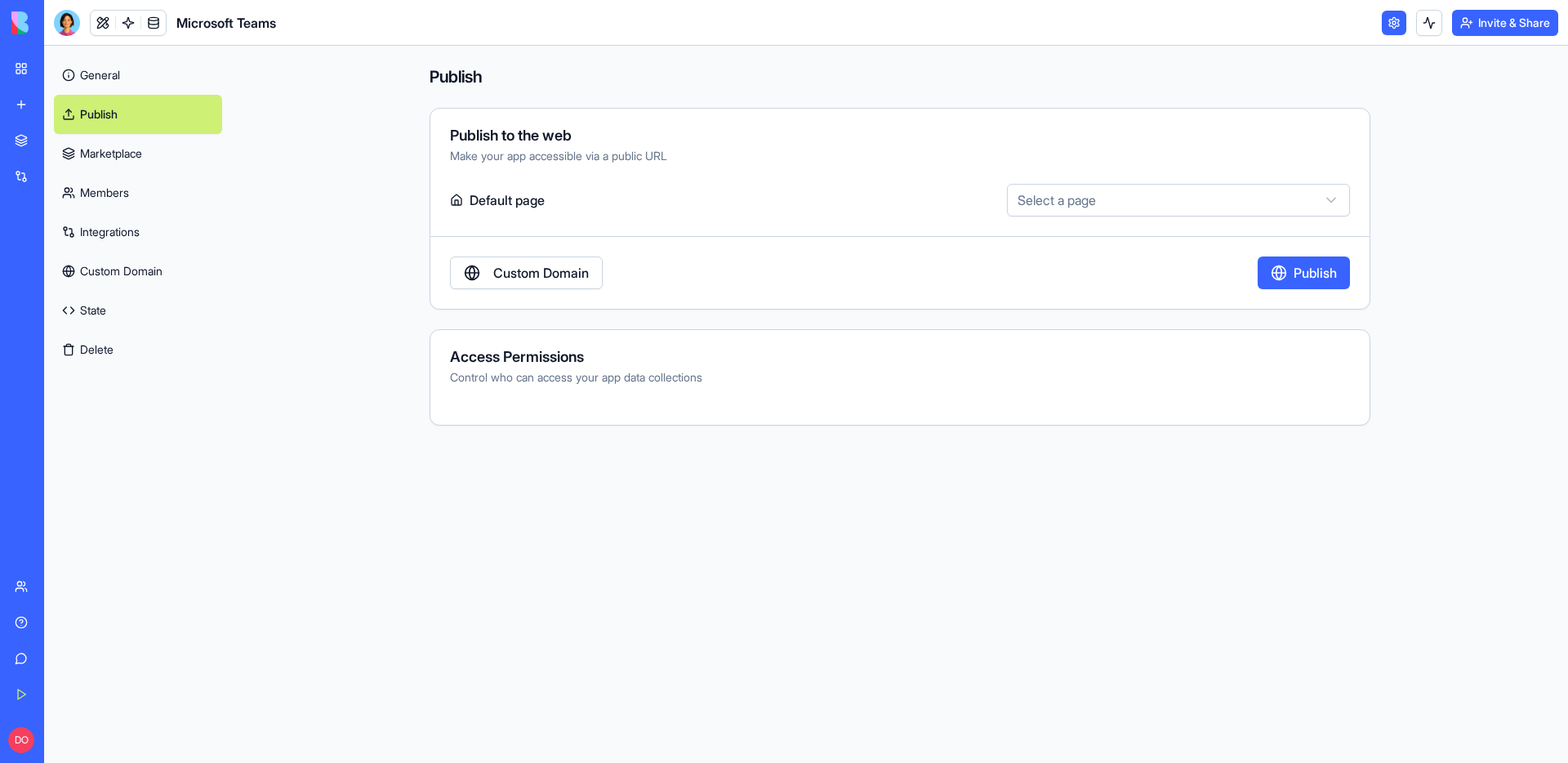
click at [1447, 352] on main "Publish Publish to the web Make your app accessible via a public URL Default pa…" at bounding box center [900, 404] width 1336 height 718
click at [161, 157] on link "Marketplace" at bounding box center [137, 153] width 168 height 39
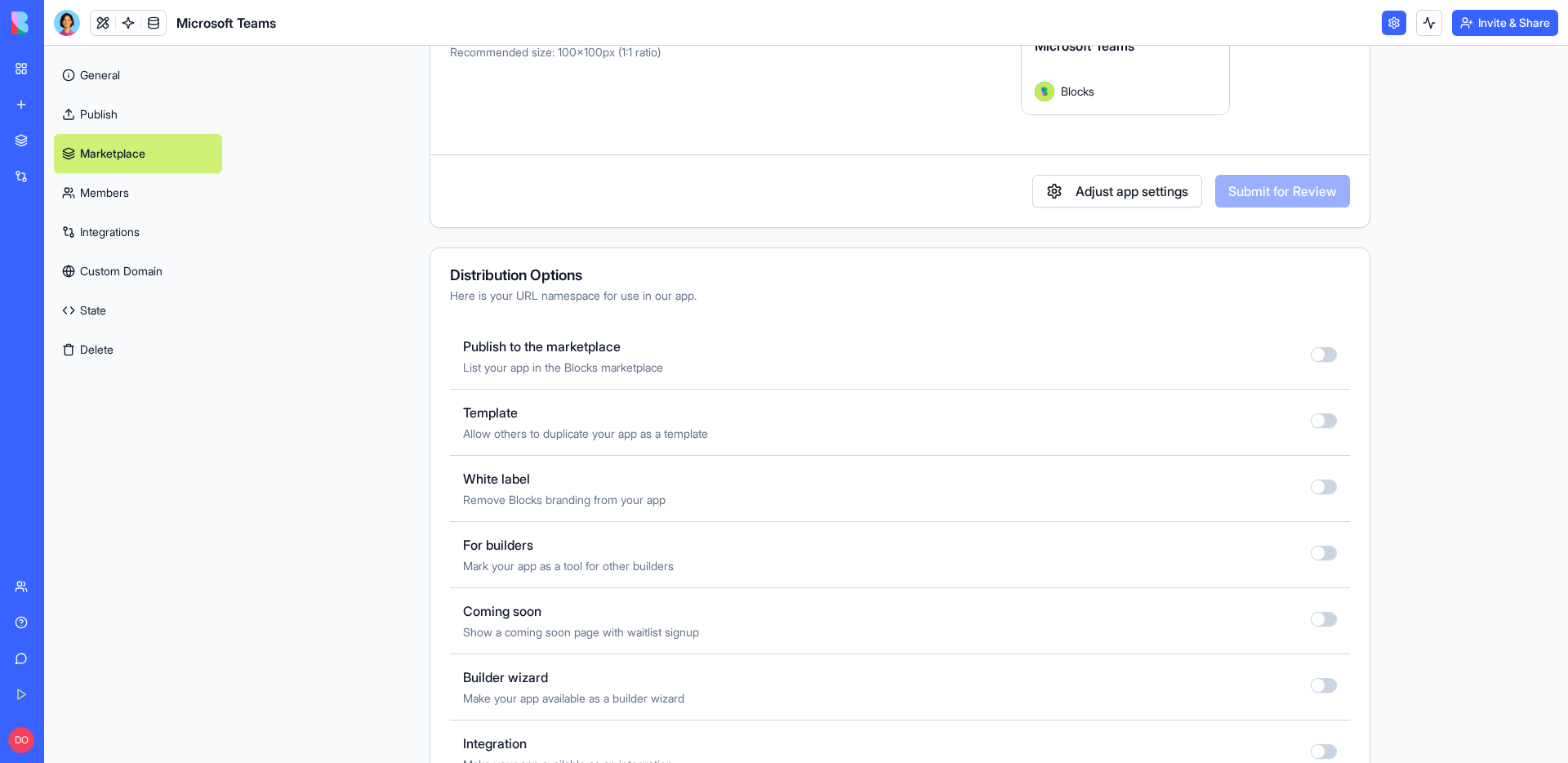
scroll to position [481, 0]
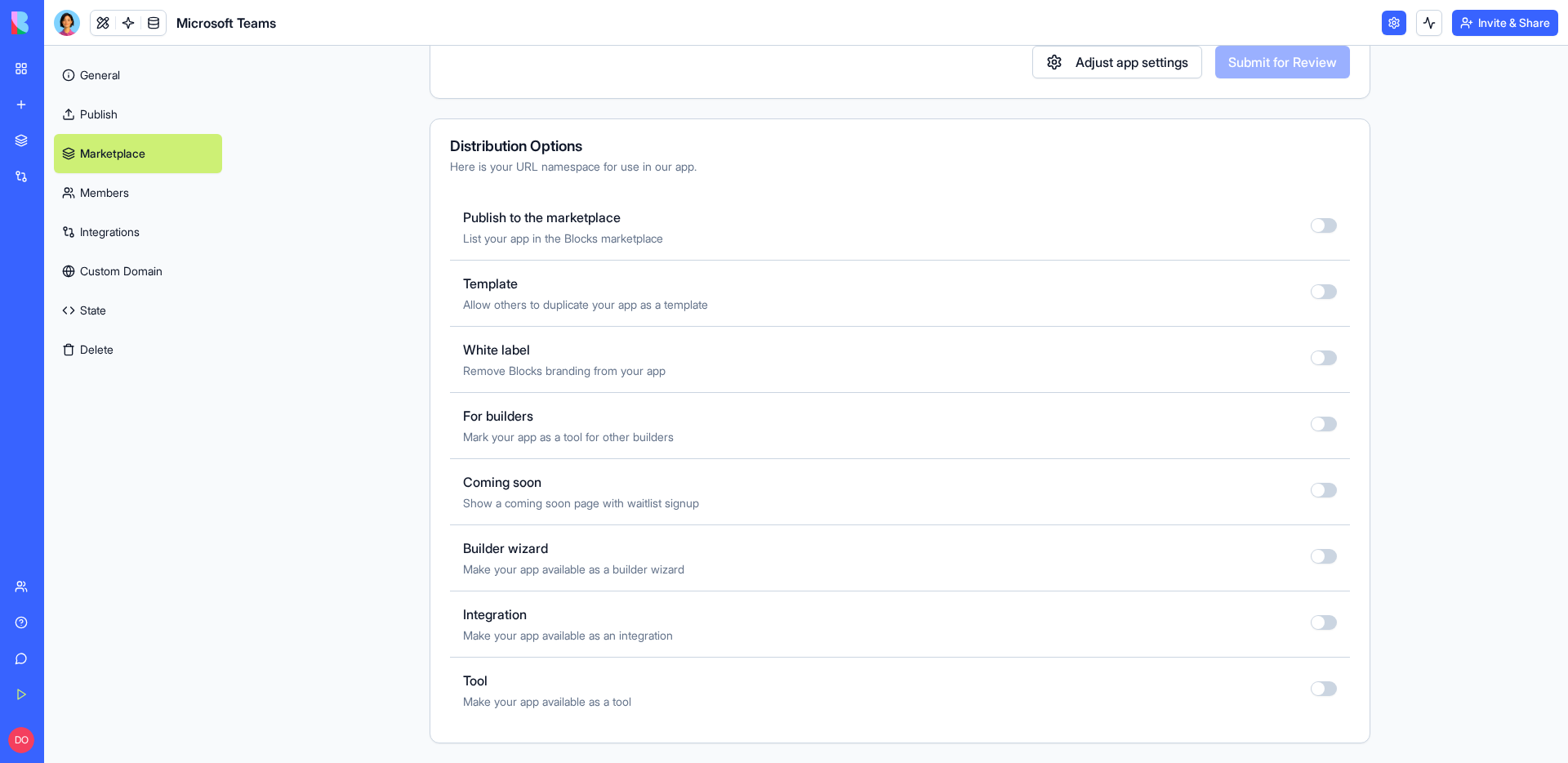
click at [1319, 492] on button "button" at bounding box center [1324, 490] width 26 height 15
click at [1317, 513] on button "button" at bounding box center [1324, 623] width 26 height 15
click at [1320, 424] on button "button" at bounding box center [1324, 424] width 26 height 15
click at [1321, 225] on button "button" at bounding box center [1324, 226] width 26 height 15
click at [1445, 358] on main "Marketplace Submit to the Marketplace Join other creators sharing their work to…" at bounding box center [900, 404] width 1336 height 718
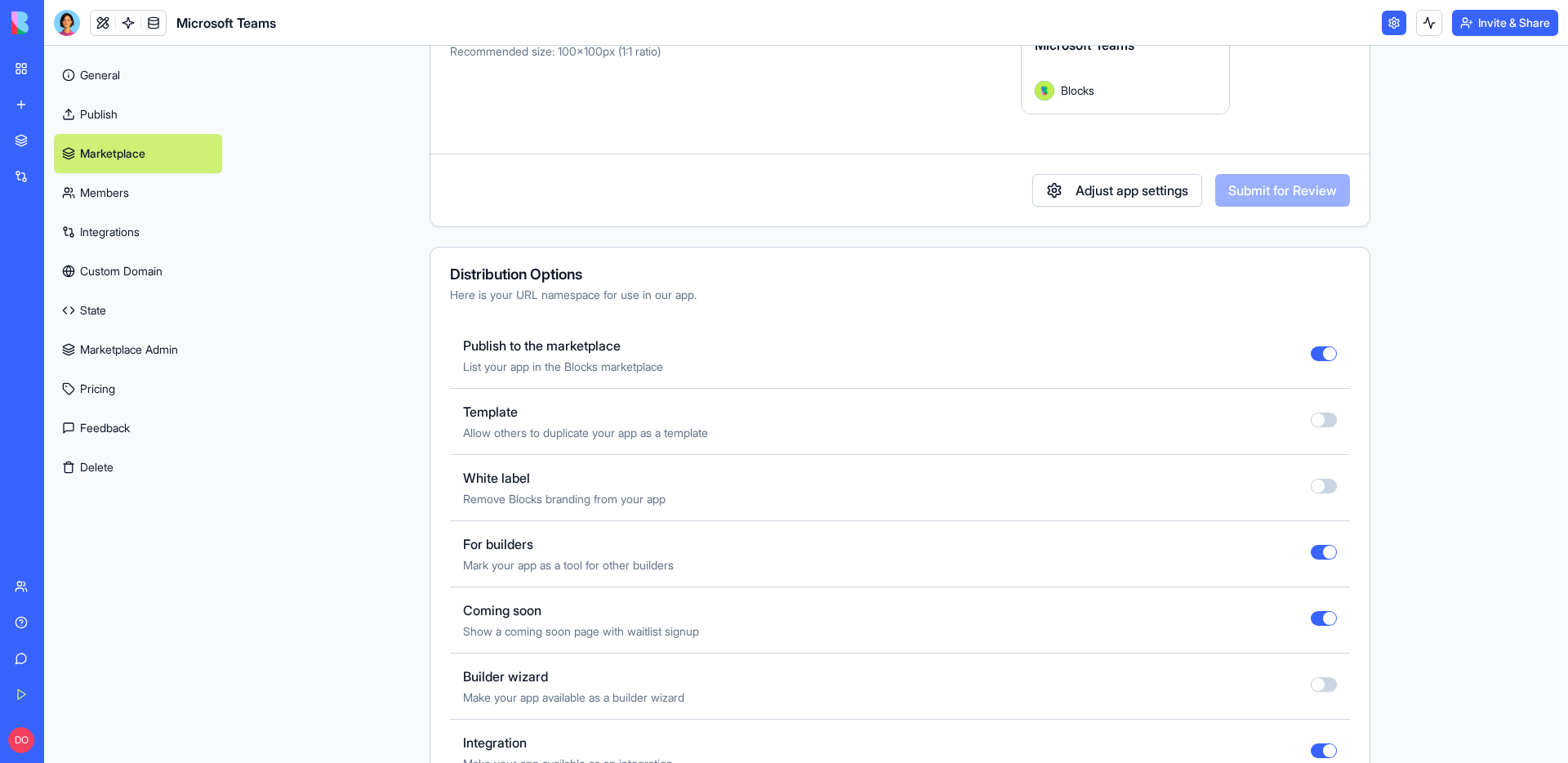
scroll to position [0, 0]
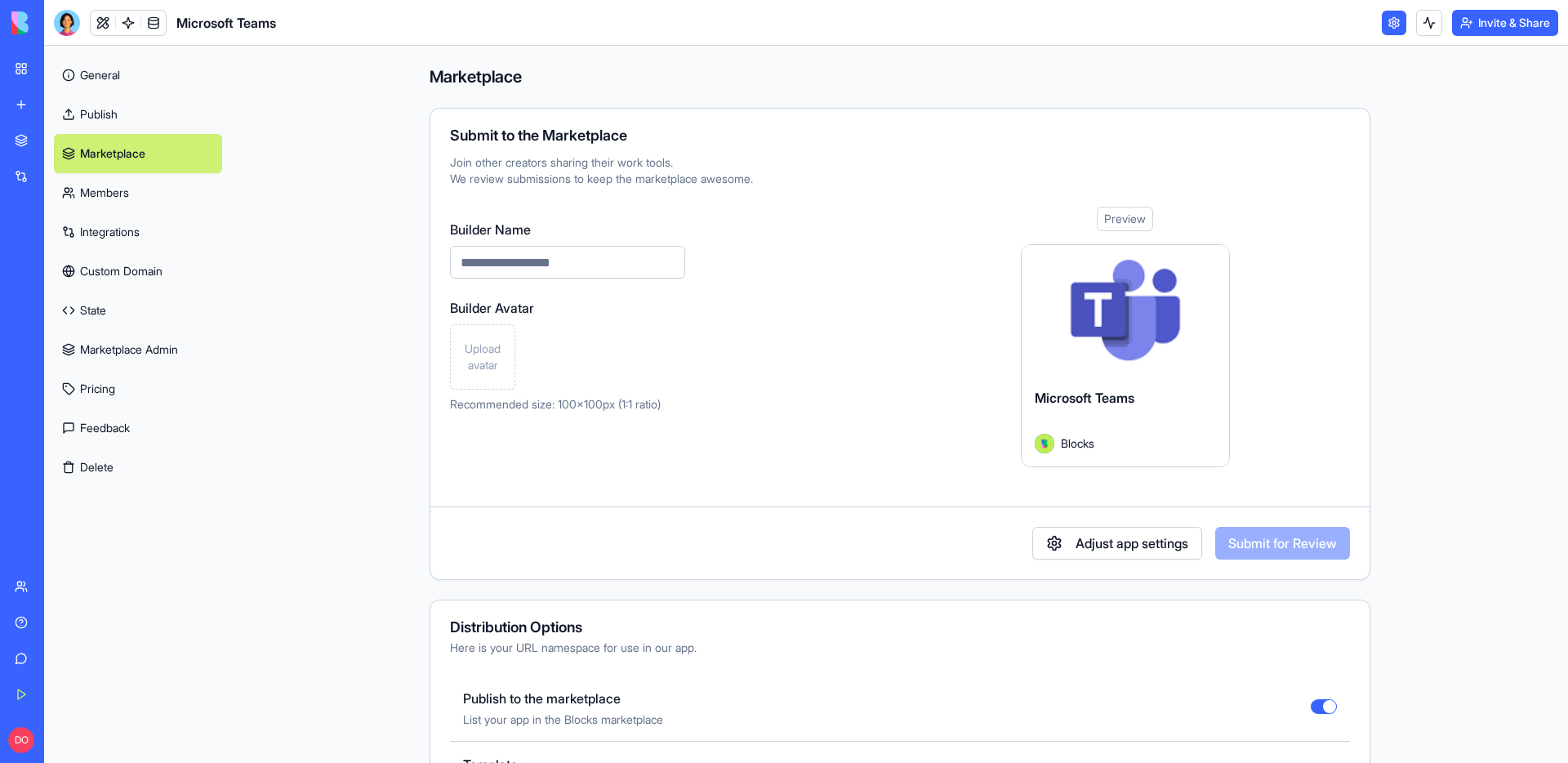
click at [1433, 358] on main "Marketplace Submit to the Marketplace Join other creators sharing their work to…" at bounding box center [900, 404] width 1336 height 718
click at [1127, 220] on div "Preview" at bounding box center [1125, 219] width 57 height 24
click at [1477, 256] on main "Marketplace Submit to the Marketplace Join other creators sharing their work to…" at bounding box center [900, 404] width 1336 height 718
click at [134, 25] on link at bounding box center [128, 22] width 24 height 24
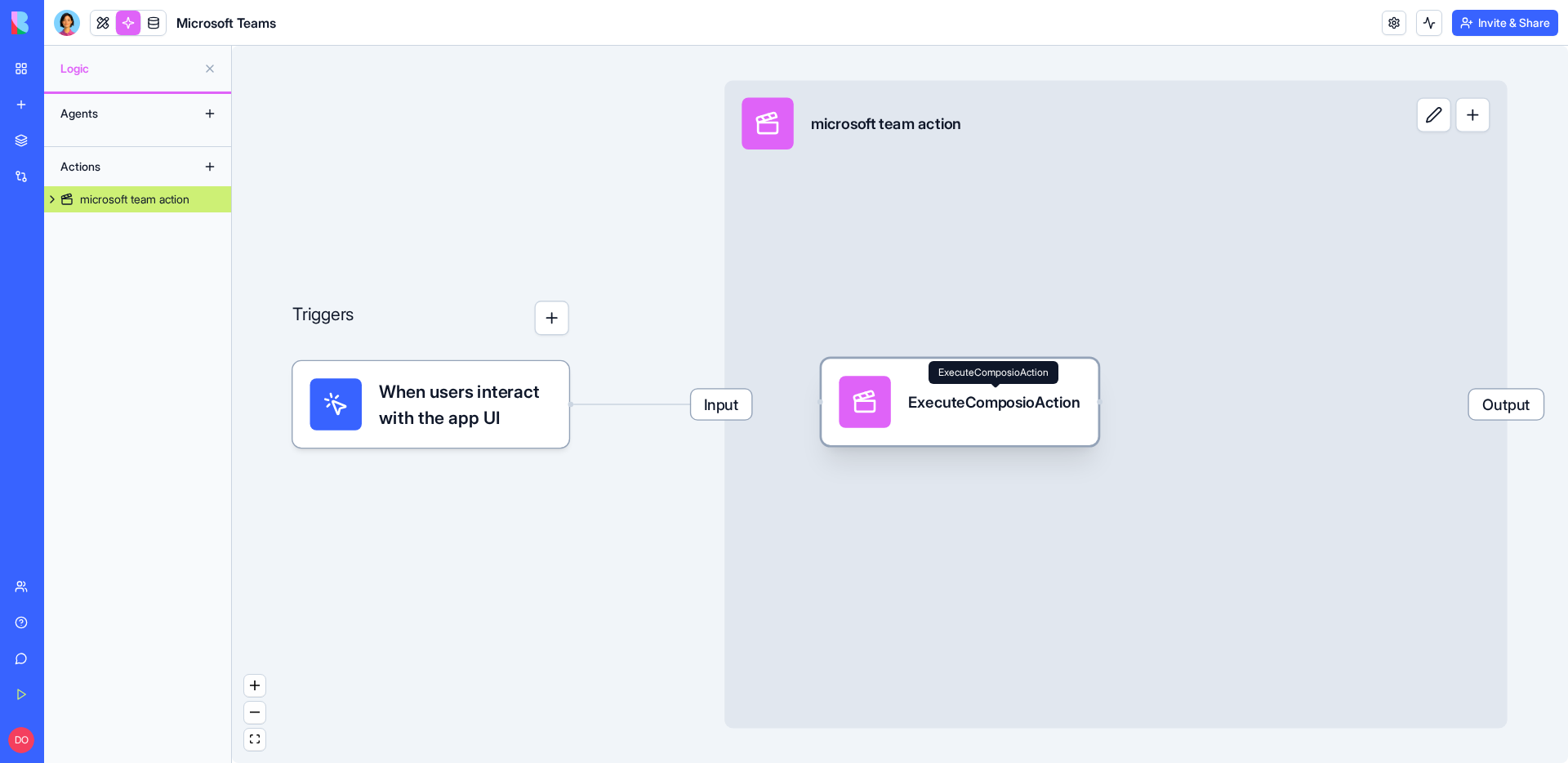
drag, startPoint x: 1273, startPoint y: 468, endPoint x: 915, endPoint y: 390, distance: 366.4
click at [915, 392] on div "ExecuteComposioAction" at bounding box center [994, 402] width 172 height 21
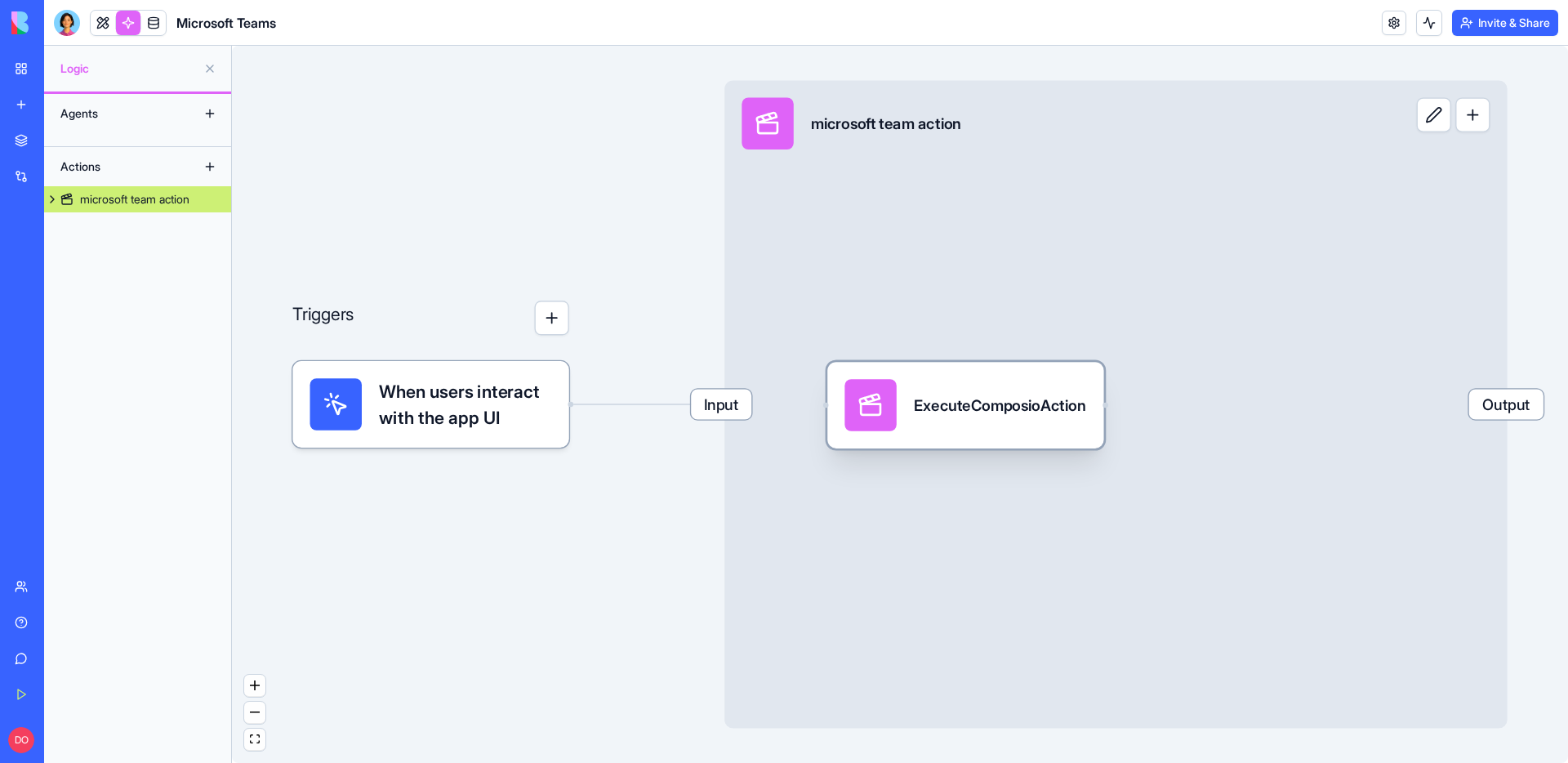
drag, startPoint x: 921, startPoint y: 406, endPoint x: 930, endPoint y: 411, distance: 10.3
click at [930, 411] on div "ExecuteComposioAction" at bounding box center [999, 405] width 172 height 21
click at [24, 181] on link "Integrations" at bounding box center [37, 176] width 65 height 32
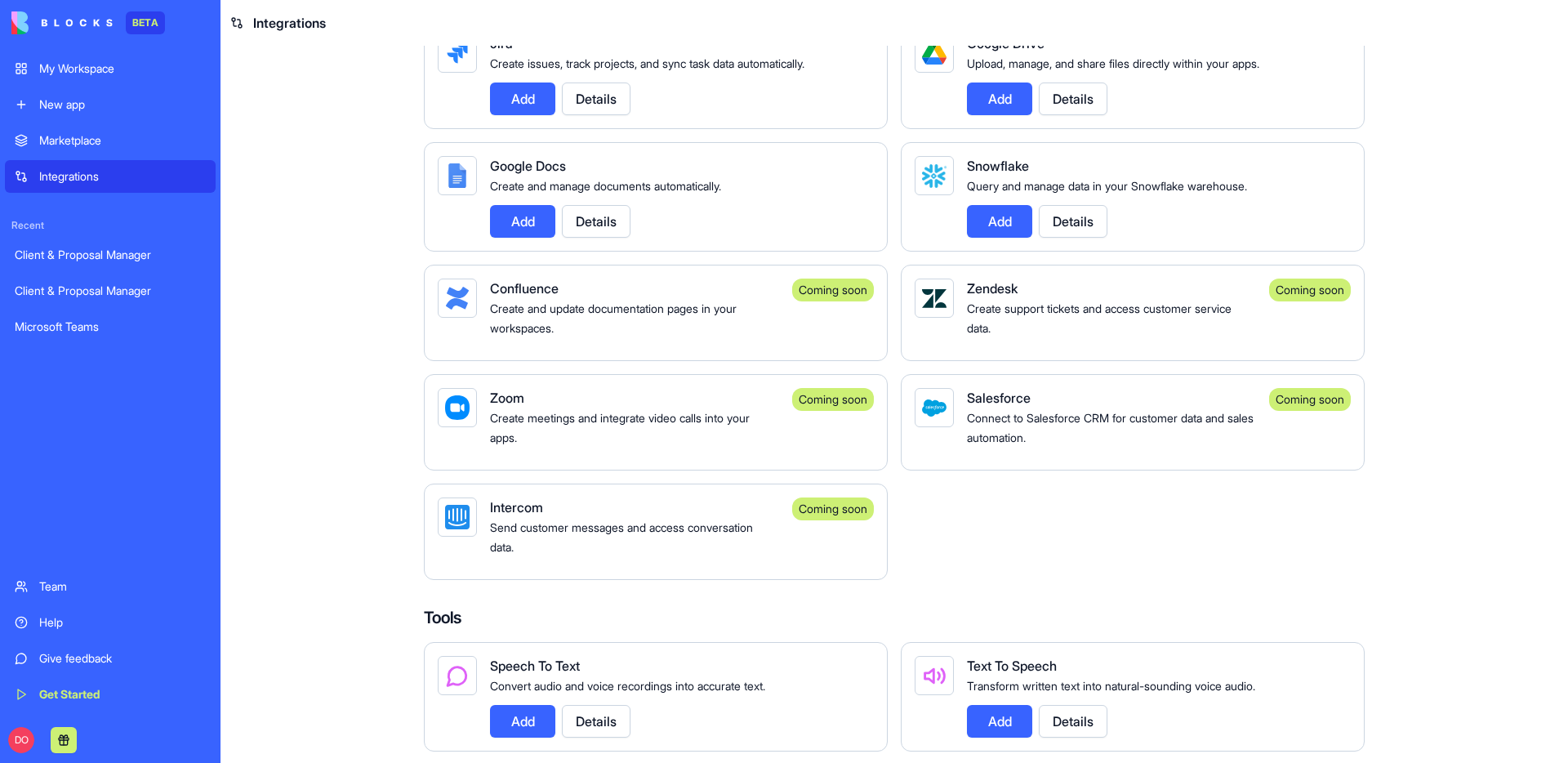
scroll to position [1004, 0]
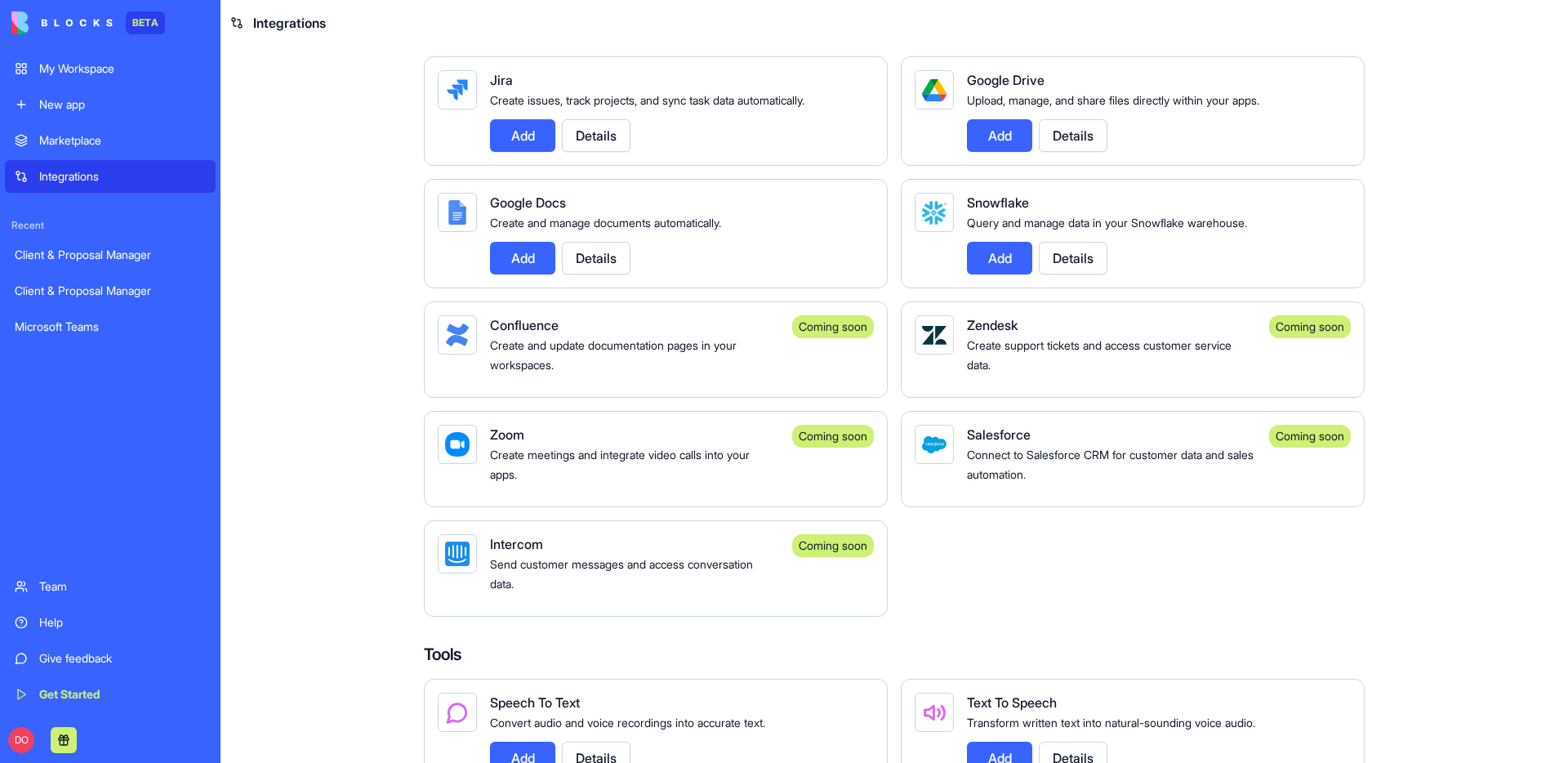
click at [372, 254] on div "Integrations Manage your connected services and discover new integrations Integ…" at bounding box center [894, 312] width 1046 height 2541
click at [324, 304] on main "Integrations Manage your connected services and discover new integrations Integ…" at bounding box center [894, 404] width 1347 height 718
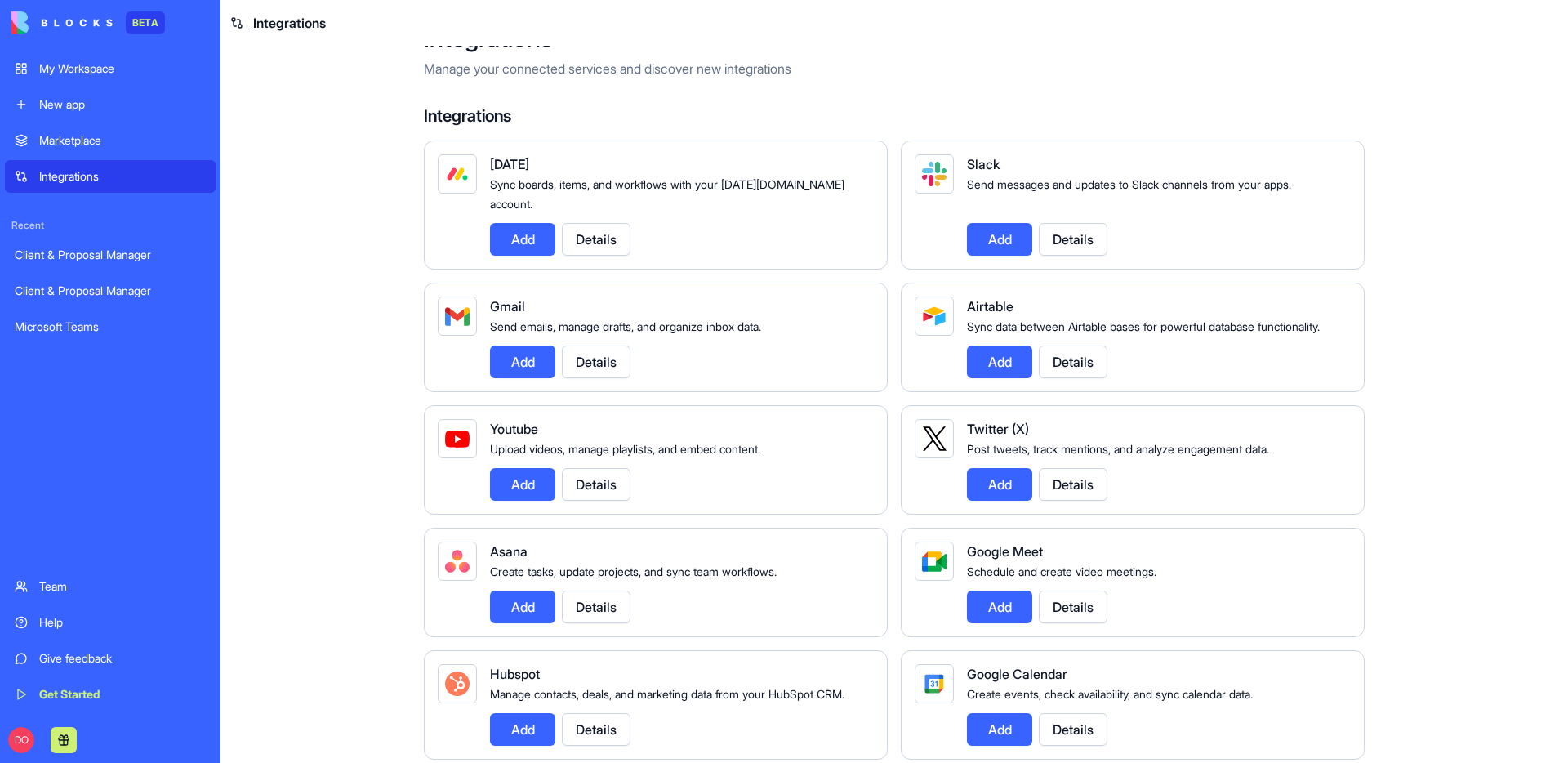
scroll to position [0, 0]
